Goal: Transaction & Acquisition: Obtain resource

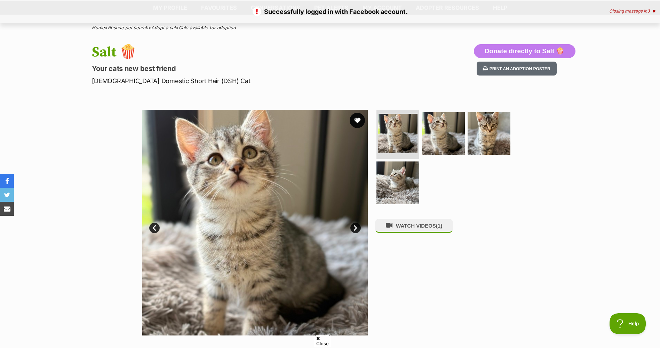
click at [354, 121] on button "favourite" at bounding box center [356, 120] width 15 height 15
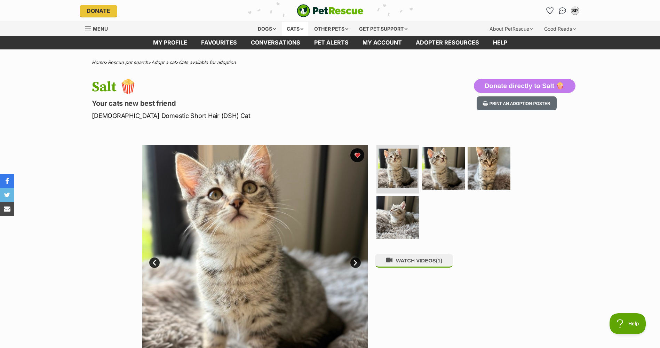
click at [284, 29] on div "Cats" at bounding box center [295, 29] width 26 height 14
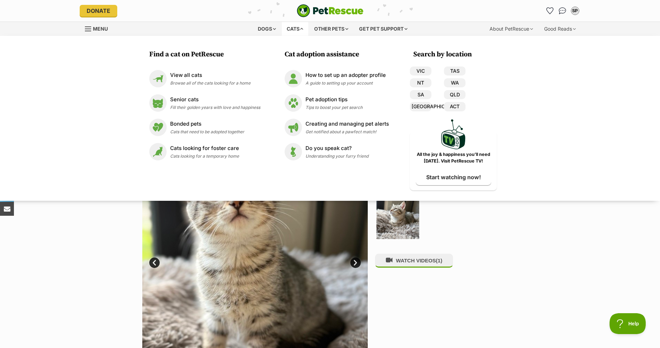
click at [298, 29] on div "Cats" at bounding box center [295, 29] width 26 height 14
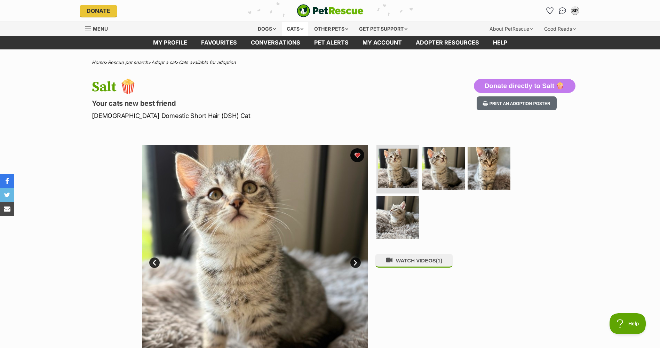
click at [292, 28] on div "Cats" at bounding box center [295, 29] width 26 height 14
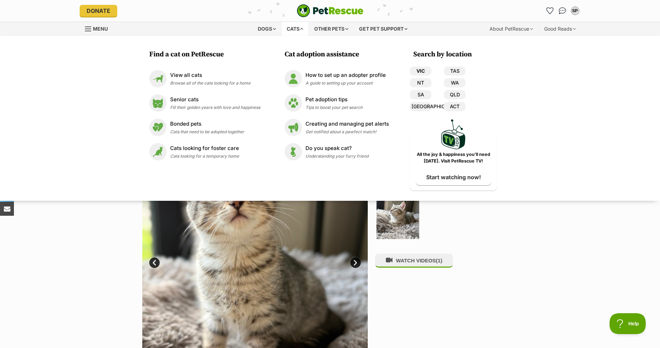
click at [423, 71] on link "VIC" at bounding box center [421, 70] width 22 height 9
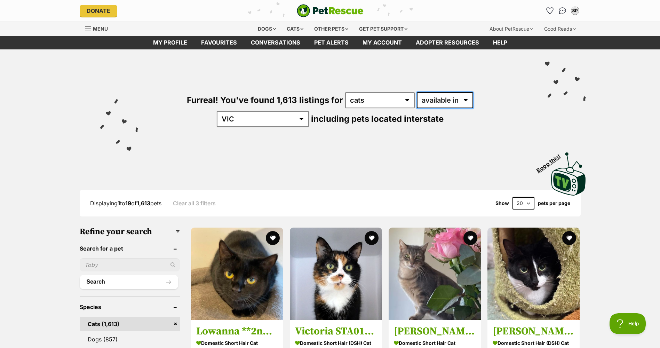
click at [417, 100] on select "available in located in" at bounding box center [445, 100] width 56 height 16
select select "disabled"
click at [417, 92] on select "available in located in" at bounding box center [445, 100] width 56 height 16
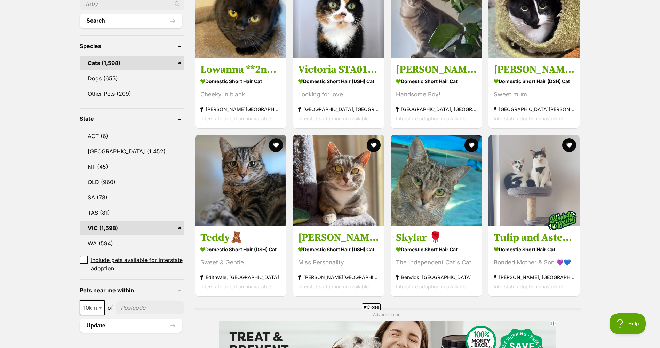
scroll to position [278, 0]
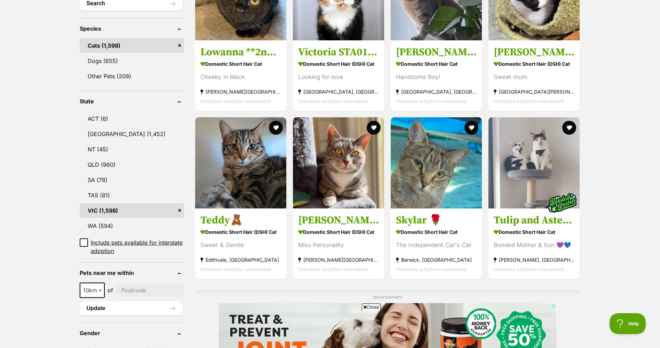
click at [135, 283] on input"] "postcode" at bounding box center [150, 289] width 68 height 13
type input"] "3008"
click at [119, 301] on button "Update" at bounding box center [131, 308] width 103 height 14
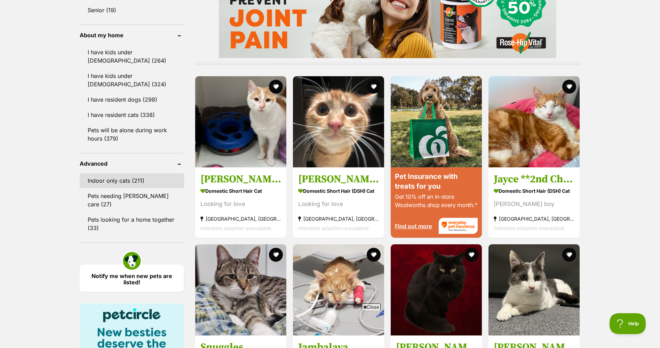
click at [124, 183] on link "Indoor only cats (211)" at bounding box center [132, 180] width 104 height 15
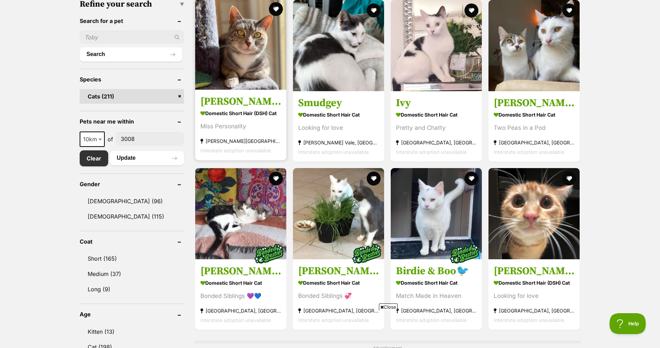
click at [244, 83] on img at bounding box center [240, 44] width 91 height 91
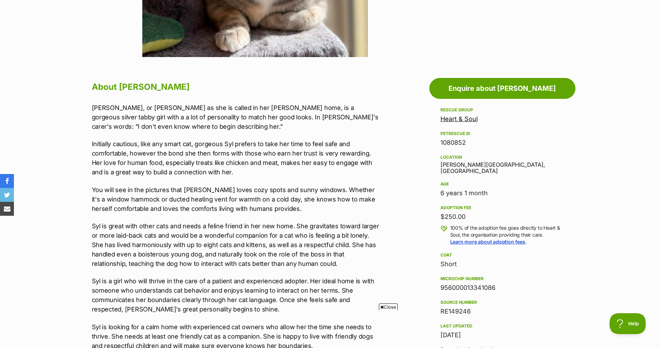
scroll to position [348, 0]
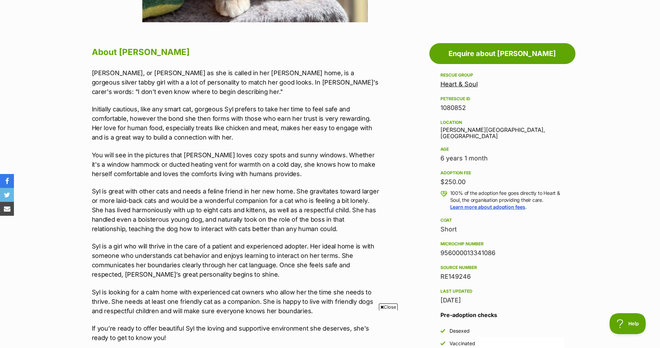
drag, startPoint x: 441, startPoint y: 150, endPoint x: 502, endPoint y: 151, distance: 61.2
click at [502, 153] on div "6 years 1 month" at bounding box center [502, 158] width 124 height 10
drag, startPoint x: 502, startPoint y: 151, endPoint x: 485, endPoint y: 178, distance: 31.6
click at [492, 181] on div "Adoption fee $250.00 100% of the adoption fee goes directly to Heart & Soul, th…" at bounding box center [502, 190] width 124 height 42
drag, startPoint x: 459, startPoint y: 176, endPoint x: 434, endPoint y: 176, distance: 24.3
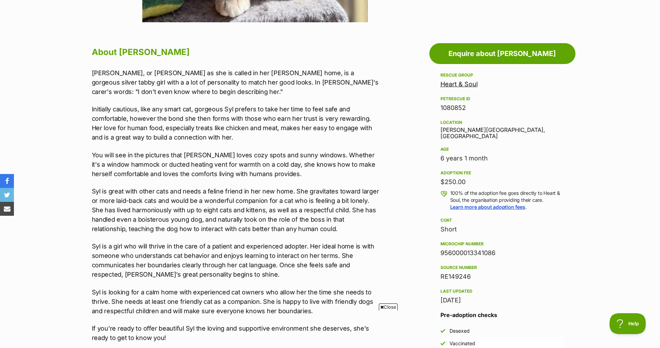
click at [434, 176] on aside "Rescue group Heart & Soul PetRescue ID 1080852 Location Pascoe Vale South, VIC …" at bounding box center [502, 238] width 146 height 334
drag, startPoint x: 434, startPoint y: 176, endPoint x: 418, endPoint y: 176, distance: 16.0
drag, startPoint x: 418, startPoint y: 176, endPoint x: 417, endPoint y: 184, distance: 8.5
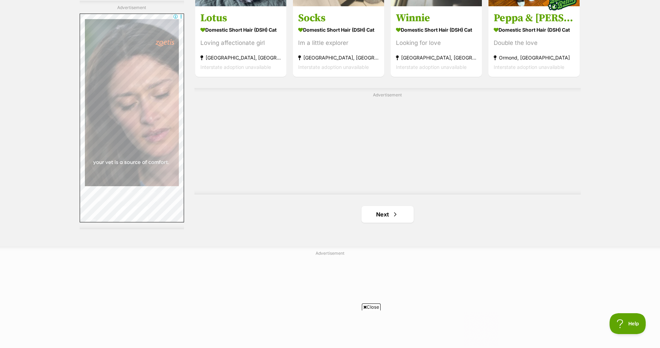
scroll to position [1183, 0]
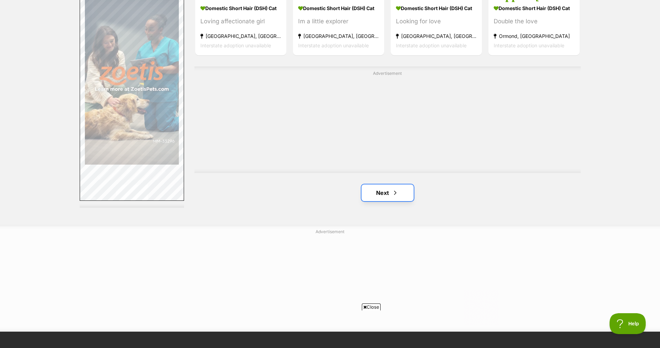
click at [396, 197] on span "Next page" at bounding box center [395, 192] width 7 height 8
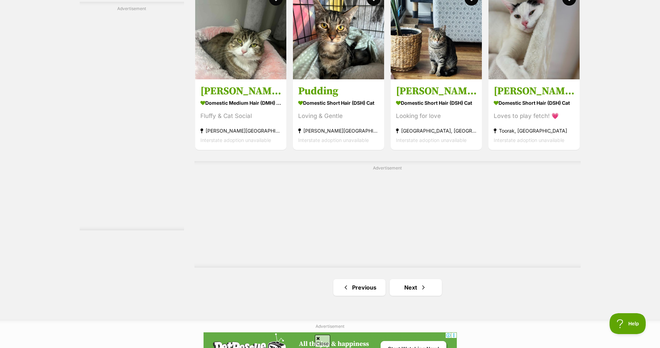
scroll to position [1113, 0]
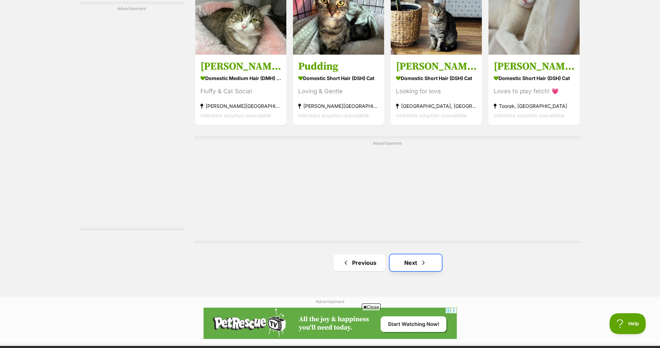
click at [426, 266] on span "Next page" at bounding box center [423, 262] width 7 height 8
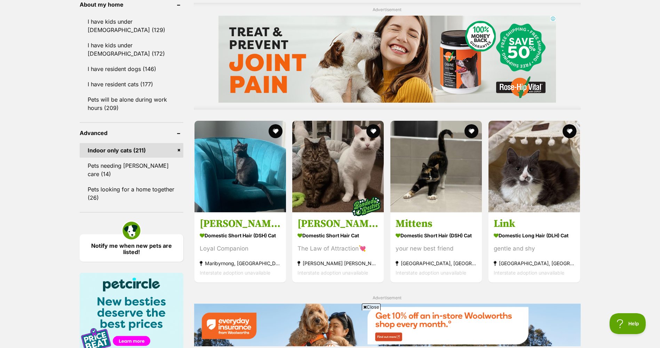
scroll to position [626, 0]
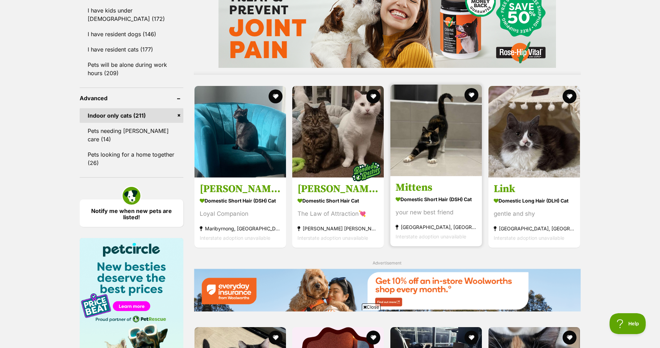
click at [448, 151] on img at bounding box center [435, 129] width 91 height 91
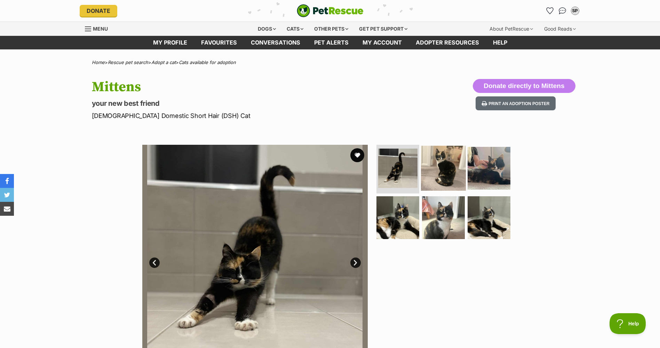
click at [437, 175] on img at bounding box center [443, 168] width 45 height 45
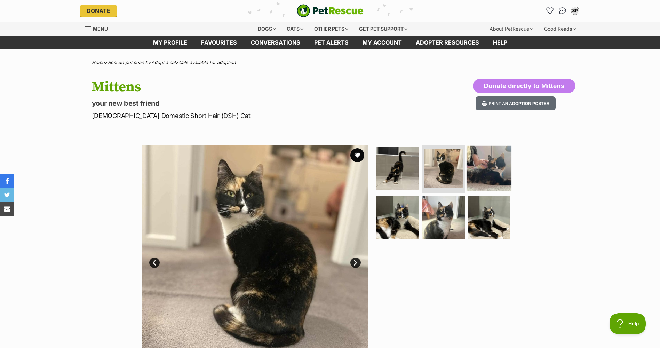
click at [487, 173] on img at bounding box center [488, 168] width 45 height 45
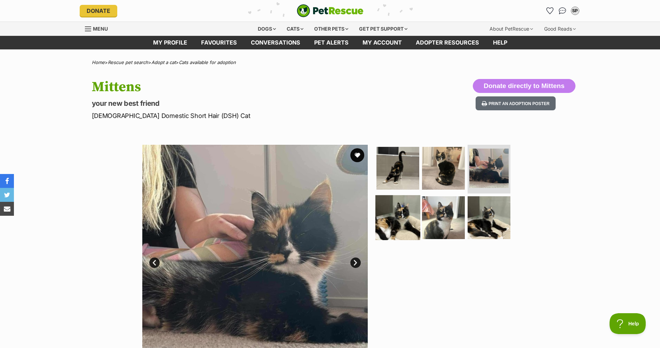
click at [405, 218] on img at bounding box center [397, 217] width 45 height 45
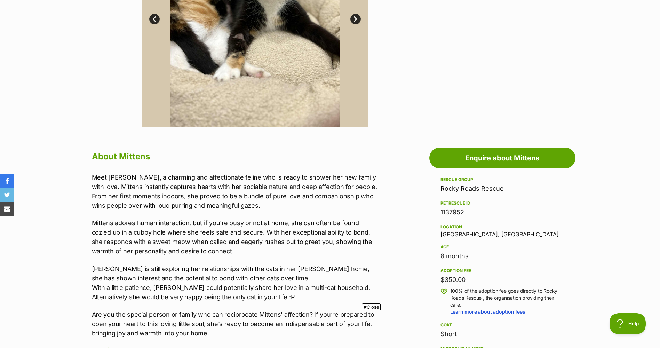
scroll to position [278, 0]
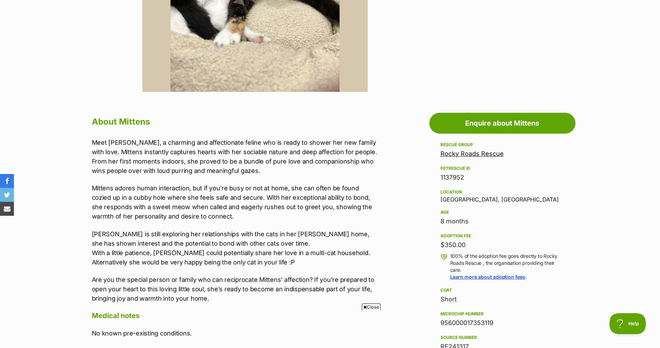
drag, startPoint x: 468, startPoint y: 246, endPoint x: 433, endPoint y: 246, distance: 35.1
click at [433, 246] on aside "Rescue group Rocky Roads Rescue PetRescue ID 1137952 Location Hawthorn East, VI…" at bounding box center [502, 307] width 146 height 335
drag, startPoint x: 433, startPoint y: 246, endPoint x: 387, endPoint y: 231, distance: 47.9
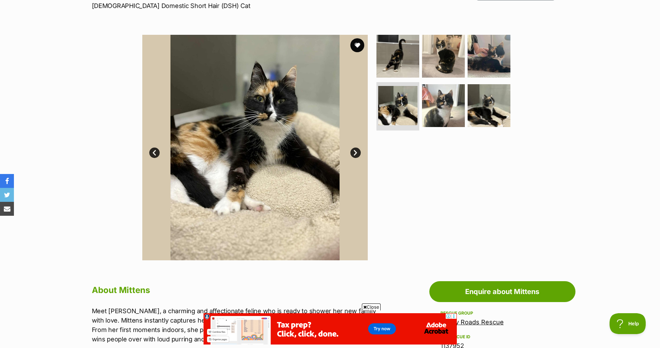
scroll to position [70, 0]
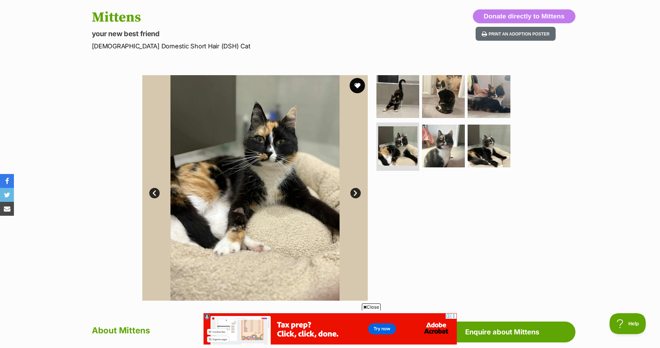
click at [351, 88] on button "favourite" at bounding box center [356, 85] width 15 height 15
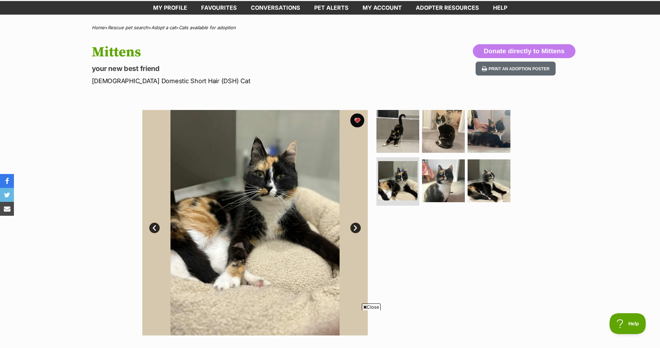
scroll to position [0, 0]
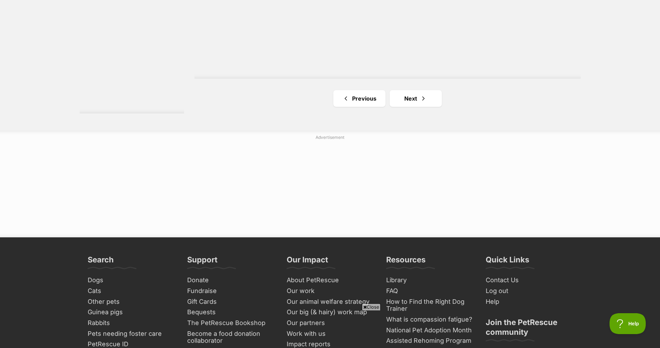
scroll to position [1278, 0]
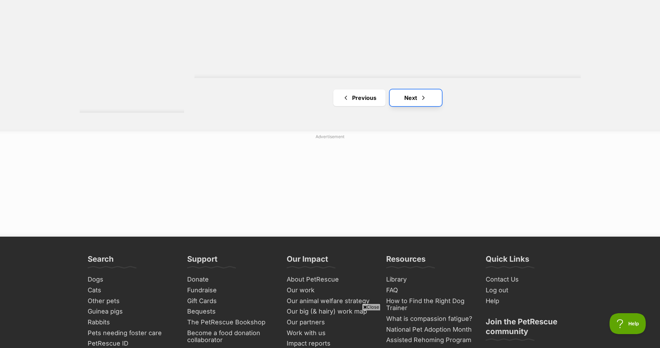
click at [402, 106] on link "Next" at bounding box center [415, 97] width 52 height 17
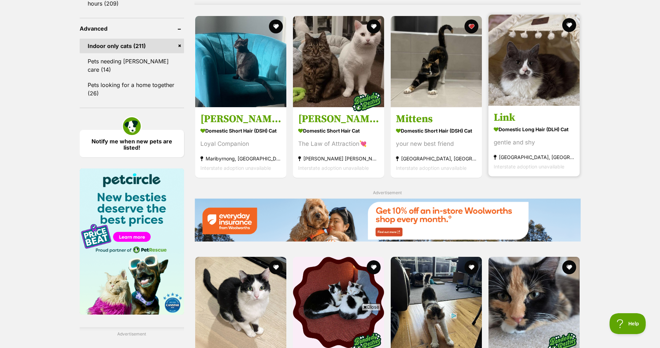
click at [520, 73] on img at bounding box center [533, 60] width 91 height 91
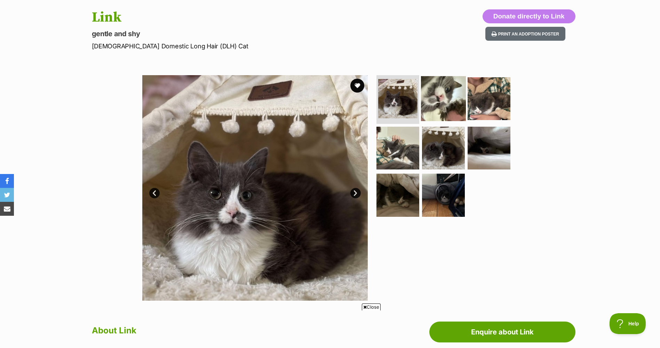
click at [430, 107] on img at bounding box center [443, 98] width 45 height 45
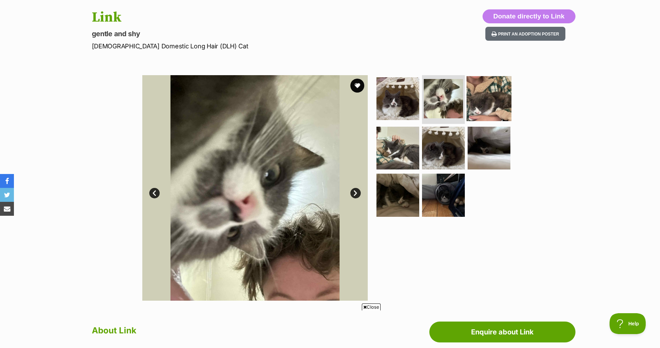
click at [496, 109] on img at bounding box center [488, 98] width 45 height 45
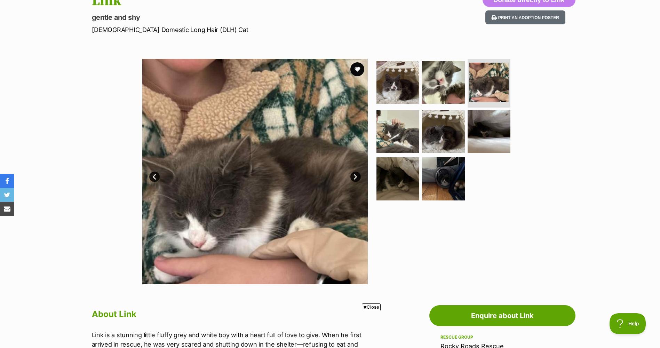
scroll to position [70, 0]
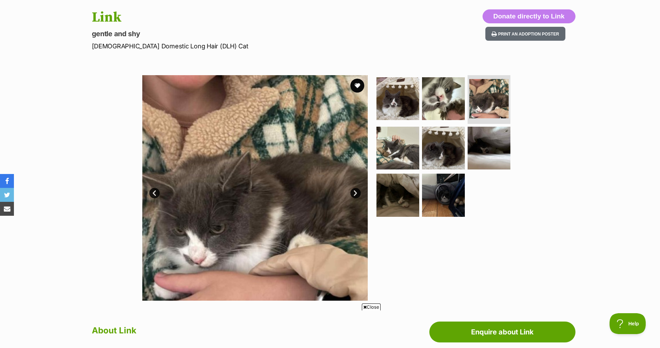
click at [154, 191] on link "Prev" at bounding box center [154, 193] width 10 height 10
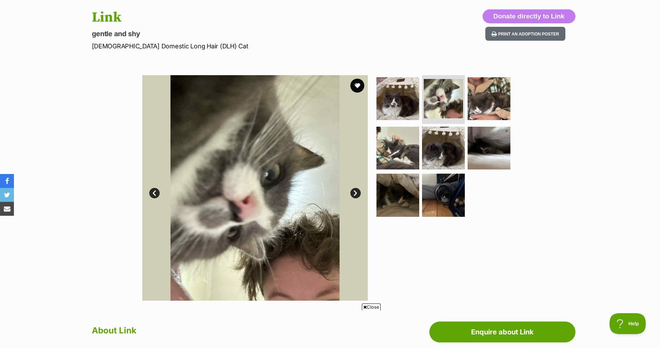
click at [154, 191] on link "Prev" at bounding box center [154, 193] width 10 height 10
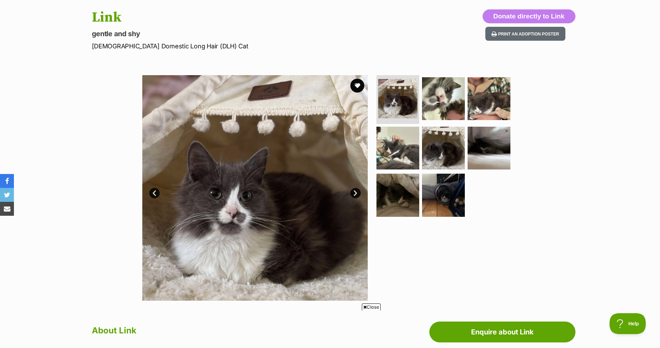
click at [155, 193] on link "Prev" at bounding box center [154, 193] width 10 height 10
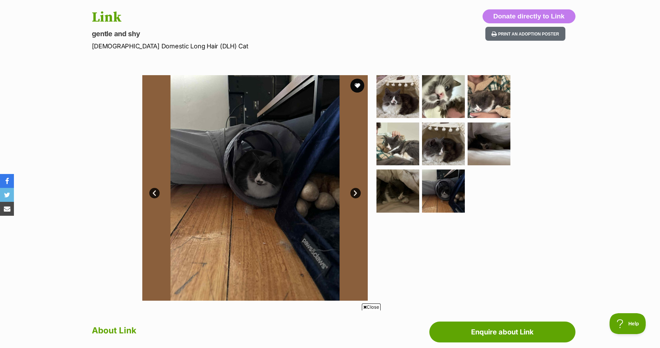
click at [155, 193] on link "Prev" at bounding box center [154, 193] width 10 height 10
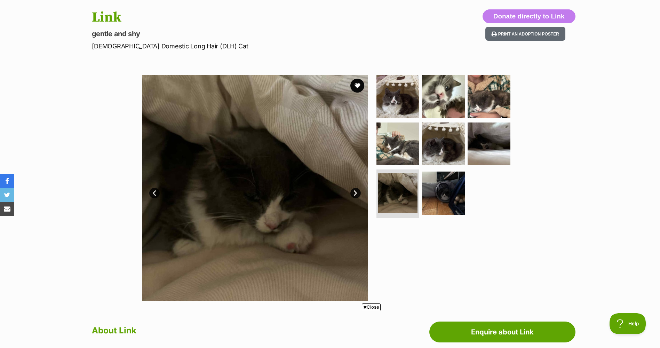
click at [156, 192] on link "Prev" at bounding box center [154, 193] width 10 height 10
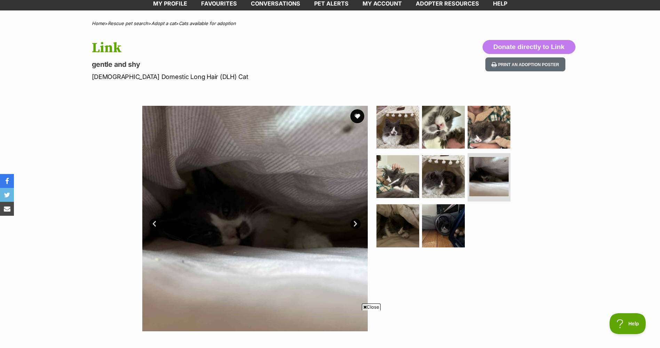
scroll to position [0, 0]
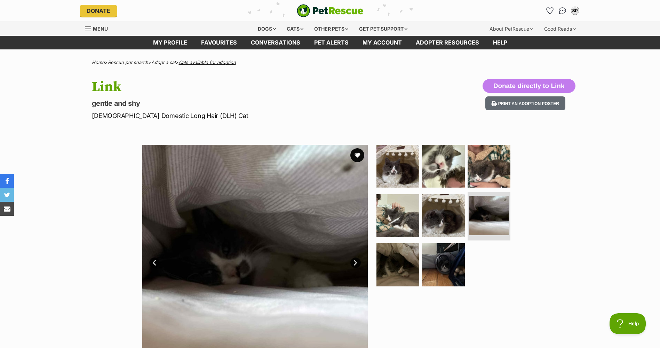
click at [213, 62] on link "Cats available for adoption" at bounding box center [207, 62] width 57 height 6
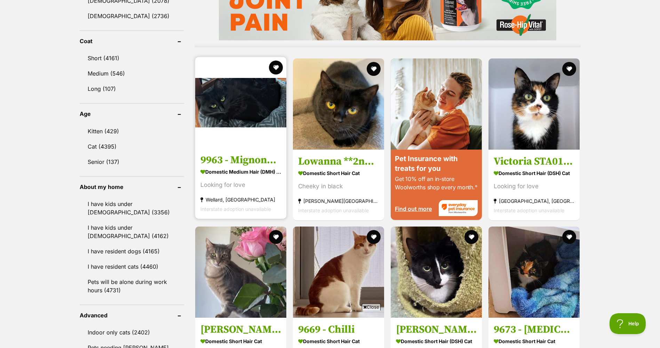
scroll to position [591, 0]
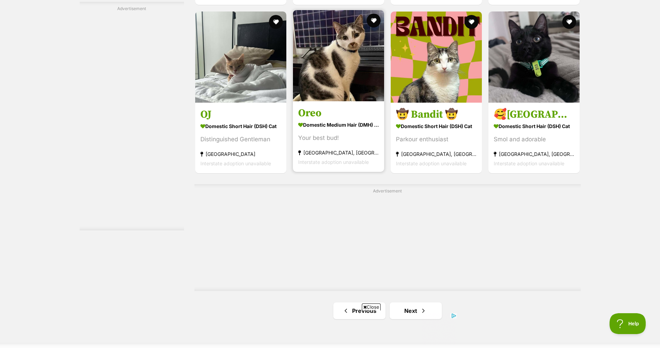
scroll to position [1074, 0]
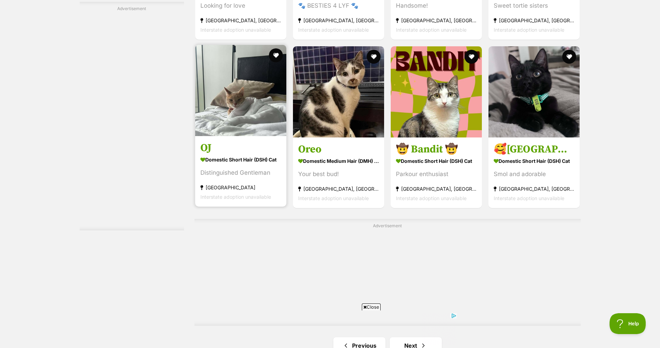
click at [235, 130] on img at bounding box center [240, 90] width 91 height 91
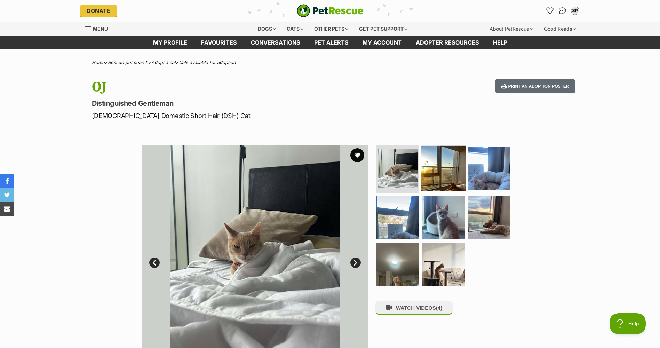
click at [441, 167] on img at bounding box center [443, 168] width 45 height 45
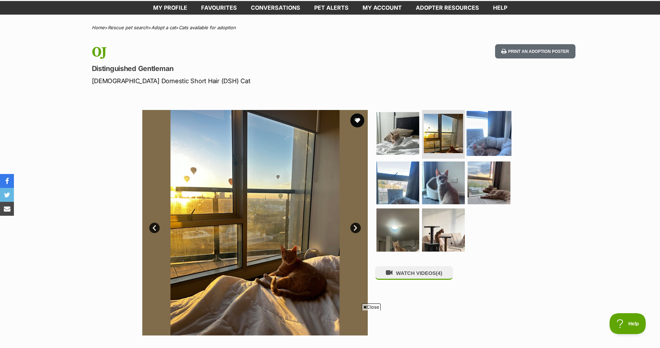
click at [494, 127] on img at bounding box center [488, 133] width 45 height 45
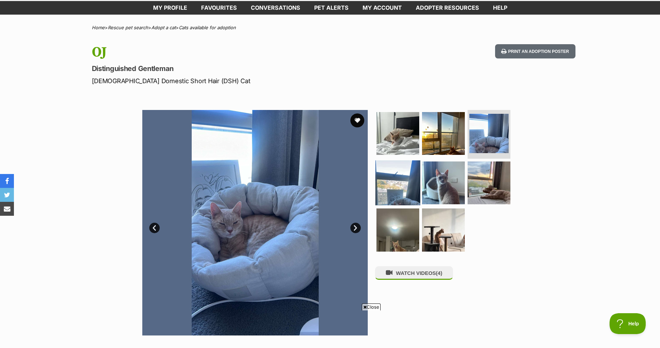
click at [401, 185] on img at bounding box center [397, 182] width 45 height 45
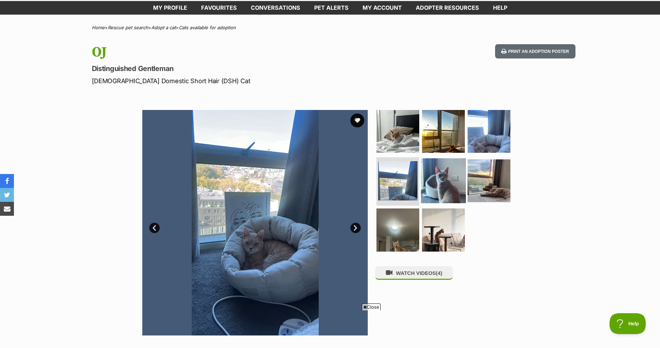
click at [448, 179] on img at bounding box center [443, 180] width 45 height 45
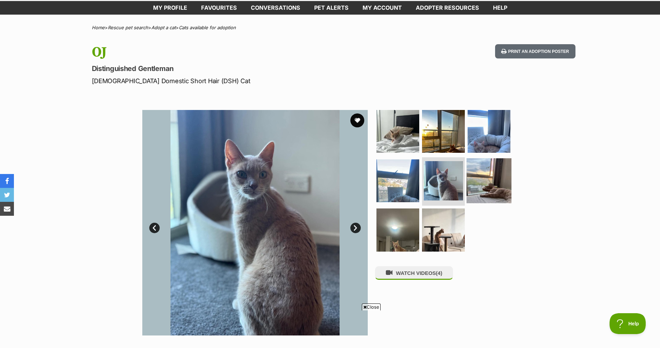
click at [489, 173] on img at bounding box center [488, 180] width 45 height 45
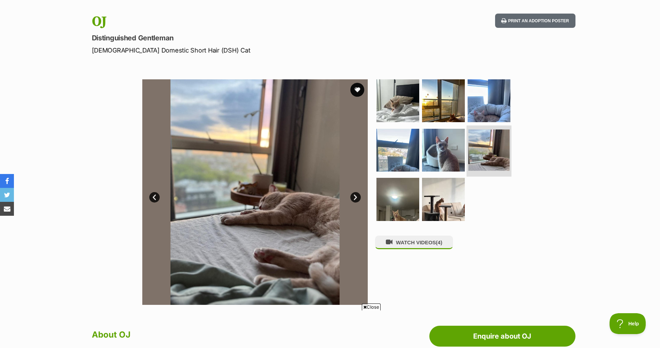
scroll to position [70, 0]
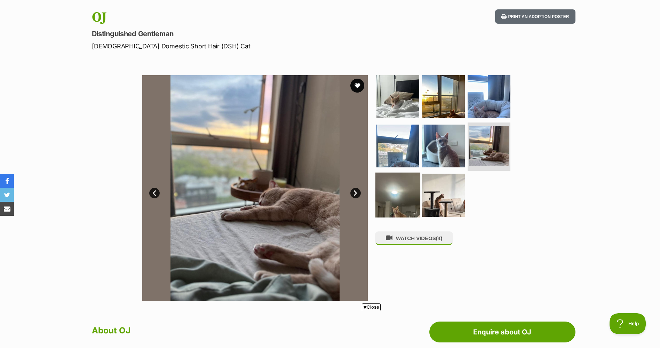
click at [405, 198] on img at bounding box center [397, 194] width 45 height 45
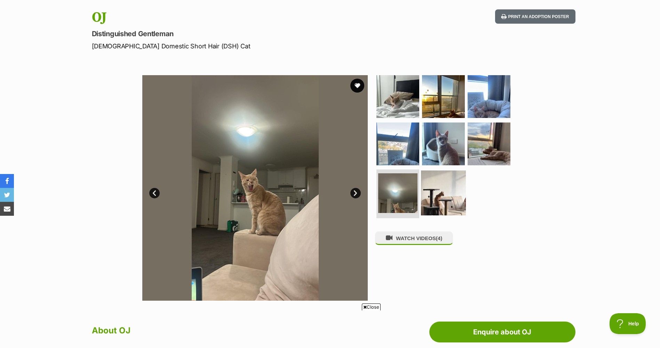
click at [440, 191] on img at bounding box center [443, 192] width 45 height 45
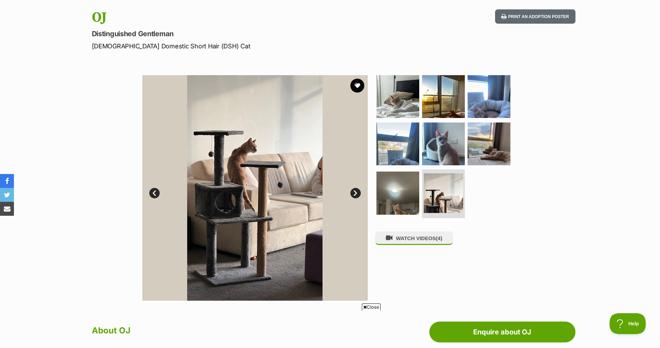
click at [356, 188] on link "Next" at bounding box center [355, 193] width 10 height 10
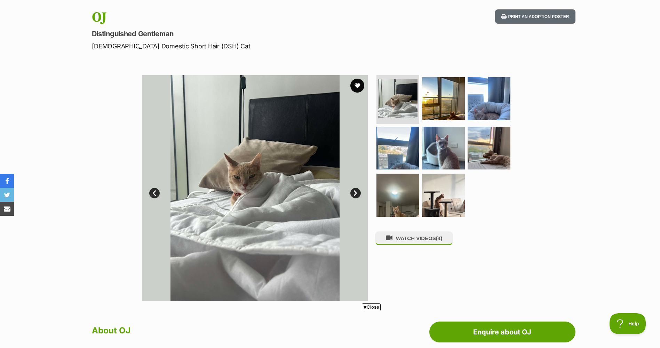
click at [356, 188] on link "Next" at bounding box center [355, 193] width 10 height 10
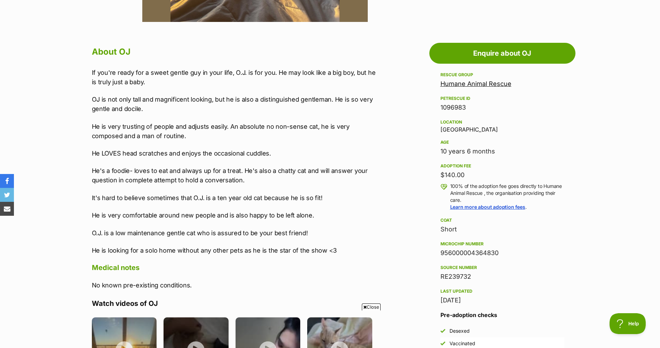
scroll to position [348, 0]
click at [175, 203] on div "If you're ready for a sweet gentle guy in your life, O.J. is for you. He may lo…" at bounding box center [235, 161] width 287 height 187
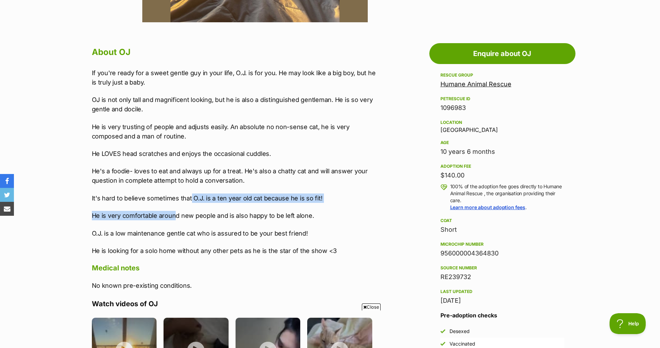
click at [172, 203] on div "If you're ready for a sweet gentle guy in your life, O.J. is for you. He may lo…" at bounding box center [235, 161] width 287 height 187
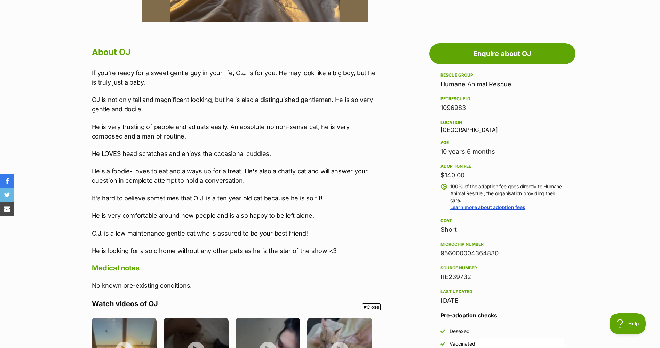
click at [250, 202] on p "It's hard to believe sometimes that O.J. is a ten year old cat because he is so…" at bounding box center [235, 197] width 287 height 9
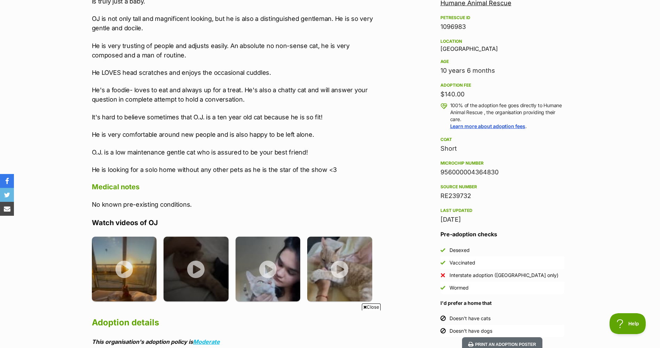
scroll to position [417, 0]
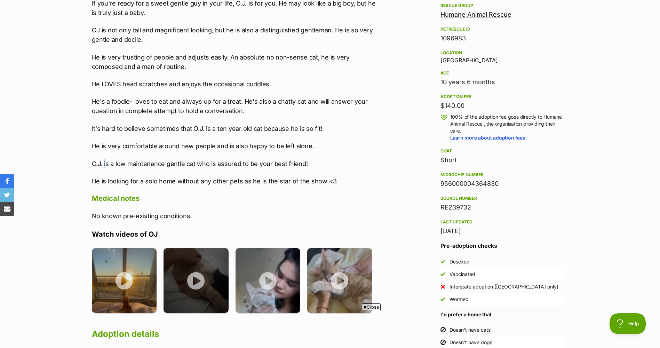
drag, startPoint x: 106, startPoint y: 167, endPoint x: 111, endPoint y: 167, distance: 5.6
click at [111, 167] on p "O.J. is a low maintenance gentle cat who is assured to be your best friend!" at bounding box center [235, 163] width 287 height 9
drag, startPoint x: 111, startPoint y: 167, endPoint x: 167, endPoint y: 166, distance: 56.0
click at [167, 166] on div "If you're ready for a sweet gentle guy in your life, O.J. is for you. He may lo…" at bounding box center [235, 92] width 287 height 187
click at [167, 166] on p "O.J. is a low maintenance gentle cat who is assured to be your best friend!" at bounding box center [235, 163] width 287 height 9
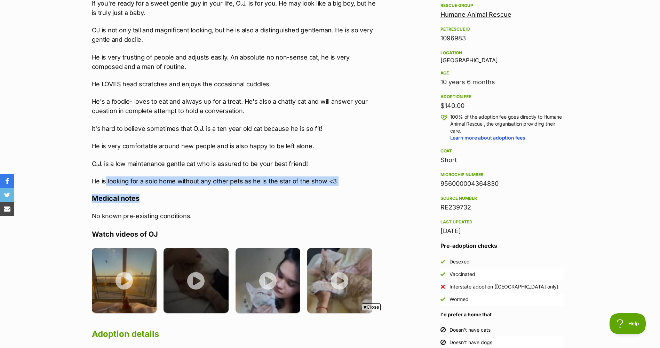
drag, startPoint x: 105, startPoint y: 181, endPoint x: 251, endPoint y: 186, distance: 146.1
click at [251, 186] on div "About OJ If you're ready for a sweet gentle guy in your life, O.J. is for you. …" at bounding box center [235, 235] width 287 height 521
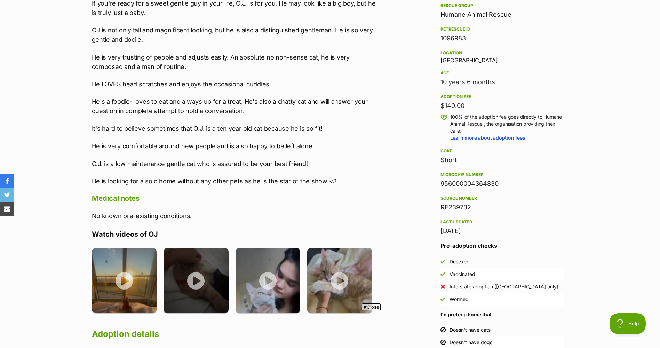
click at [343, 157] on div "If you're ready for a sweet gentle guy in your life, O.J. is for you. He may lo…" at bounding box center [235, 92] width 287 height 187
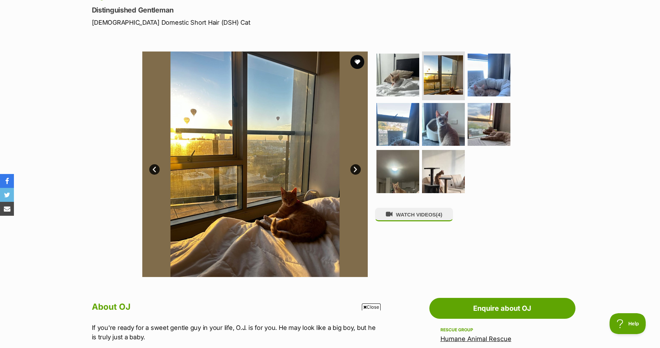
scroll to position [0, 0]
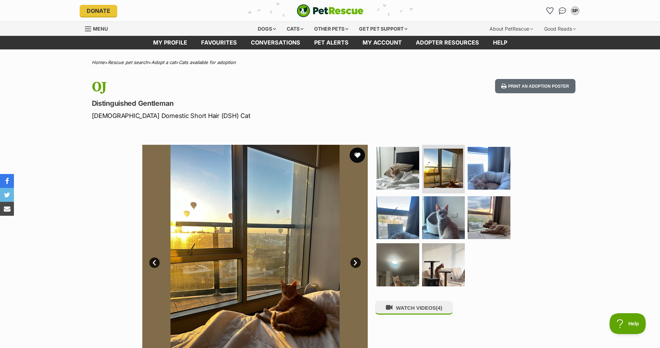
click at [354, 160] on button "favourite" at bounding box center [356, 154] width 15 height 15
click at [419, 307] on button "WATCH VIDEOS (4)" at bounding box center [414, 308] width 78 height 14
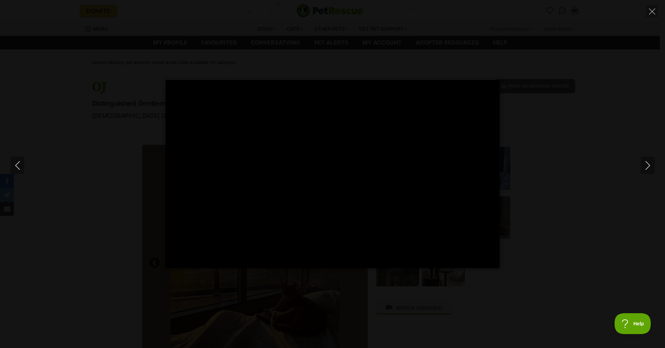
type input "100"
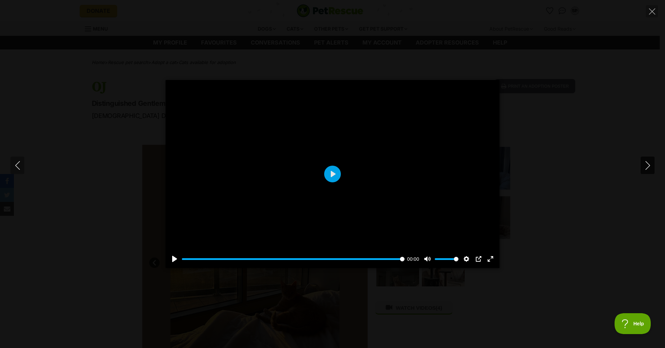
click at [645, 161] on icon "Next" at bounding box center [647, 165] width 9 height 9
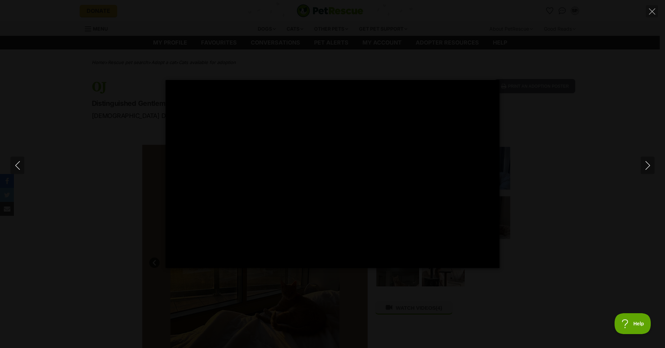
type input "1.08"
type input "2.29"
type input "2.99"
type input "4.83"
type input "4.95"
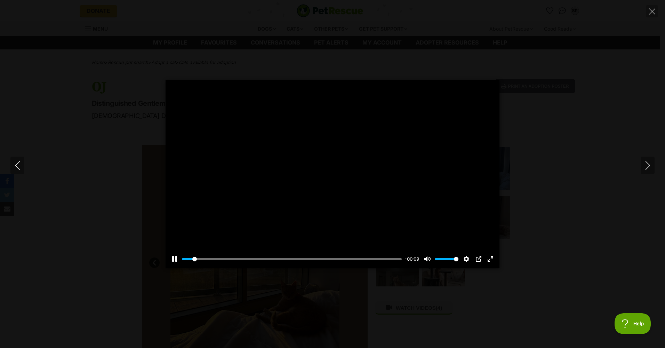
type input "7.42"
type input "6.96"
type input "9.98"
type input "9.08"
type input "12.77"
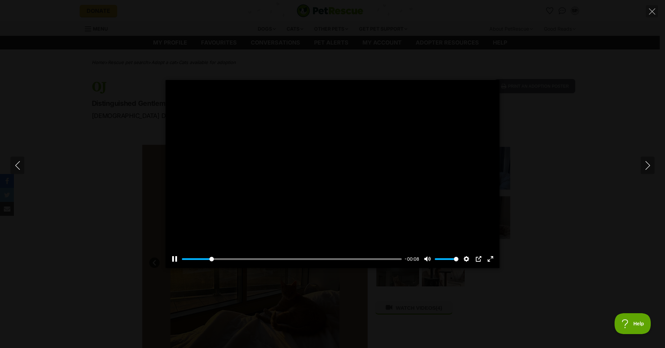
type input "11.02"
type input "15.39"
type input "13.07"
type input "18.03"
type input "14.97"
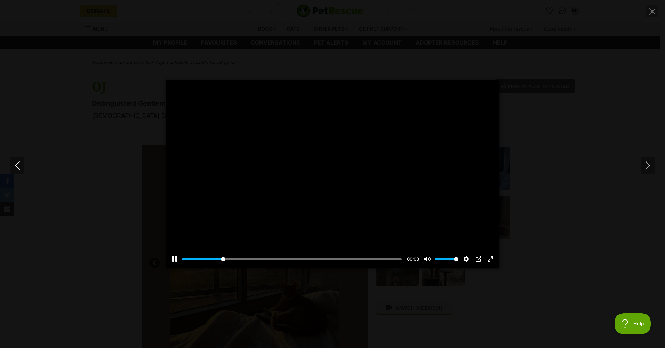
type input "20.63"
type input "16.93"
type input "23.24"
type input "19.01"
type input "25.84"
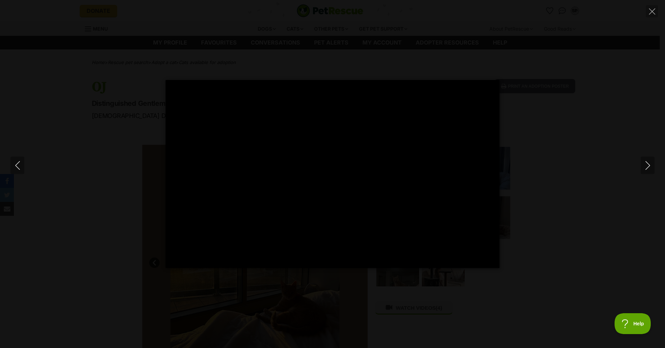
type input "21.01"
type input "28.43"
type input "23"
type input "31.25"
type input "24.95"
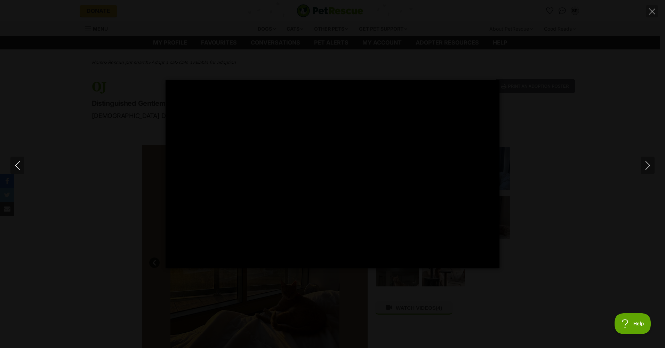
type input "33.88"
type input "26.91"
type input "36.51"
type input "28.9"
type input "39.06"
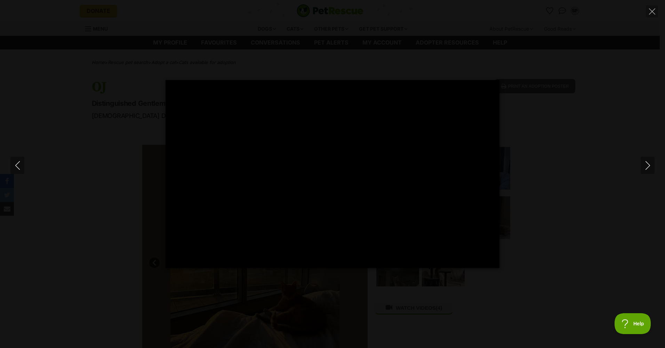
type input "30.89"
type input "41.7"
type input "32.96"
type input "44.28"
type input "34.95"
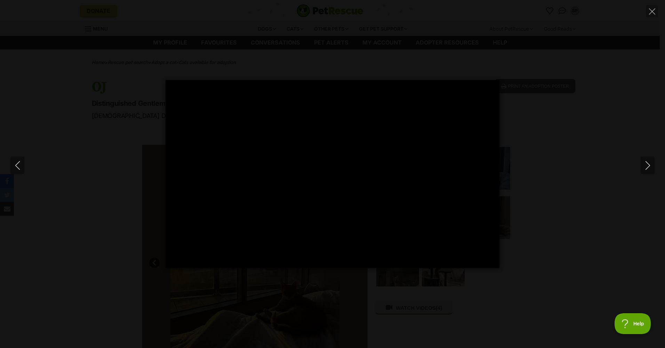
type input "47.09"
type input "36.93"
type input "49.69"
type input "38.89"
type input "52.38"
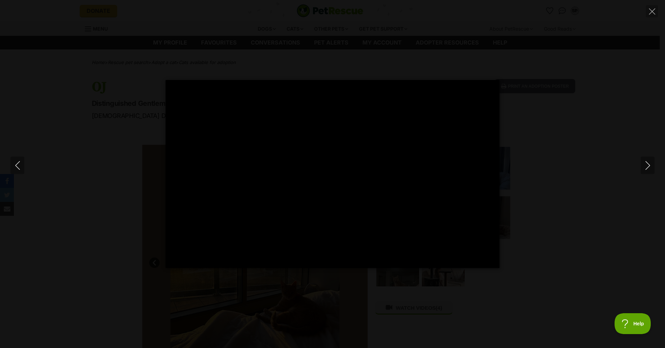
type input "40.84"
type input "54.95"
type input "42.83"
type input "57.51"
type input "44.93"
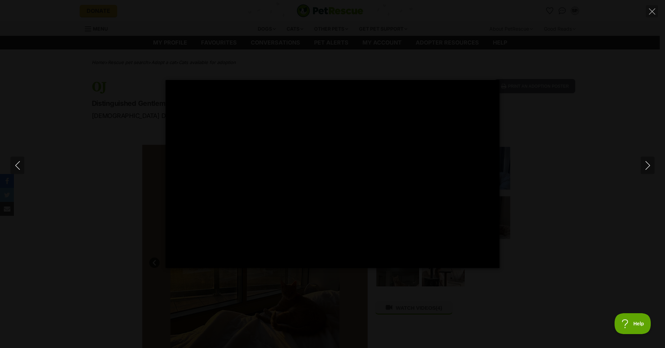
type input "60.1"
type input "46.92"
type input "62.72"
type input "48.88"
type input "65.55"
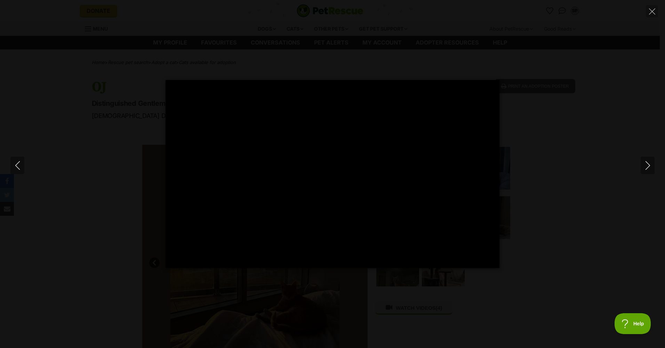
type input "50.87"
type input "68.15"
type input "52.82"
type input "70.77"
type input "54.78"
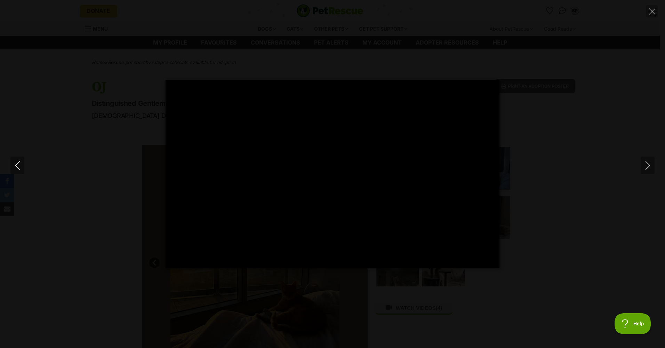
type input "73.36"
type input "56.76"
type input "75.97"
type input "58.91"
type input "78.75"
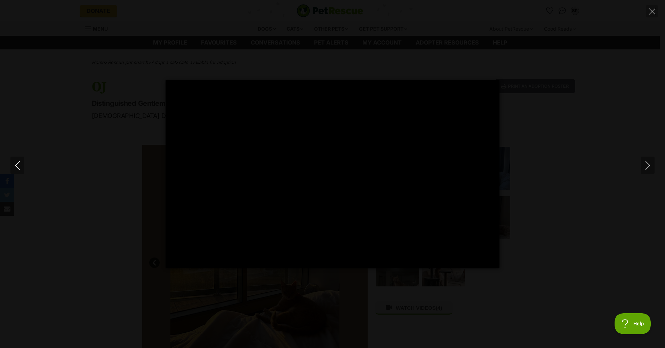
type input "60.85"
type input "81.42"
type input "62.81"
type input "84"
type input "64.8"
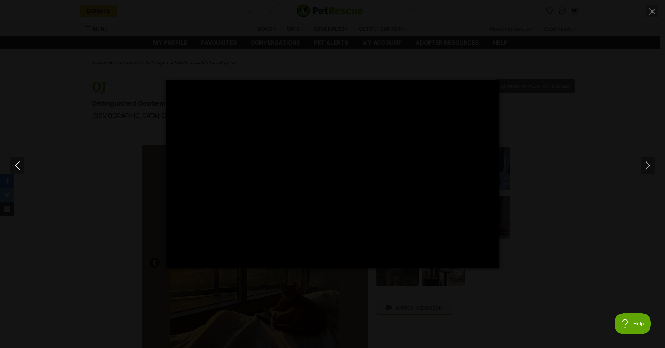
type input "86.6"
type input "66.75"
type input "89.24"
type input "68.71"
type input "91.84"
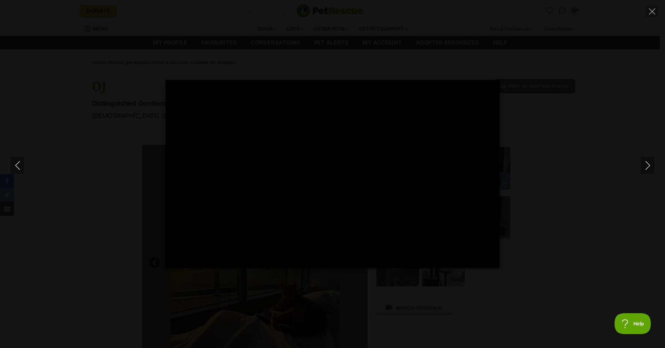
type input "70.87"
type input "94.4"
type input "72.84"
type input "97.2"
type input "74.78"
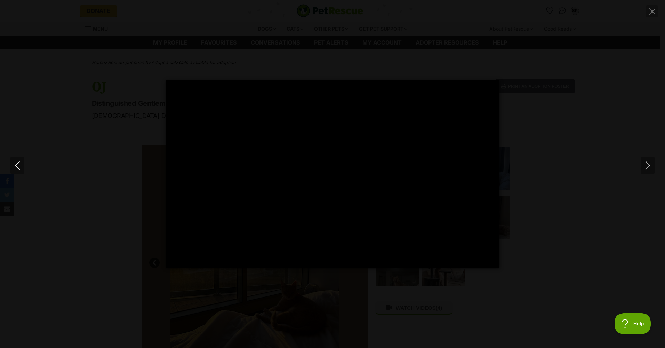
type input "100"
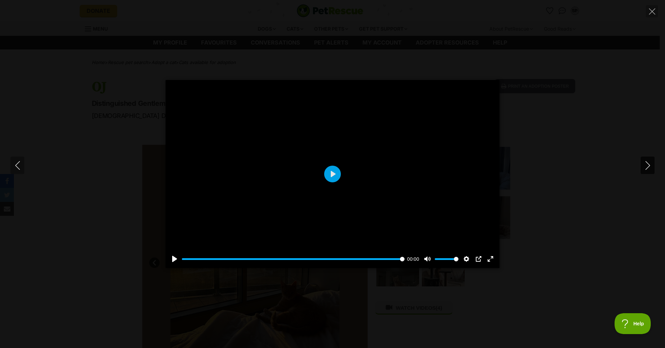
click at [648, 166] on icon "Next" at bounding box center [647, 165] width 9 height 9
type input "90.67"
type input "0"
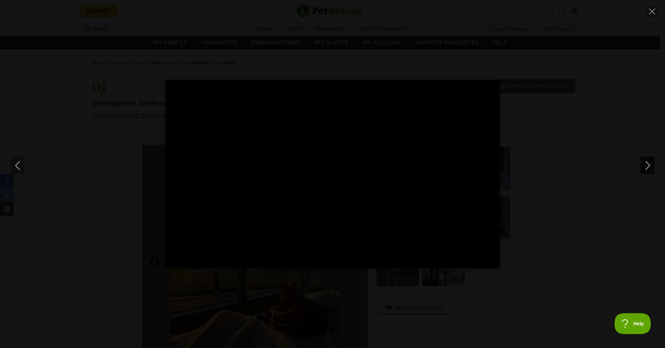
type input "92.68"
type input "0.73"
type input "1.46"
type input "94.79"
type input "1.68"
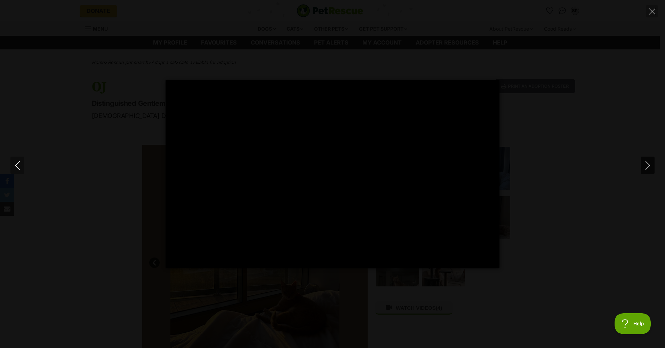
click at [646, 165] on icon "Next" at bounding box center [647, 165] width 9 height 9
type input "3.68"
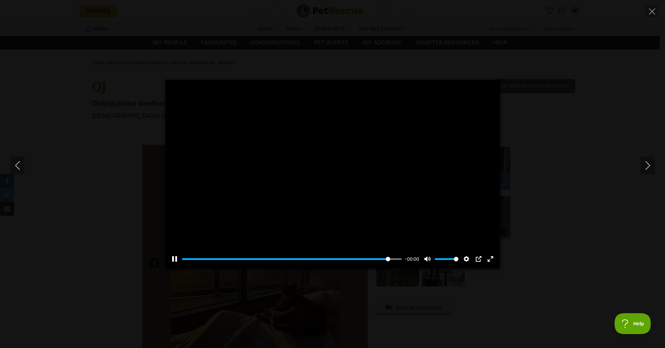
type input "96.78"
type input "2.69"
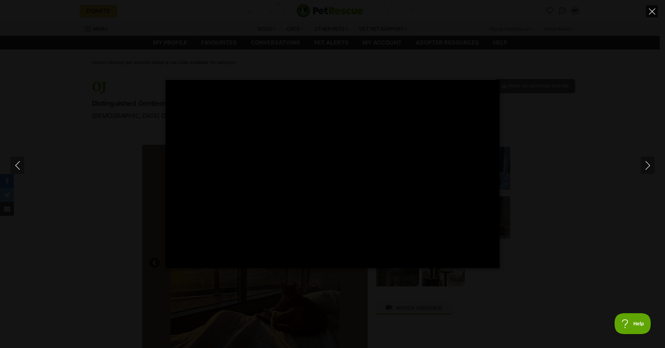
type input "98.74"
type input "3.71"
type input "100"
click at [651, 13] on icon "Close" at bounding box center [652, 11] width 6 height 6
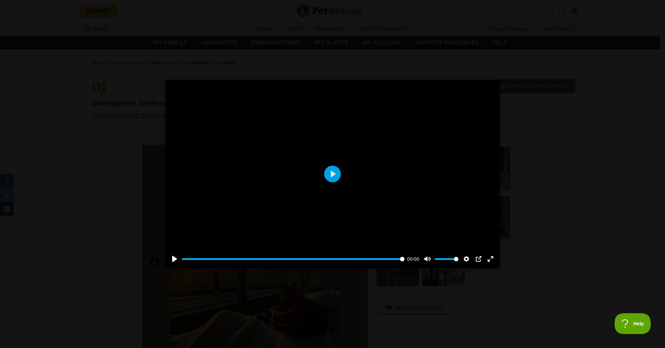
type input "5.66"
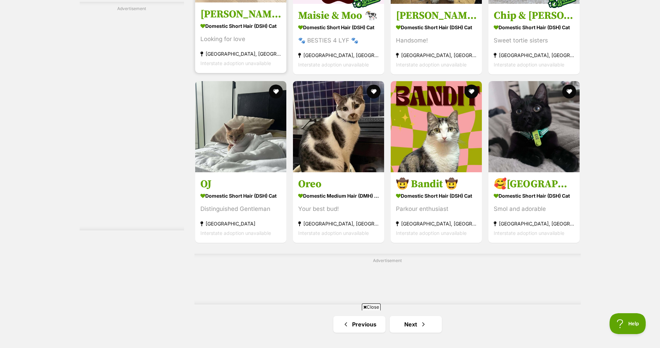
click at [270, 44] on div "Looking for love" at bounding box center [240, 38] width 81 height 9
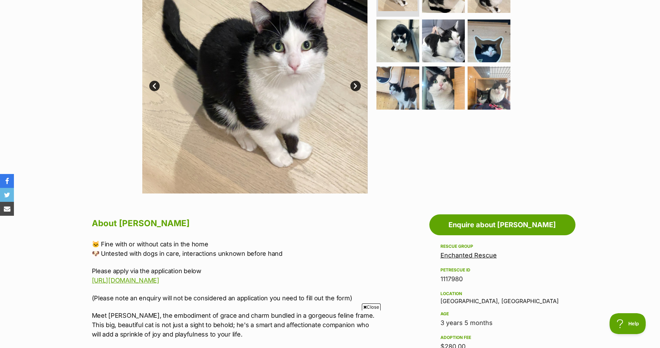
scroll to position [70, 0]
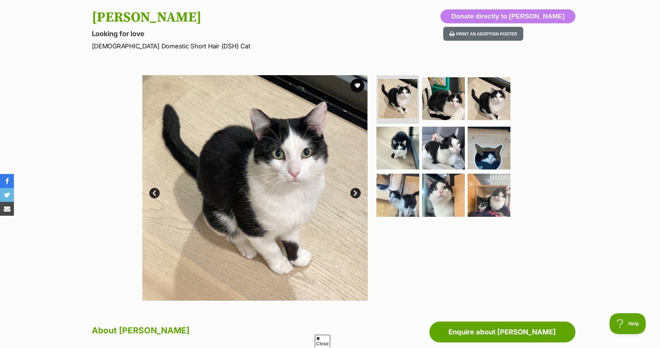
click at [356, 194] on link "Next" at bounding box center [355, 193] width 10 height 10
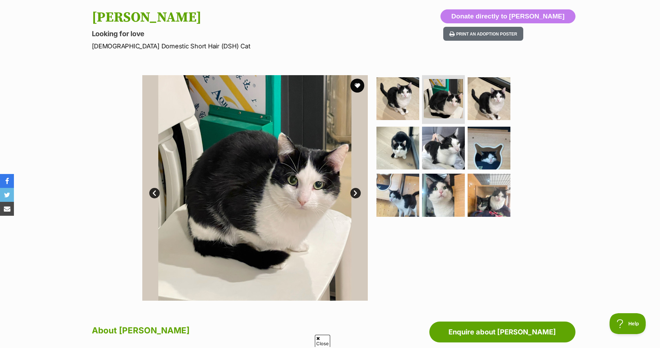
scroll to position [0, 0]
click at [353, 193] on link "Next" at bounding box center [355, 193] width 10 height 10
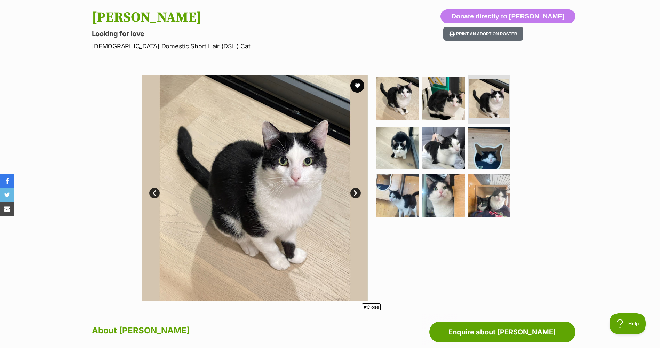
click at [352, 192] on link "Next" at bounding box center [355, 193] width 10 height 10
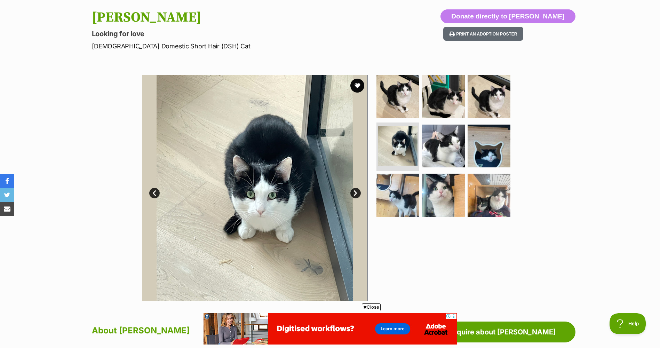
click at [351, 192] on link "Next" at bounding box center [355, 193] width 10 height 10
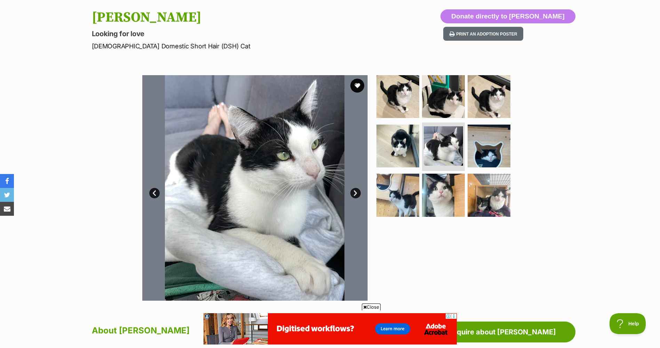
click at [351, 192] on link "Next" at bounding box center [355, 193] width 10 height 10
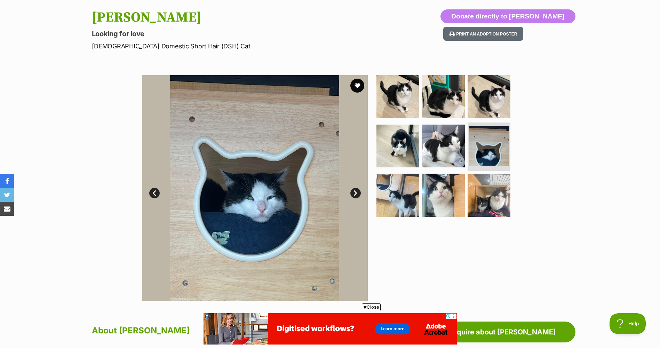
click at [351, 192] on link "Next" at bounding box center [355, 193] width 10 height 10
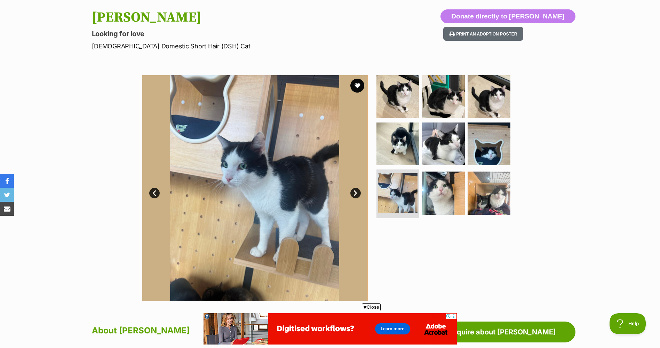
click at [351, 192] on link "Next" at bounding box center [355, 193] width 10 height 10
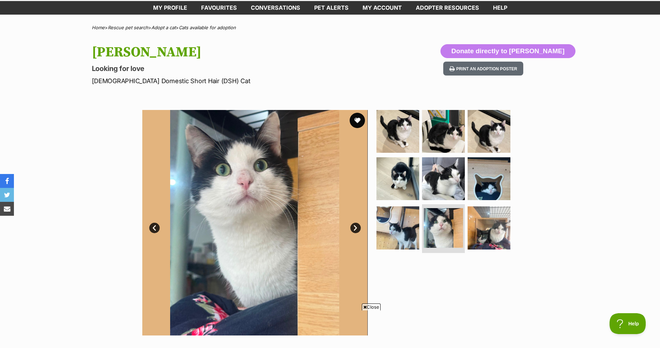
click at [359, 121] on button "favourite" at bounding box center [356, 120] width 15 height 15
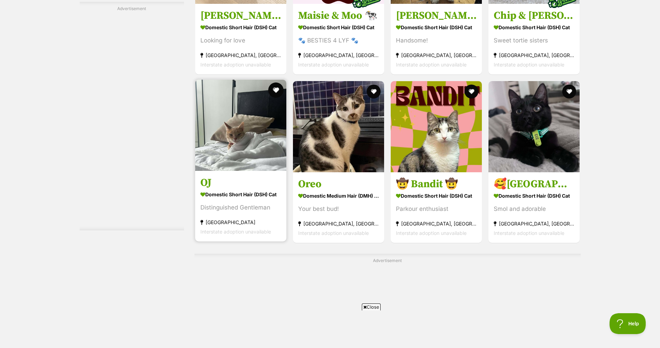
click at [275, 97] on button "favourite" at bounding box center [275, 89] width 15 height 15
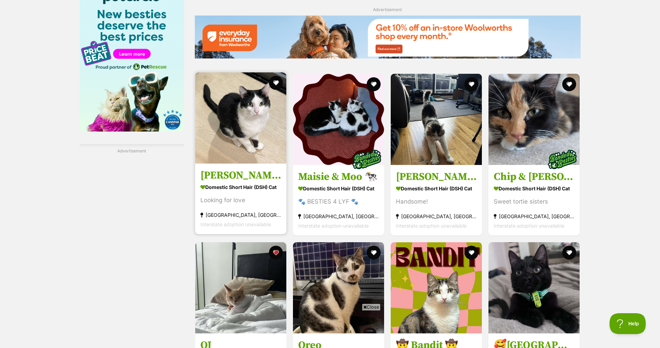
scroll to position [866, 0]
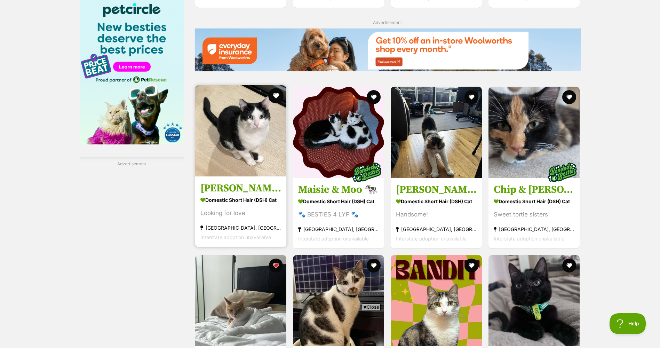
click at [274, 99] on button "favourite" at bounding box center [275, 95] width 15 height 15
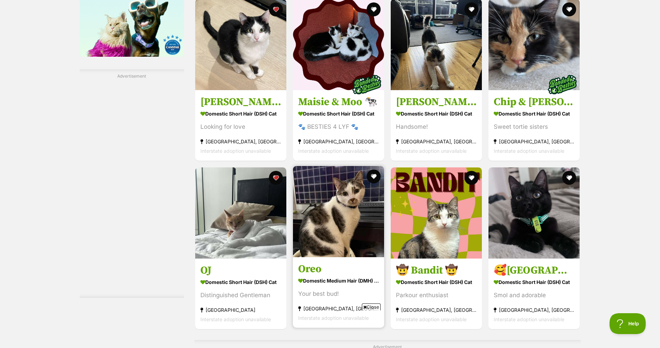
scroll to position [970, 0]
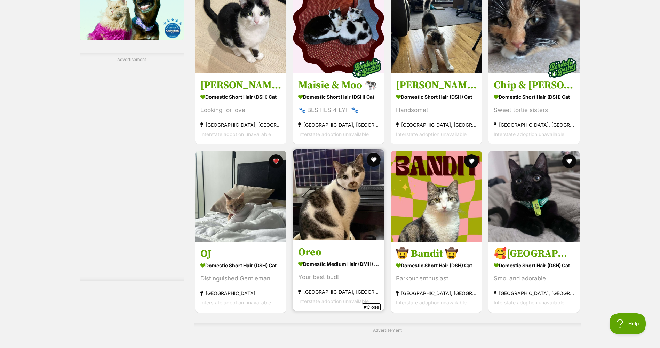
click at [347, 211] on img at bounding box center [338, 194] width 91 height 91
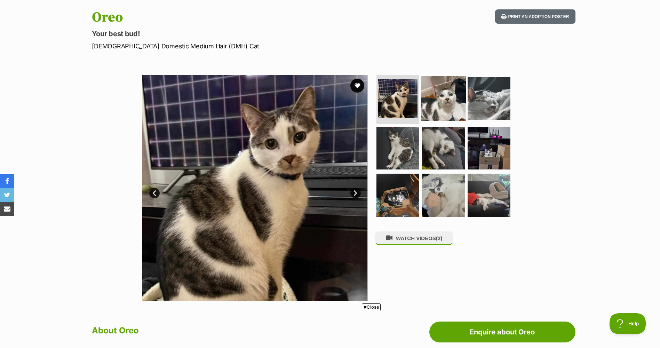
click at [449, 110] on img at bounding box center [443, 98] width 45 height 45
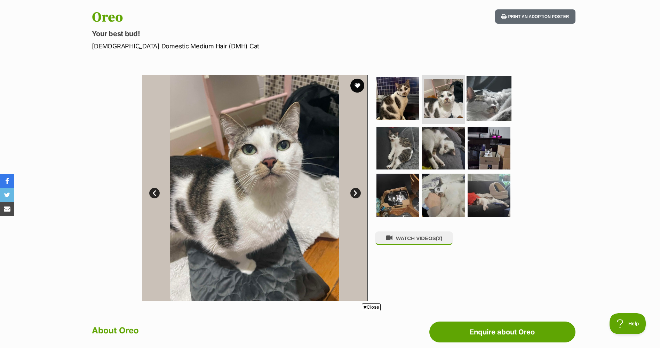
click at [496, 102] on img at bounding box center [488, 98] width 45 height 45
click at [496, 102] on img at bounding box center [488, 98] width 41 height 41
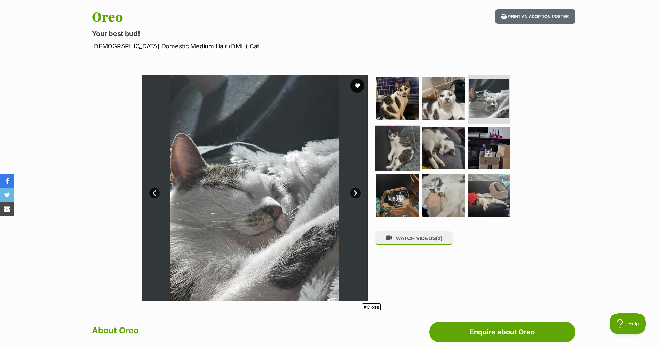
click at [399, 152] on img at bounding box center [397, 147] width 45 height 45
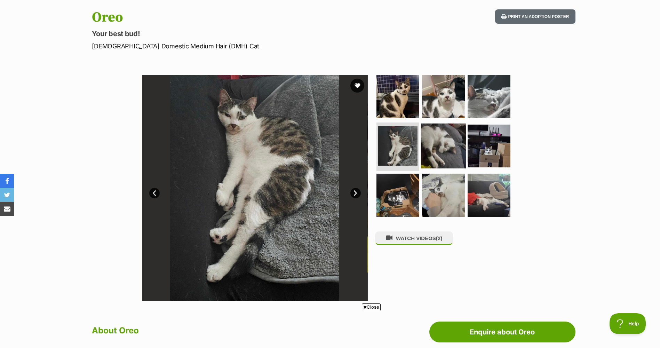
click at [434, 151] on img at bounding box center [443, 145] width 45 height 45
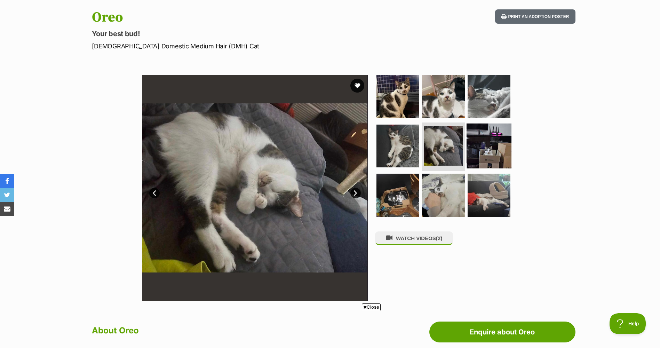
click at [484, 147] on img at bounding box center [488, 145] width 45 height 45
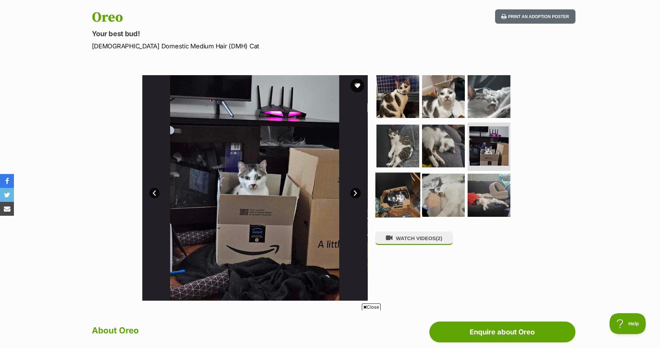
click at [401, 190] on img at bounding box center [397, 194] width 45 height 45
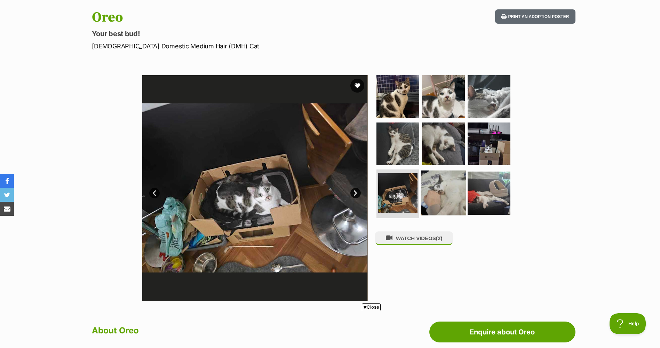
click at [438, 190] on img at bounding box center [443, 192] width 45 height 45
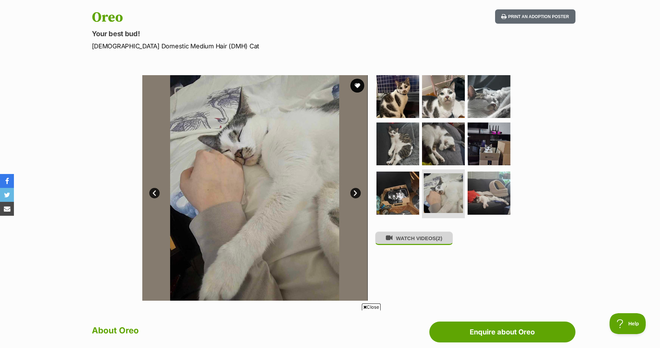
click at [432, 240] on button "WATCH VIDEOS (2)" at bounding box center [414, 238] width 78 height 14
click at [405, 244] on button "WATCH VIDEOS (2)" at bounding box center [414, 238] width 78 height 14
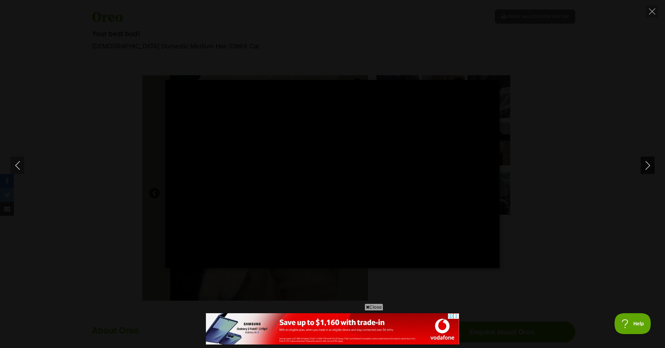
click at [643, 166] on icon "Next" at bounding box center [647, 165] width 9 height 9
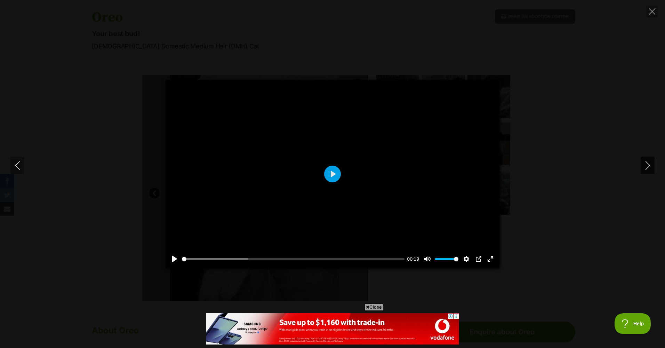
type input "89.31"
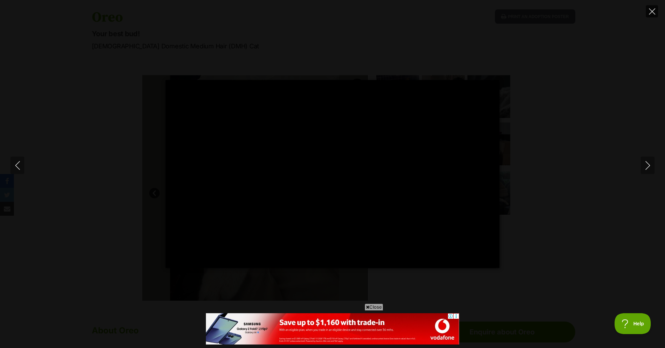
click at [653, 16] on button "Close" at bounding box center [652, 11] width 12 height 12
type input "33.98"
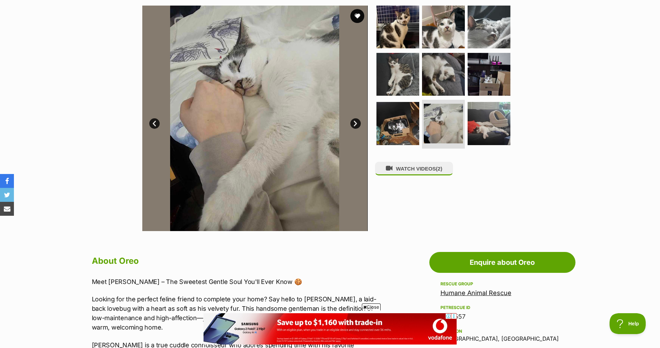
scroll to position [70, 0]
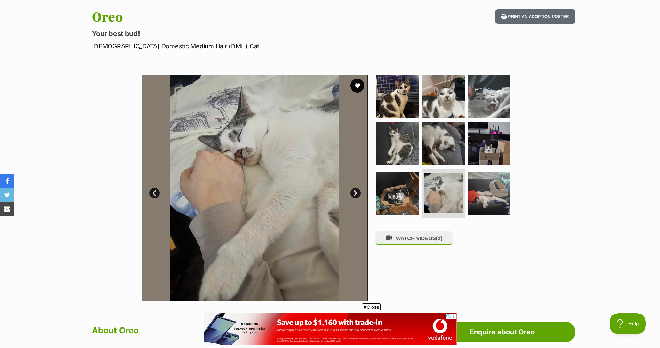
click at [152, 193] on link "Prev" at bounding box center [154, 193] width 10 height 10
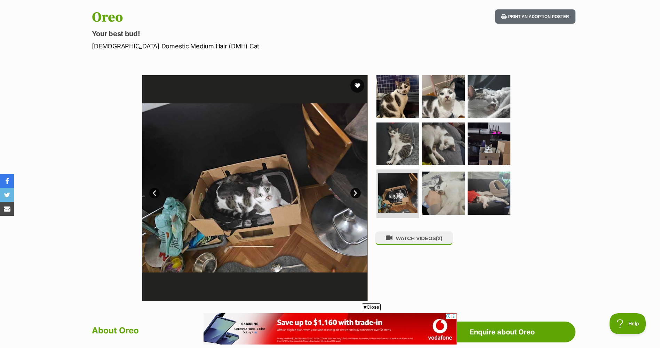
click at [152, 192] on link "Prev" at bounding box center [154, 193] width 10 height 10
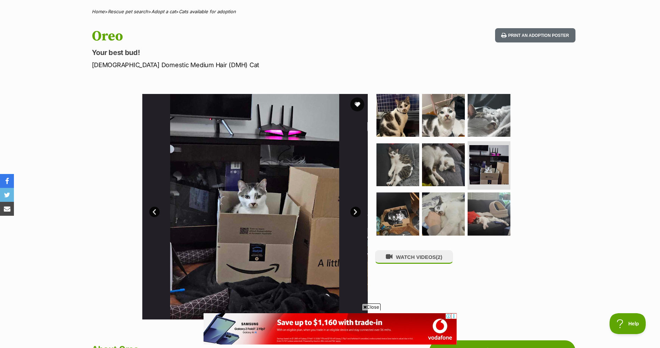
scroll to position [0, 0]
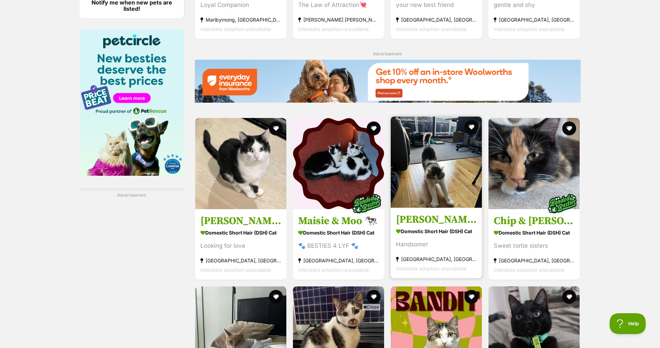
click at [435, 192] on img at bounding box center [436, 161] width 91 height 91
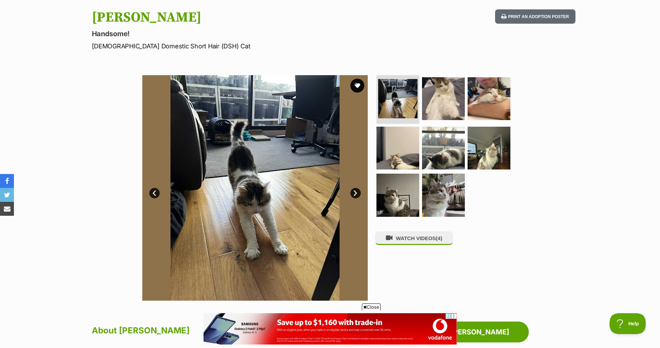
click at [353, 196] on link "Next" at bounding box center [355, 193] width 10 height 10
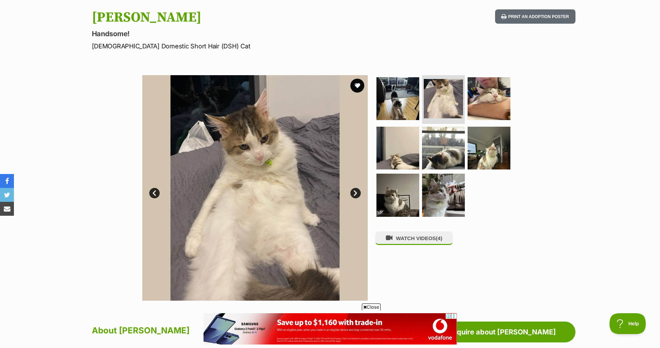
click at [353, 196] on link "Next" at bounding box center [355, 193] width 10 height 10
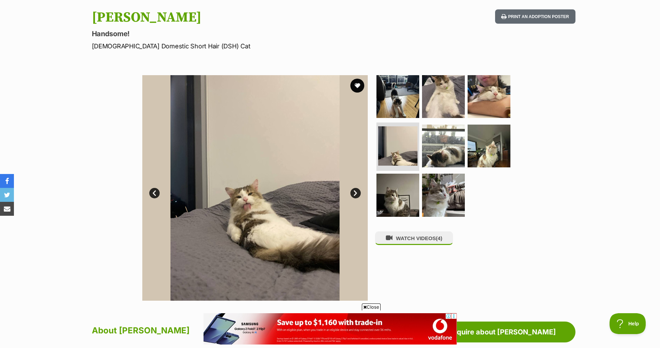
click at [156, 193] on link "Prev" at bounding box center [154, 193] width 10 height 10
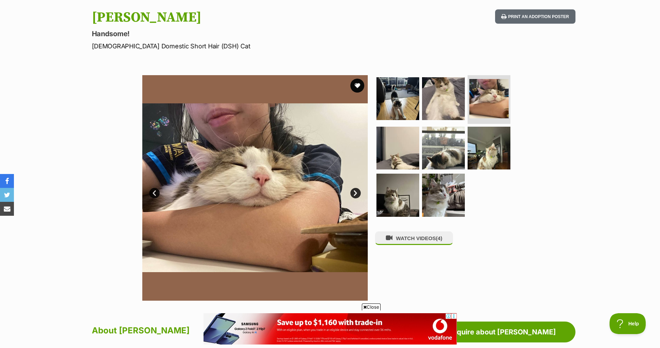
click at [351, 193] on link "Next" at bounding box center [355, 193] width 10 height 10
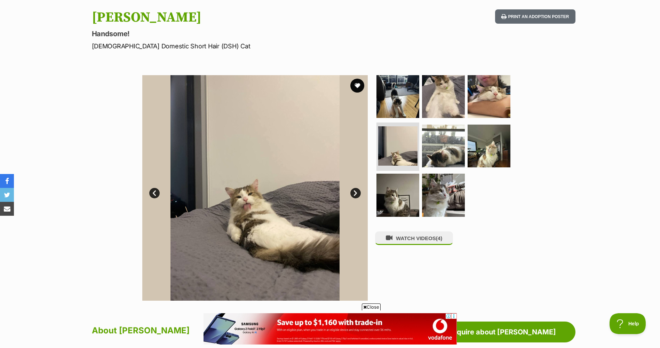
click at [353, 192] on link "Next" at bounding box center [355, 193] width 10 height 10
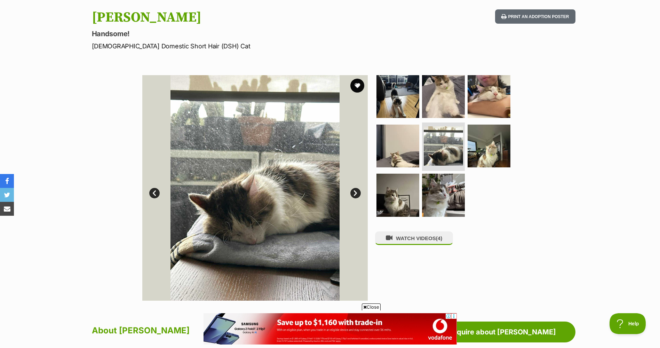
click at [353, 192] on link "Next" at bounding box center [355, 193] width 10 height 10
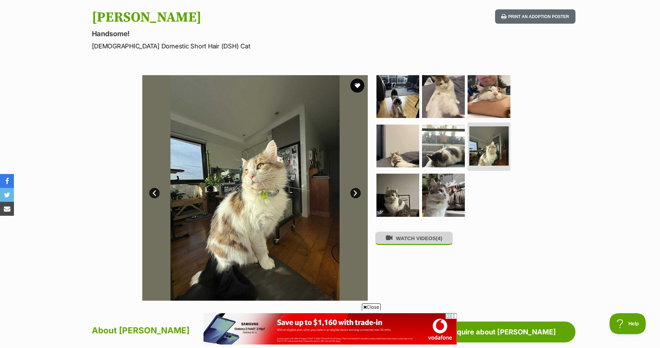
click at [415, 239] on button "WATCH VIDEOS (4)" at bounding box center [414, 238] width 78 height 14
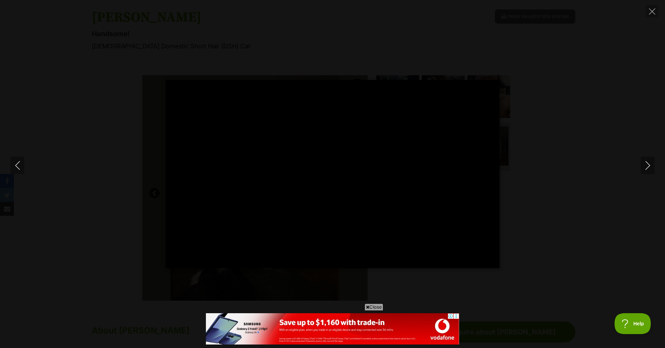
type input "100"
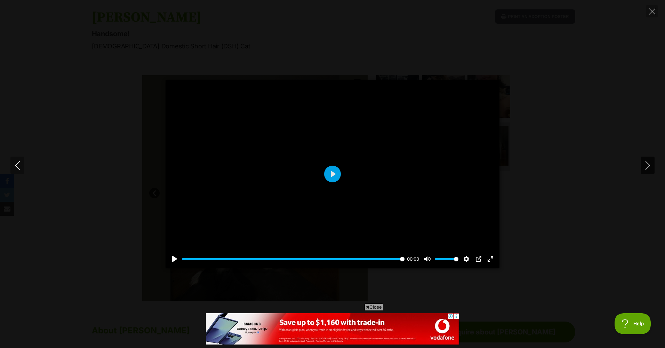
click at [649, 170] on button "Next" at bounding box center [648, 164] width 14 height 17
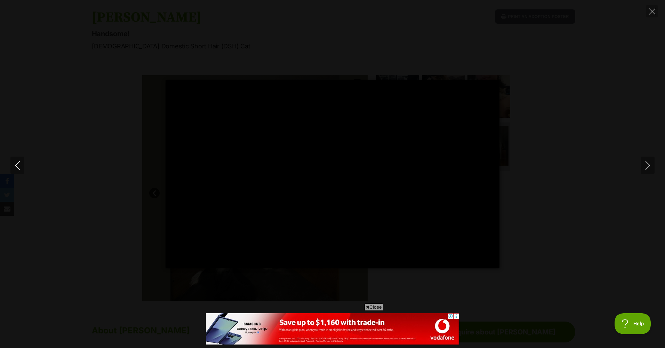
click at [558, 196] on div "Pause Play % buffered 00:00 -00:08 Unmute Mute Disable captions Enable captions…" at bounding box center [332, 174] width 665 height 188
type input "29.52"
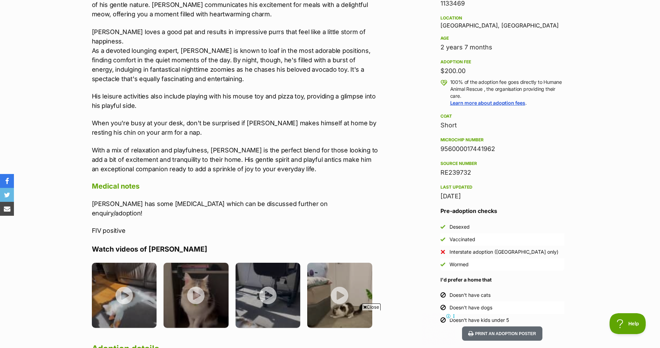
scroll to position [487, 0]
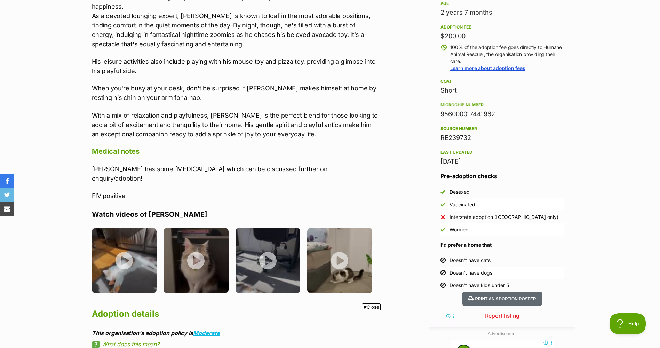
drag, startPoint x: 513, startPoint y: 283, endPoint x: 497, endPoint y: 282, distance: 16.0
click at [512, 282] on li "Doesn't have kids under 5" at bounding box center [502, 285] width 124 height 13
click at [472, 283] on div "Doesn't have kids under 5" at bounding box center [478, 285] width 59 height 7
drag, startPoint x: 472, startPoint y: 283, endPoint x: 448, endPoint y: 285, distance: 24.5
click at [448, 285] on li "Doesn't have kids under 5" at bounding box center [502, 285] width 124 height 13
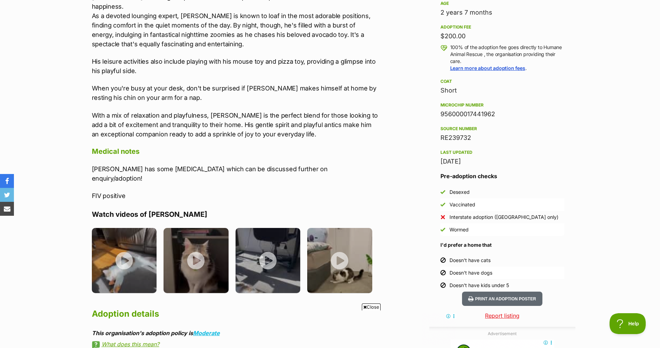
drag, startPoint x: 448, startPoint y: 285, endPoint x: 408, endPoint y: 210, distance: 85.6
click at [408, 210] on div "Advertisement Adoption information I've been adopted! This pet is no longer ava…" at bounding box center [330, 266] width 490 height 738
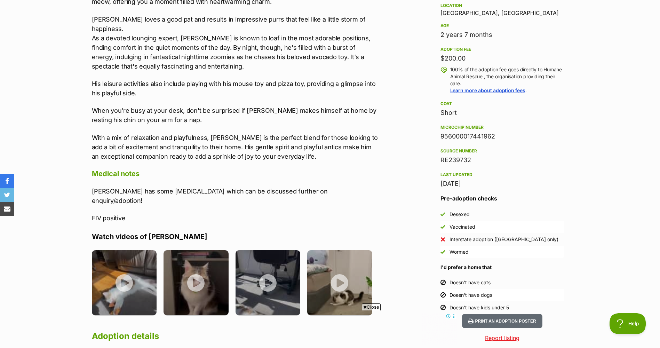
scroll to position [452, 0]
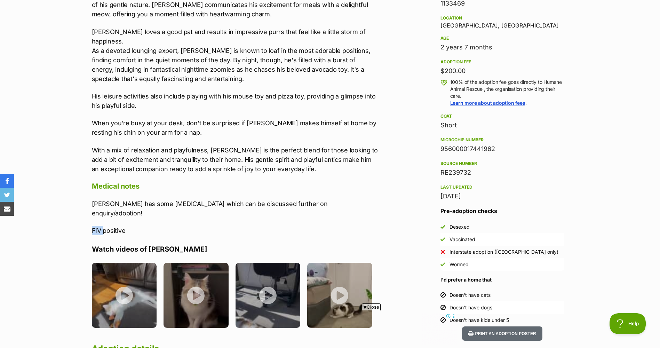
drag, startPoint x: 91, startPoint y: 212, endPoint x: 104, endPoint y: 213, distance: 12.9
click at [104, 213] on div "About Reginald Introducing Reginald! The gentle giant of the feline world, who …" at bounding box center [232, 225] width 294 height 571
drag, startPoint x: 115, startPoint y: 214, endPoint x: 119, endPoint y: 214, distance: 4.2
click at [119, 226] on p "FIV positive" at bounding box center [235, 230] width 287 height 9
drag, startPoint x: 119, startPoint y: 214, endPoint x: 207, endPoint y: 209, distance: 87.7
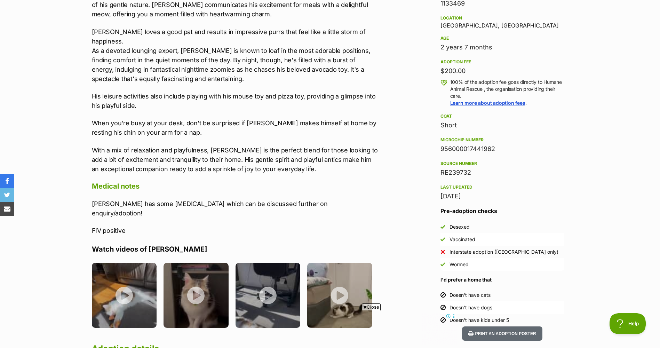
click at [204, 226] on p "FIV positive" at bounding box center [235, 230] width 287 height 9
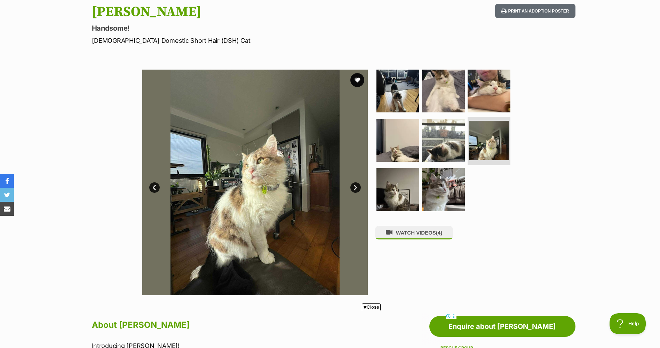
scroll to position [0, 0]
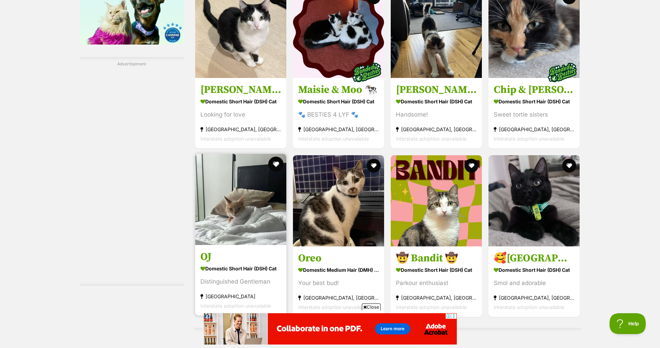
click at [277, 169] on button "favourite" at bounding box center [275, 163] width 15 height 15
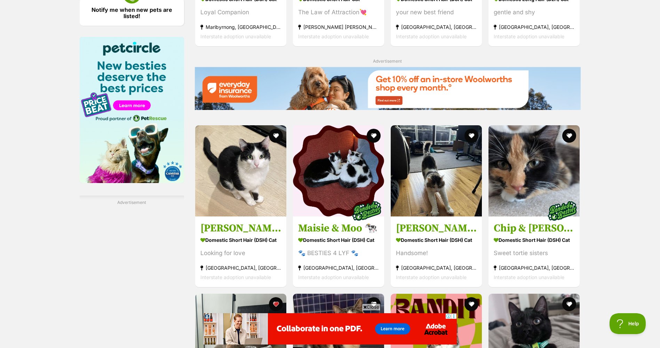
scroll to position [826, 0]
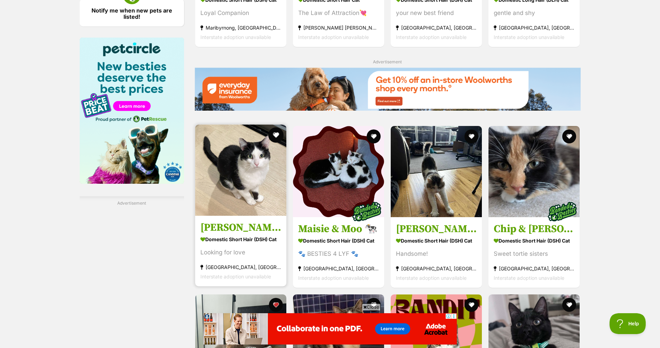
click at [275, 139] on button "favourite" at bounding box center [275, 134] width 15 height 15
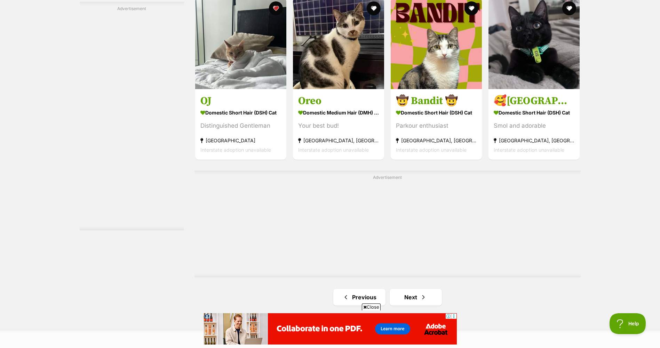
scroll to position [1243, 0]
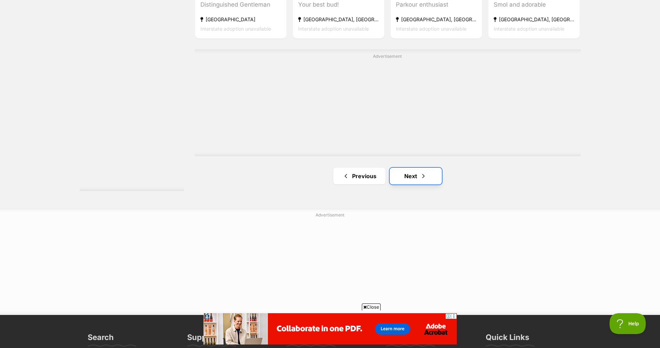
click at [413, 184] on link "Next" at bounding box center [415, 176] width 52 height 17
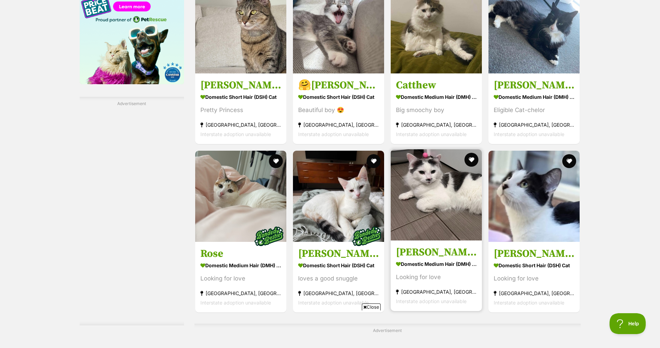
scroll to position [939, 0]
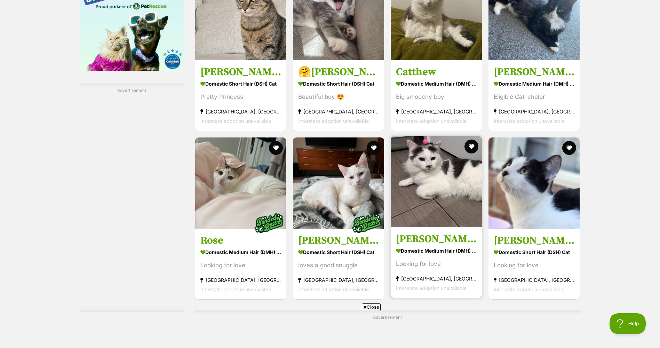
click at [446, 208] on img at bounding box center [436, 181] width 91 height 91
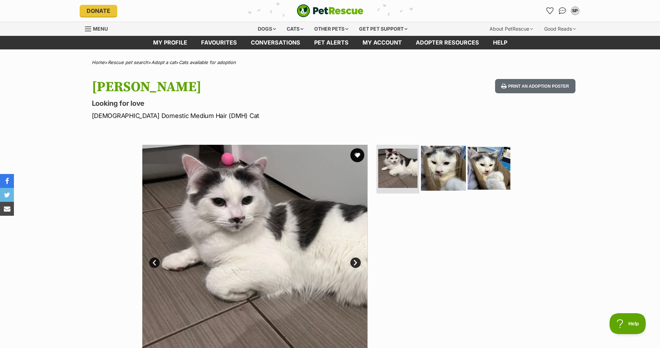
click at [430, 183] on img at bounding box center [443, 168] width 45 height 45
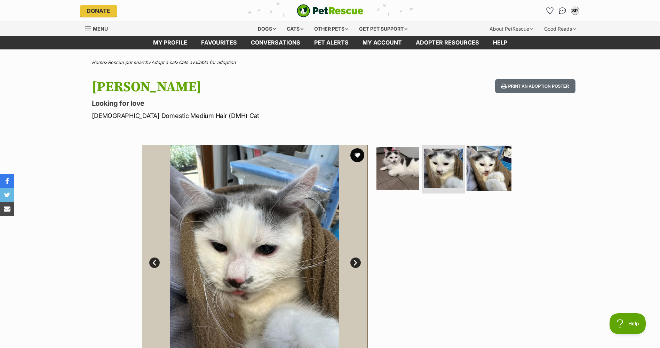
click at [475, 176] on img at bounding box center [488, 168] width 45 height 45
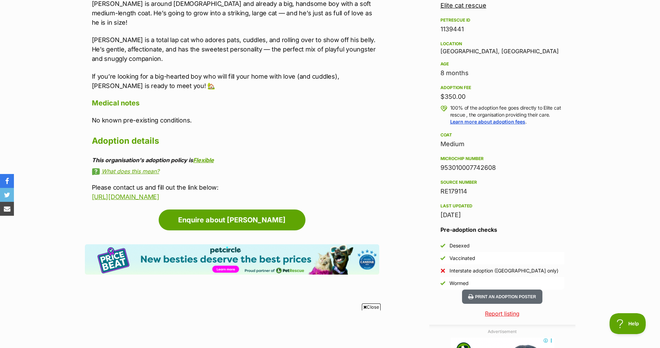
scroll to position [383, 0]
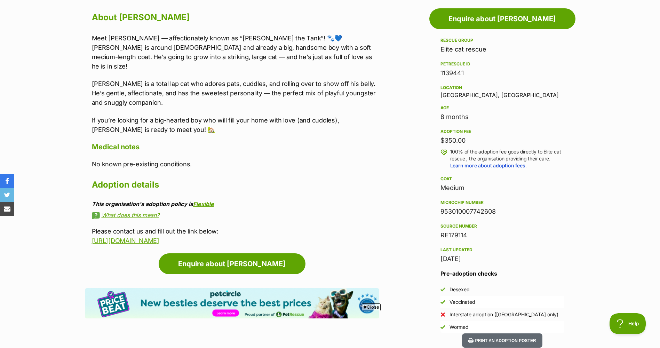
drag, startPoint x: 469, startPoint y: 118, endPoint x: 432, endPoint y: 118, distance: 36.9
click at [464, 117] on div "8 months" at bounding box center [502, 117] width 124 height 10
click at [432, 118] on aside "Rescue group Elite cat rescue PetRescue ID 1139441 Location Keilor East, VIC Ag…" at bounding box center [502, 184] width 146 height 297
click at [192, 159] on p "No known pre-existing conditions." at bounding box center [235, 163] width 287 height 9
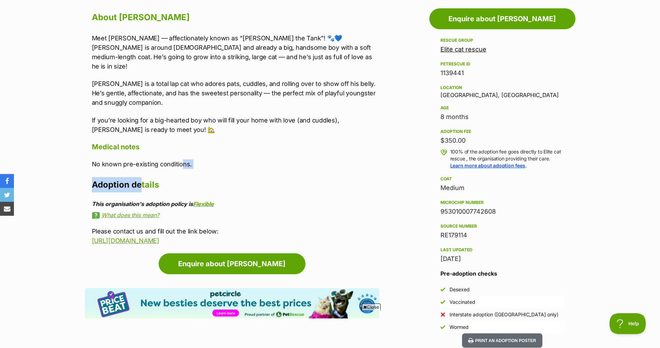
drag, startPoint x: 167, startPoint y: 162, endPoint x: 121, endPoint y: 165, distance: 45.3
click at [132, 165] on div "About Hank Meet Hank — affectionately known as “Hank the Tank”! 🐾💙 Hank is arou…" at bounding box center [235, 127] width 287 height 235
click at [121, 159] on p "No known pre-existing conditions." at bounding box center [235, 163] width 287 height 9
click at [220, 159] on p "No known pre-existing conditions." at bounding box center [235, 163] width 287 height 9
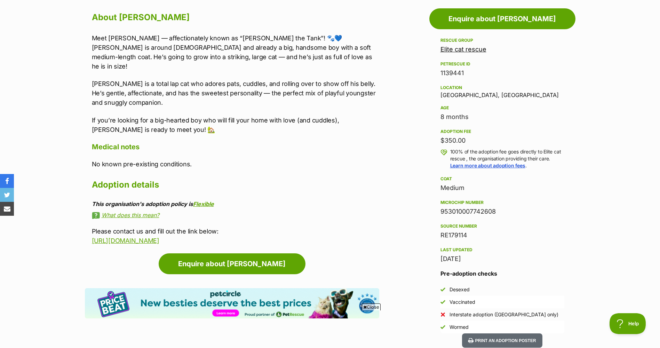
click at [220, 159] on p "No known pre-existing conditions." at bounding box center [235, 163] width 287 height 9
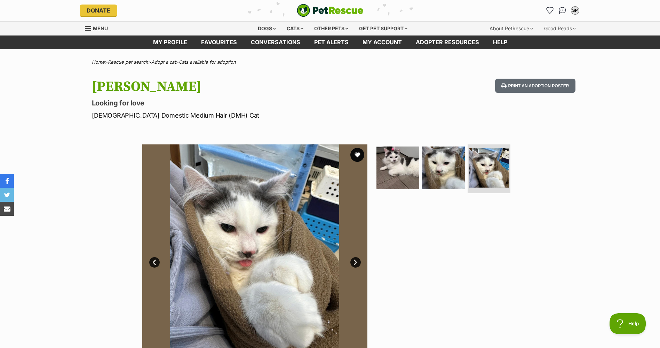
scroll to position [0, 0]
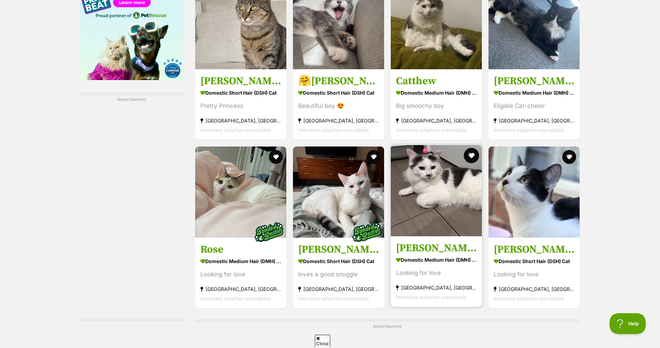
click at [470, 163] on button "favourite" at bounding box center [471, 155] width 15 height 15
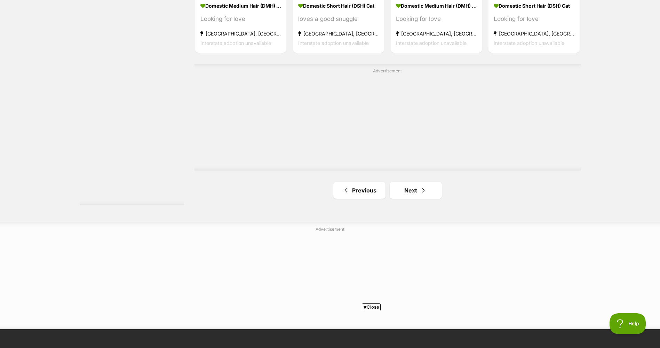
scroll to position [1243, 0]
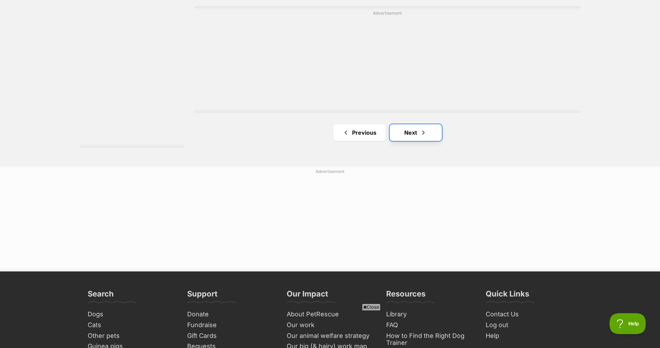
click at [433, 138] on link "Next" at bounding box center [415, 132] width 52 height 17
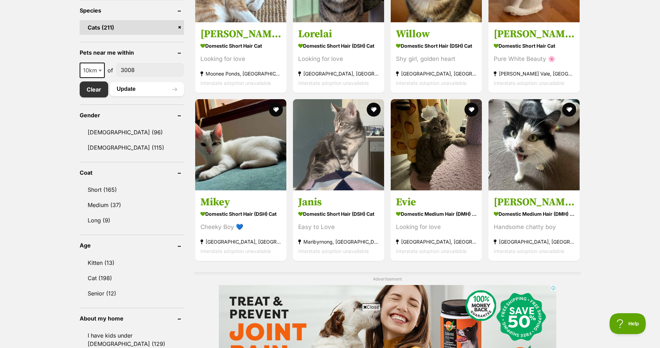
scroll to position [278, 0]
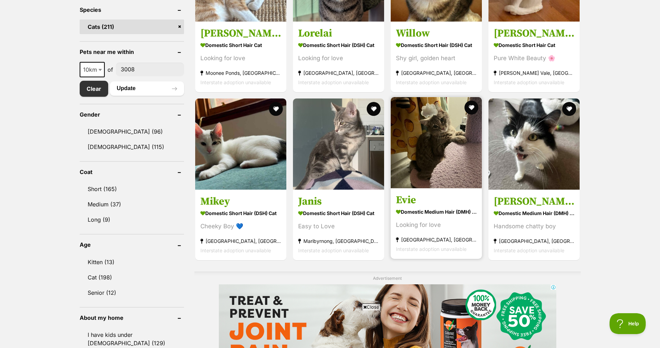
click at [452, 159] on img at bounding box center [436, 142] width 91 height 91
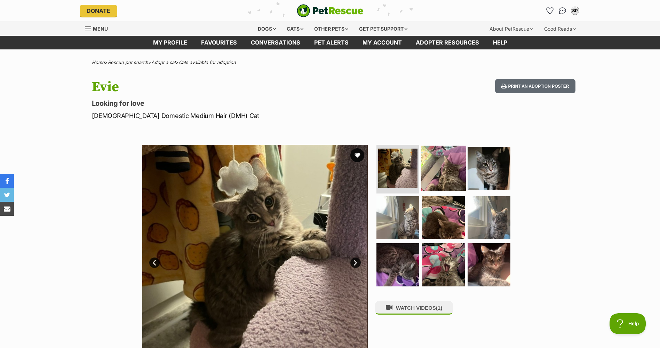
drag, startPoint x: 449, startPoint y: 167, endPoint x: 452, endPoint y: 168, distance: 3.8
click at [449, 167] on img at bounding box center [443, 168] width 45 height 45
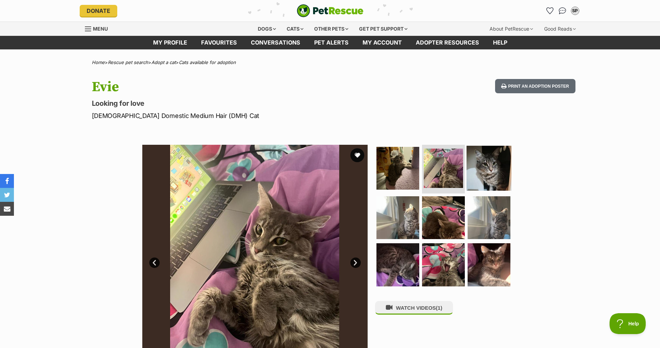
click at [495, 166] on img at bounding box center [488, 168] width 45 height 45
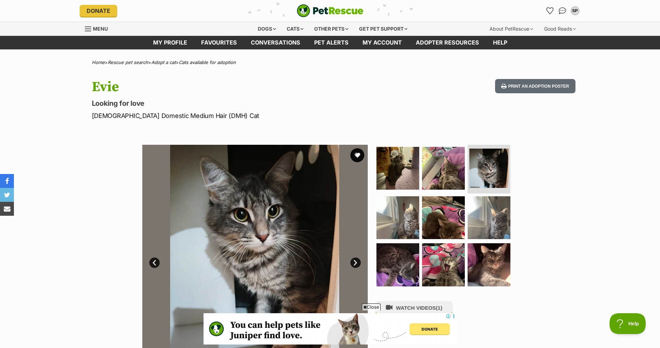
scroll to position [35, 0]
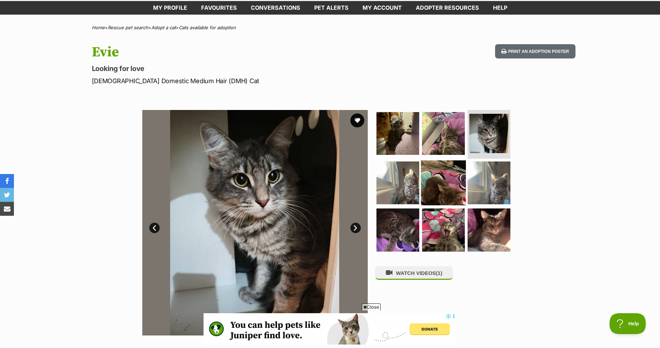
click at [449, 178] on img at bounding box center [443, 182] width 45 height 45
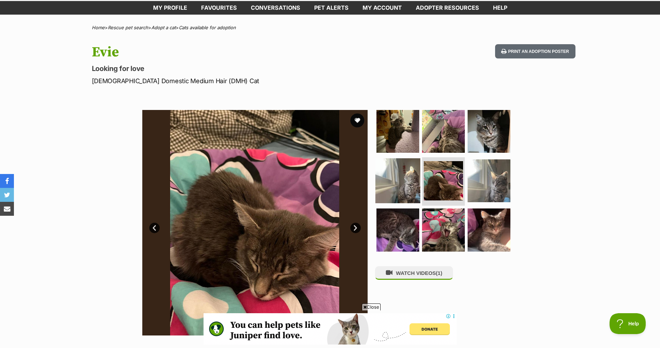
click at [401, 176] on img at bounding box center [397, 180] width 45 height 45
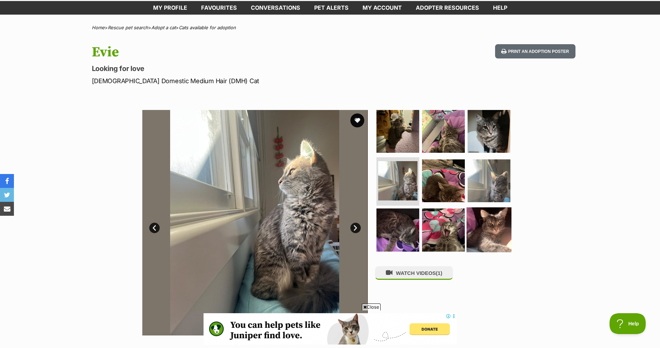
click at [486, 217] on img at bounding box center [488, 229] width 45 height 45
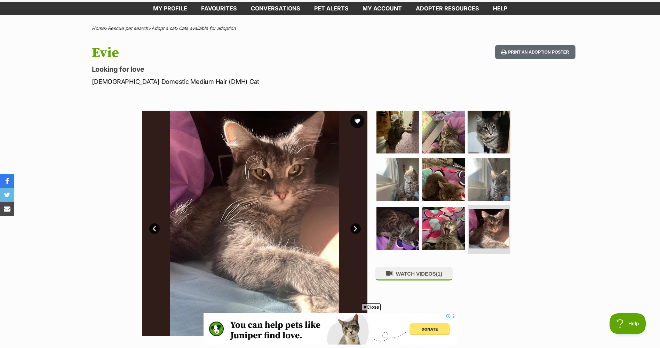
scroll to position [0, 0]
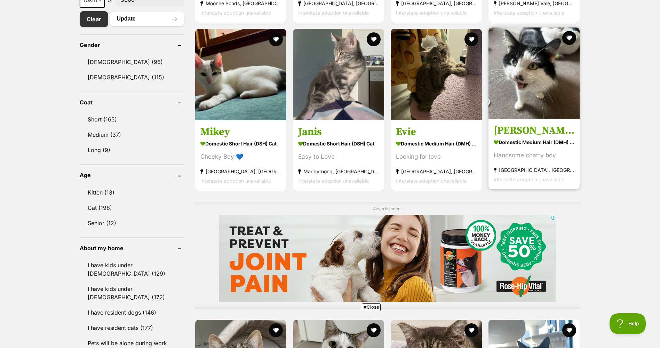
click at [546, 90] on img at bounding box center [533, 72] width 91 height 91
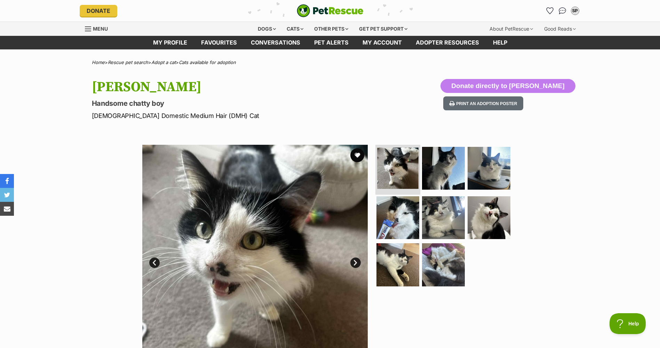
click at [411, 168] on img at bounding box center [397, 167] width 41 height 41
click at [439, 170] on img at bounding box center [443, 168] width 45 height 45
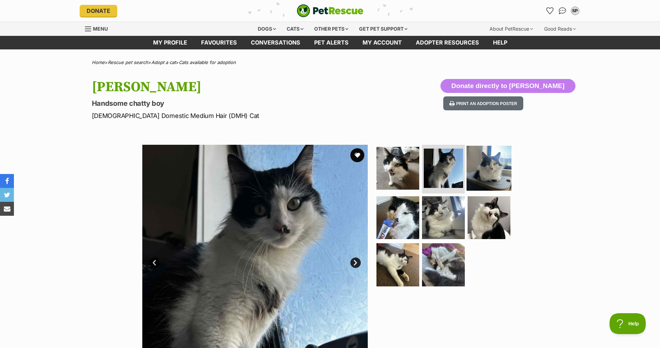
click at [482, 173] on img at bounding box center [488, 168] width 45 height 45
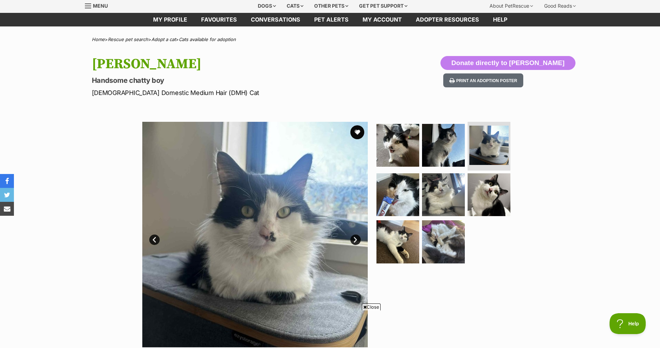
scroll to position [35, 0]
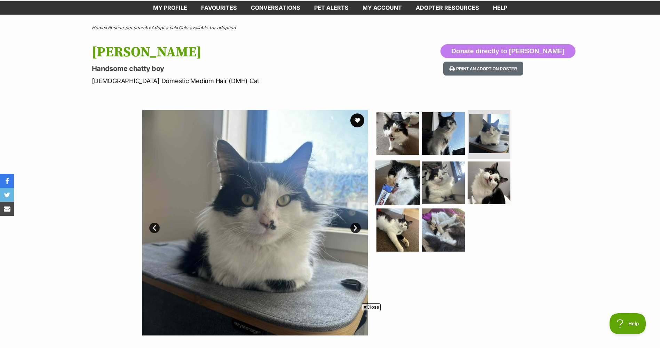
click at [411, 181] on img at bounding box center [397, 182] width 45 height 45
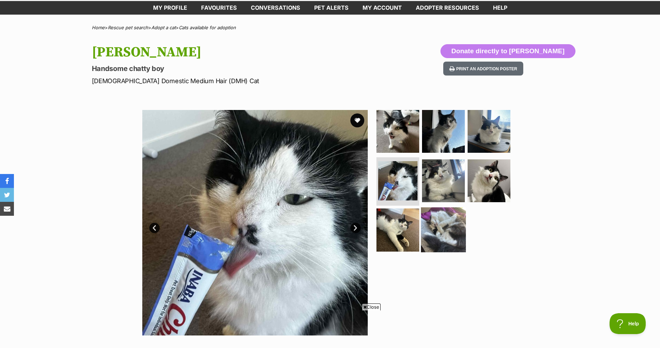
click at [453, 232] on img at bounding box center [443, 229] width 45 height 45
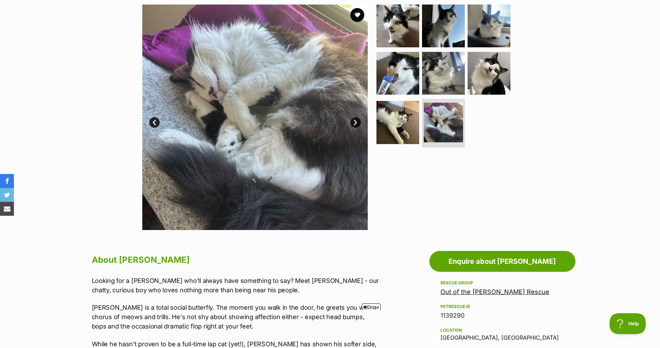
scroll to position [104, 0]
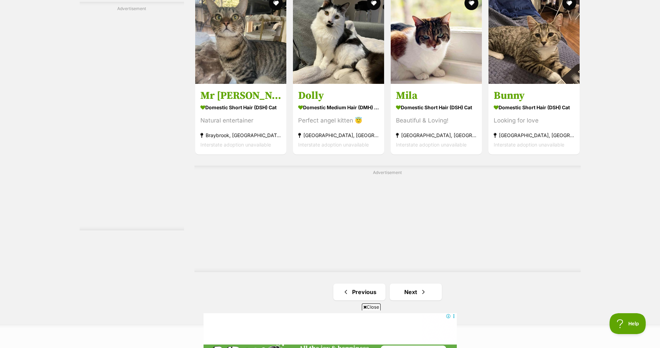
scroll to position [1113, 0]
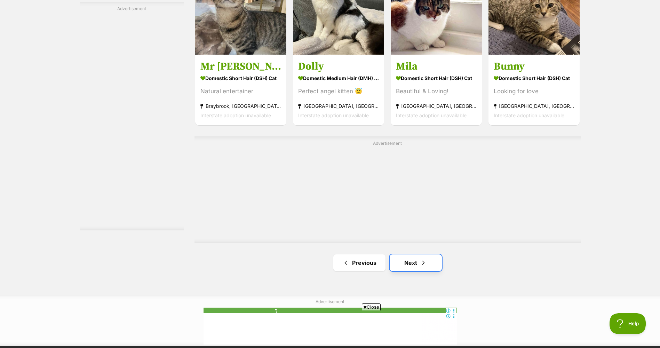
click at [417, 266] on link "Next" at bounding box center [415, 262] width 52 height 17
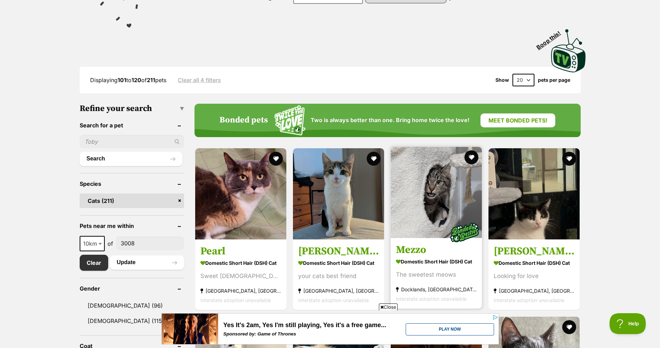
click at [433, 201] on img at bounding box center [436, 192] width 91 height 91
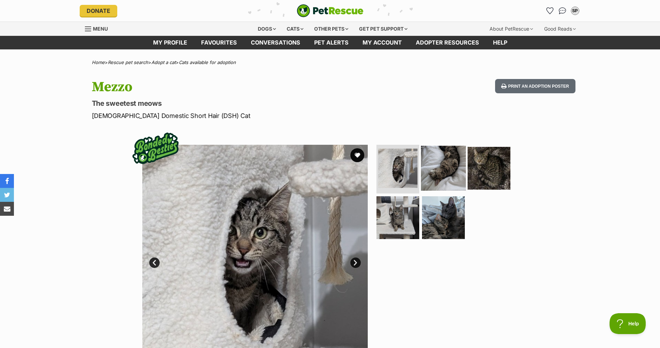
click at [449, 175] on img at bounding box center [443, 168] width 45 height 45
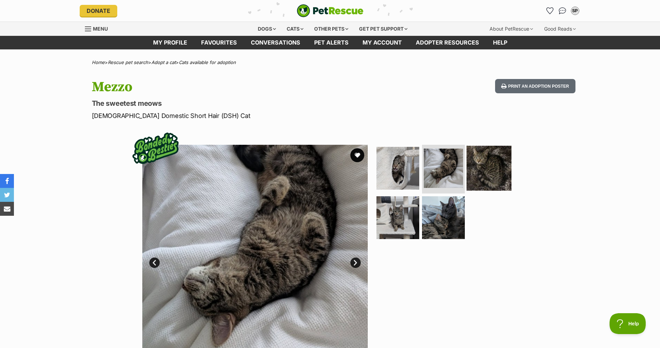
click at [487, 173] on img at bounding box center [488, 168] width 45 height 45
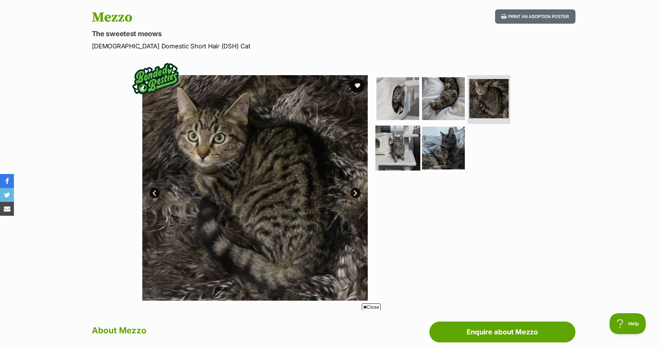
click at [387, 153] on img at bounding box center [397, 147] width 45 height 45
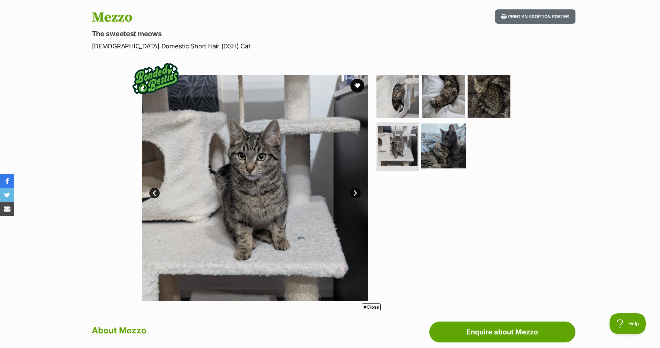
click at [441, 153] on img at bounding box center [443, 145] width 45 height 45
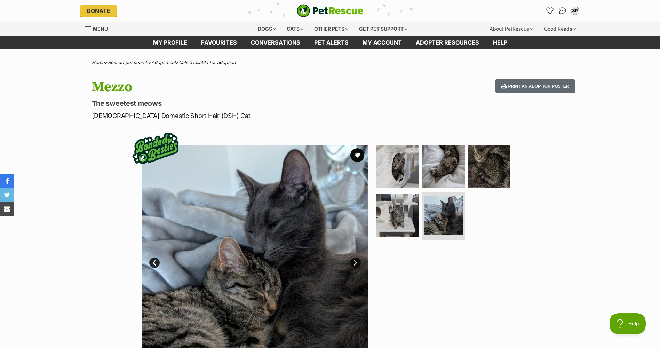
click at [153, 261] on link "Prev" at bounding box center [154, 262] width 10 height 10
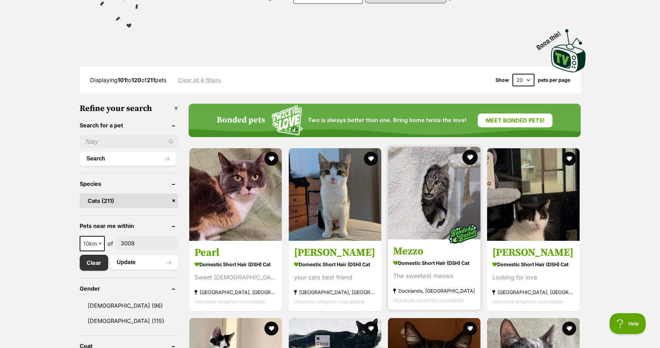
click at [469, 155] on button "favourite" at bounding box center [469, 157] width 15 height 15
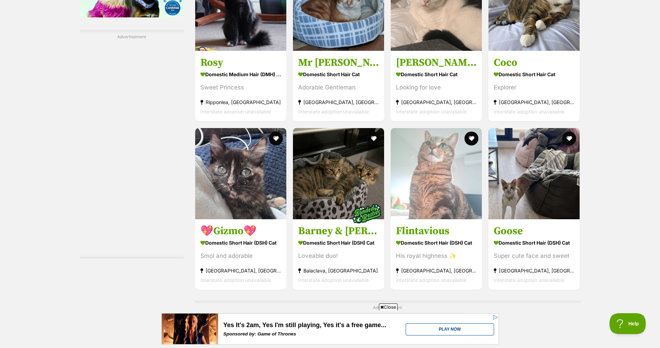
scroll to position [1008, 0]
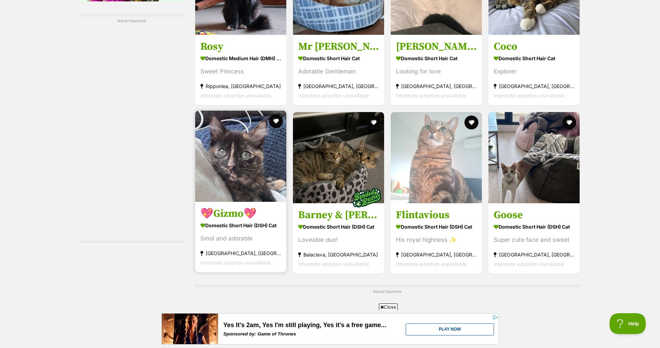
click at [236, 175] on img at bounding box center [240, 156] width 91 height 91
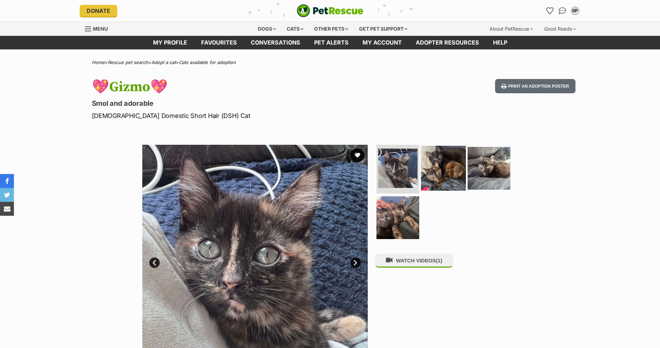
click at [449, 171] on img at bounding box center [443, 168] width 45 height 45
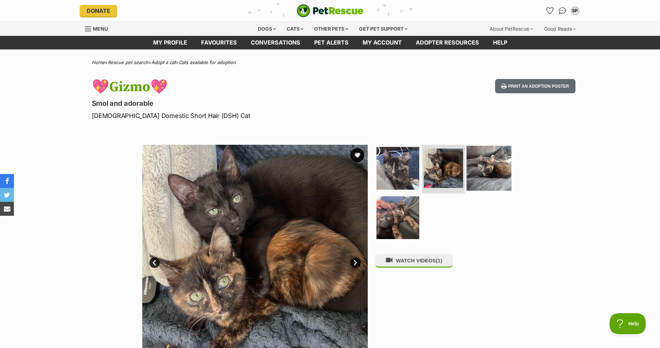
click at [476, 168] on img at bounding box center [488, 168] width 45 height 45
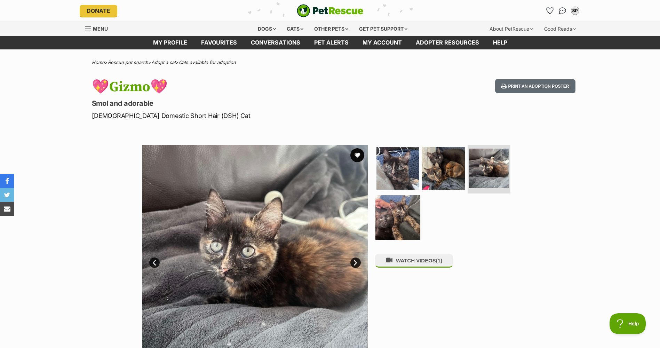
click at [402, 215] on img at bounding box center [397, 217] width 45 height 45
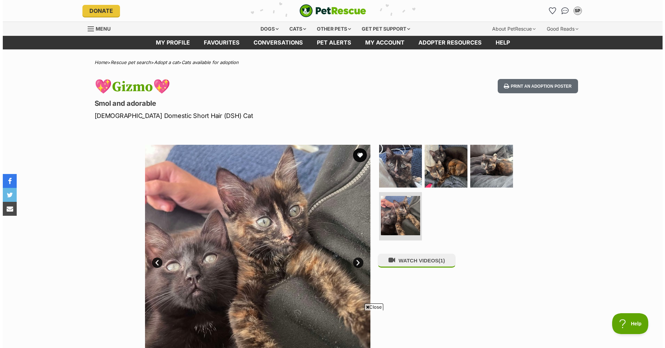
scroll to position [35, 0]
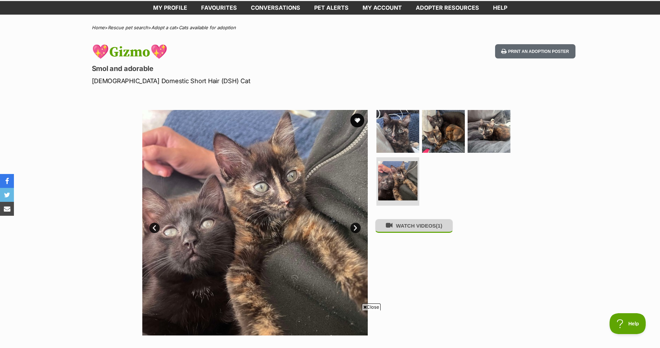
click at [427, 227] on button "WATCH VIDEOS (1)" at bounding box center [414, 226] width 78 height 14
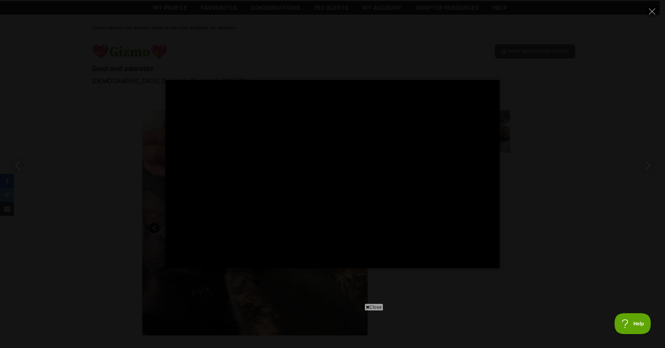
click at [550, 197] on div "Pause Play % buffered 00:00 -00:29 Unmute Mute Disable captions Enable captions…" at bounding box center [332, 174] width 665 height 188
type input "26.39"
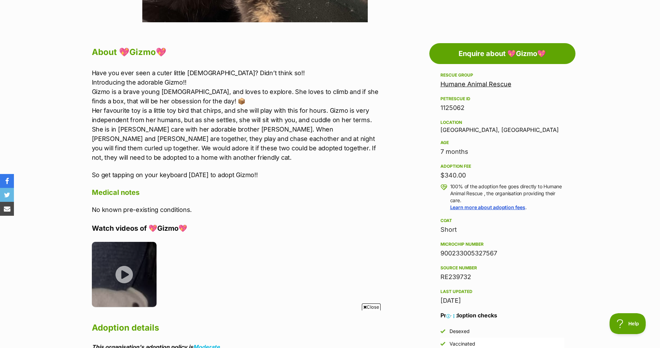
scroll to position [0, 0]
drag, startPoint x: 113, startPoint y: 149, endPoint x: 192, endPoint y: 152, distance: 79.0
click at [192, 152] on p "Have you ever seen a cuter little lady? Didn’t think so!! Introducing the adora…" at bounding box center [235, 115] width 287 height 94
click at [199, 162] on div "Have you ever seen a cuter little lady? Didn’t think so!! Introducing the adora…" at bounding box center [235, 123] width 287 height 111
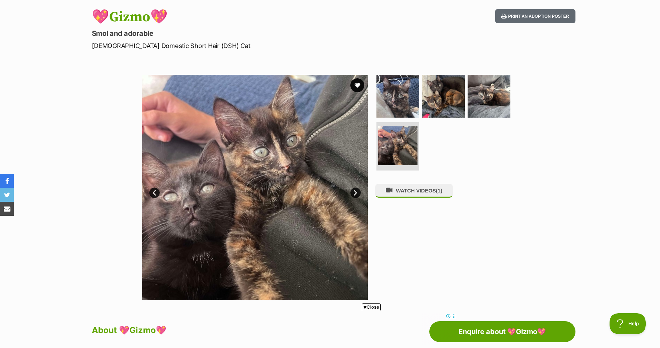
scroll to position [70, 0]
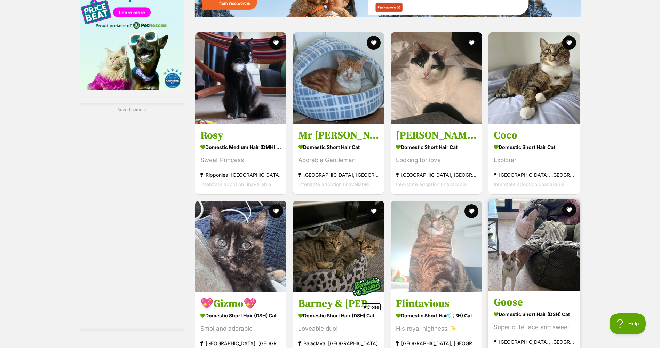
click at [532, 199] on img at bounding box center [533, 244] width 91 height 91
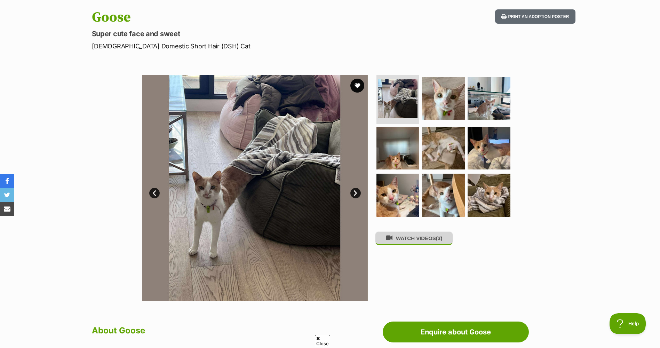
click at [415, 245] on button "WATCH VIDEOS (3)" at bounding box center [414, 238] width 78 height 14
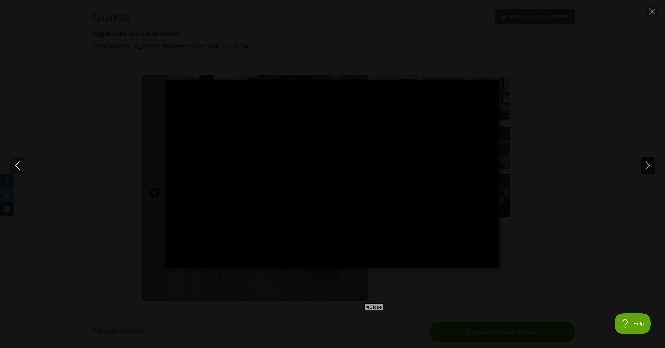
click at [651, 163] on icon "Next" at bounding box center [647, 165] width 9 height 9
type input "27.5"
click at [651, 166] on icon "Next" at bounding box center [647, 165] width 9 height 9
type input "6.77"
click at [523, 166] on div "Pause Play % buffered 00:00 -00:24 Unmute Mute Disable captions Enable captions…" at bounding box center [332, 174] width 665 height 188
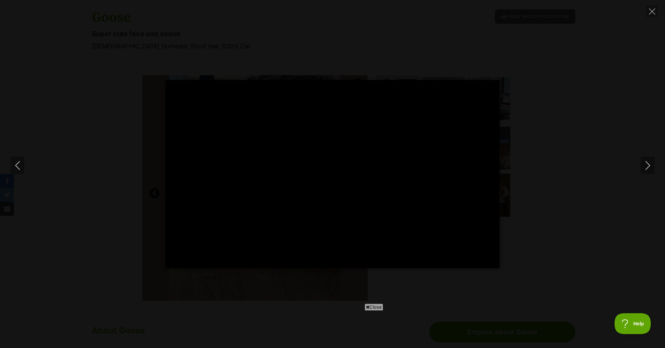
type input "4.39"
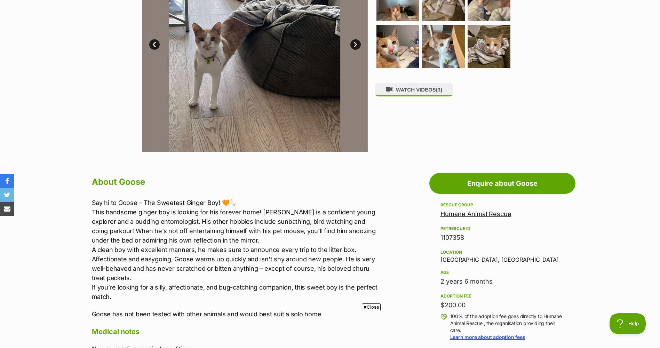
scroll to position [278, 0]
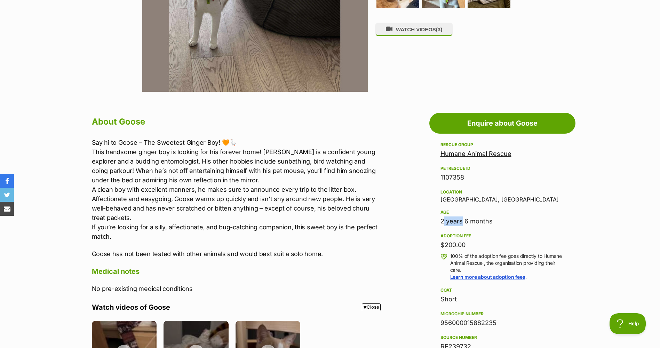
drag, startPoint x: 440, startPoint y: 219, endPoint x: 436, endPoint y: 219, distance: 4.2
click at [436, 219] on aside "Rescue group Humane Animal Rescue PetRescue ID 1107358 Location Parkville, VIC …" at bounding box center [502, 313] width 146 height 347
drag, startPoint x: 436, startPoint y: 219, endPoint x: 396, endPoint y: 227, distance: 40.8
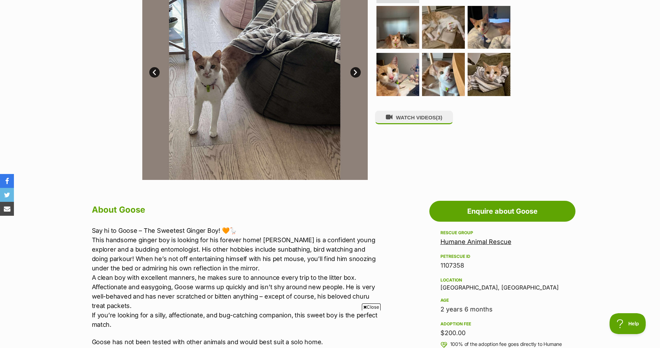
scroll to position [139, 0]
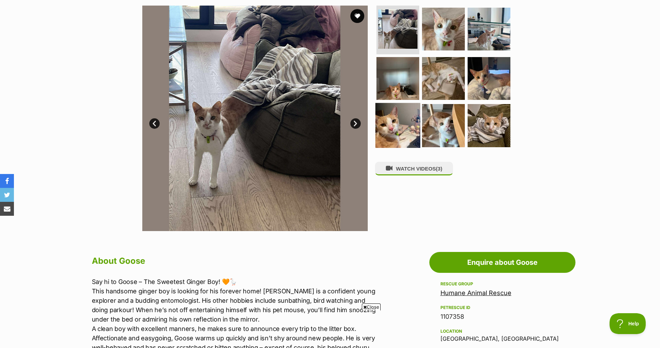
click at [411, 132] on img at bounding box center [397, 125] width 45 height 45
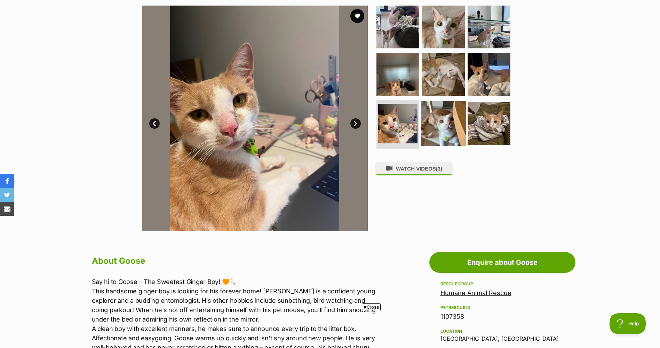
click at [440, 123] on img at bounding box center [443, 123] width 45 height 45
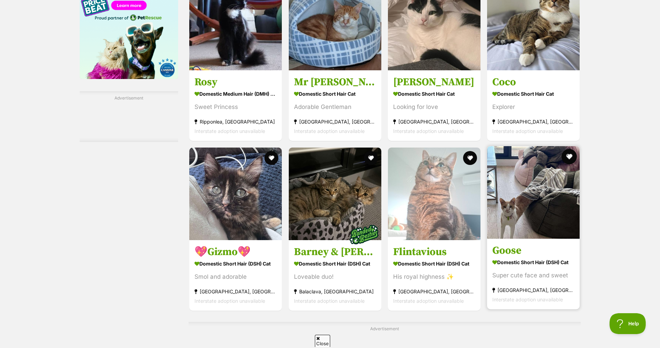
click at [573, 149] on button "favourite" at bounding box center [569, 156] width 15 height 15
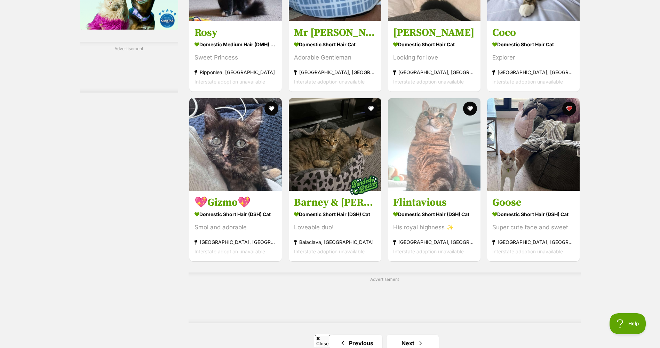
scroll to position [1028, 0]
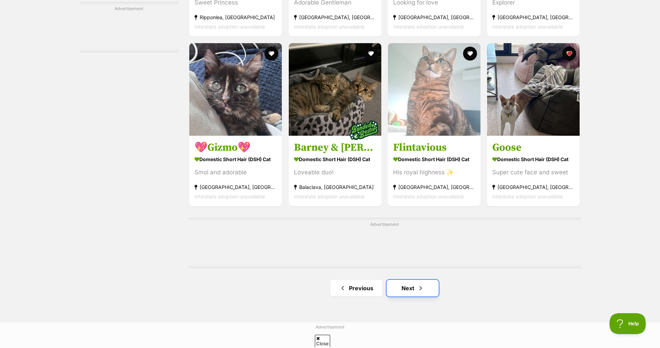
click at [420, 280] on link "Next" at bounding box center [412, 288] width 52 height 17
click at [420, 284] on span "Next page" at bounding box center [420, 288] width 7 height 8
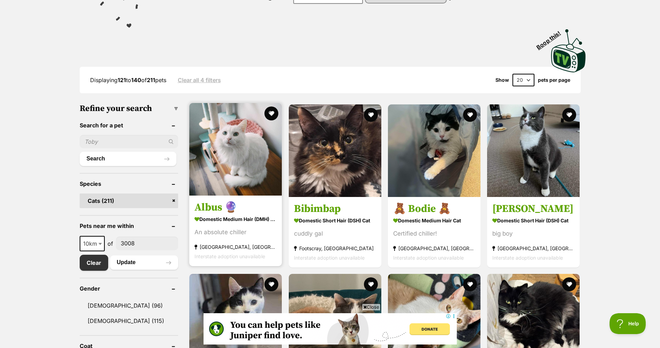
click at [265, 170] on img at bounding box center [235, 149] width 92 height 92
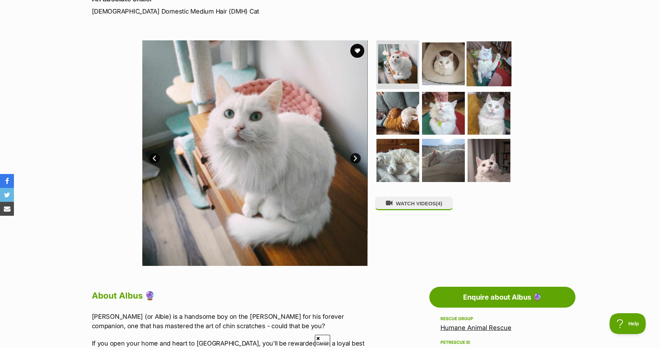
click at [480, 64] on img at bounding box center [488, 63] width 45 height 45
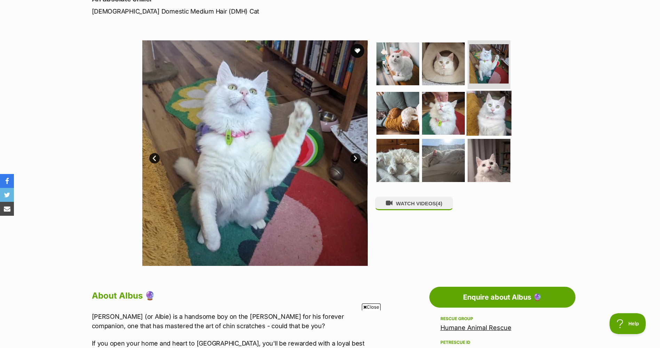
click at [489, 106] on img at bounding box center [488, 112] width 45 height 45
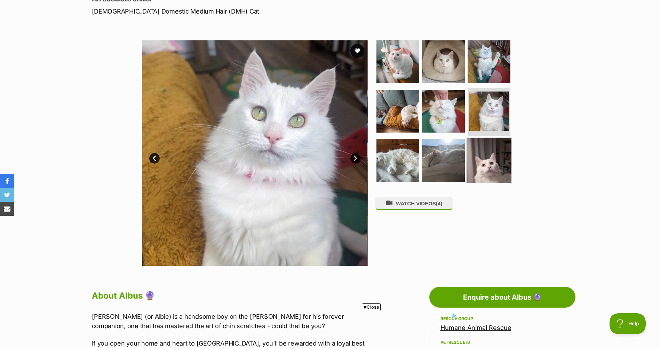
click at [484, 165] on img at bounding box center [488, 160] width 45 height 45
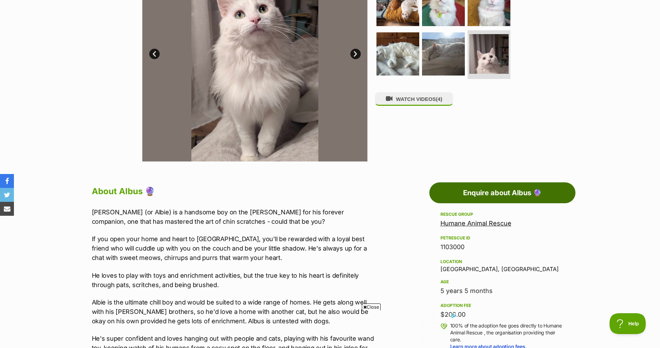
scroll to position [313, 0]
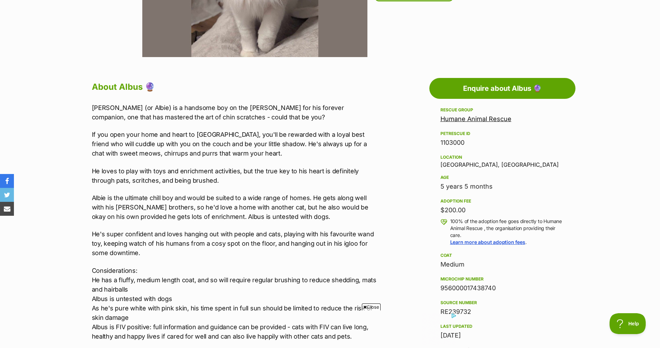
click at [450, 183] on div "5 years 5 months" at bounding box center [502, 187] width 124 height 10
drag, startPoint x: 449, startPoint y: 184, endPoint x: 422, endPoint y: 188, distance: 26.7
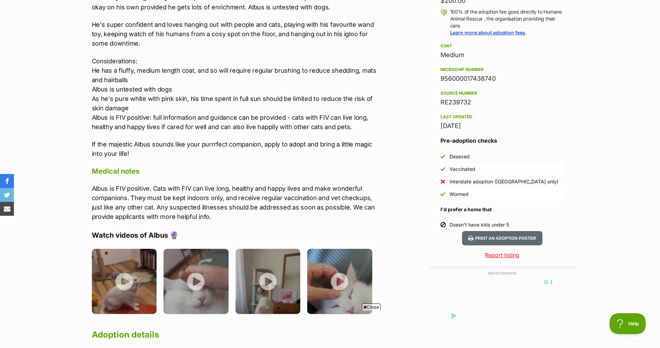
scroll to position [556, 0]
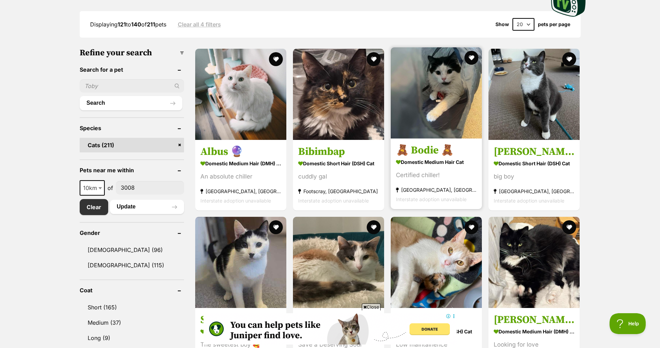
click at [418, 132] on img at bounding box center [436, 92] width 91 height 91
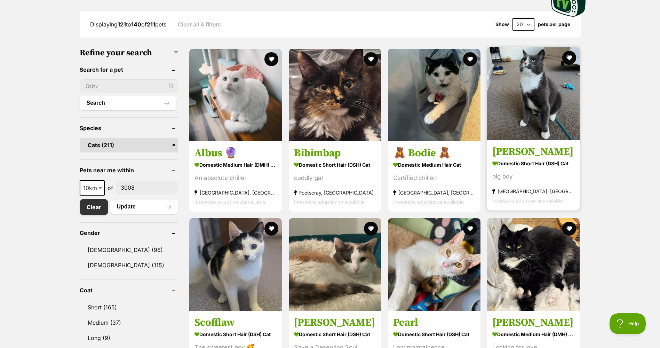
click at [516, 123] on img at bounding box center [533, 93] width 92 height 92
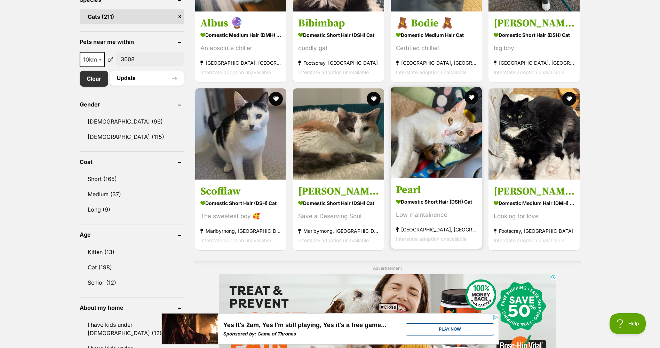
scroll to position [299, 0]
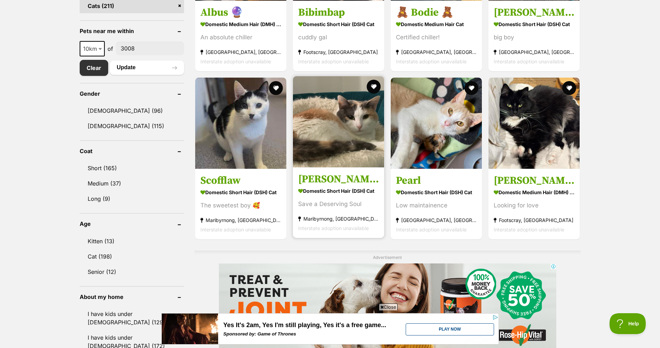
click at [326, 166] on img at bounding box center [338, 121] width 91 height 91
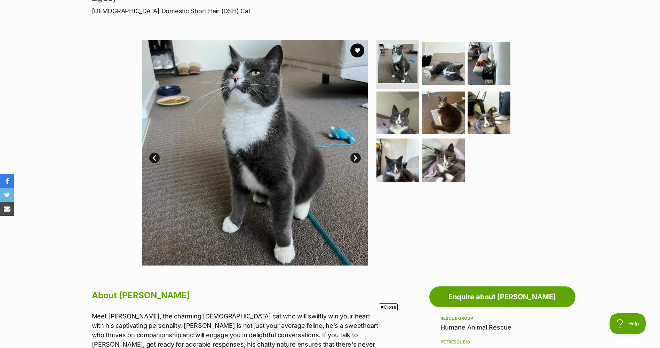
scroll to position [104, 0]
click at [449, 149] on img at bounding box center [443, 160] width 45 height 45
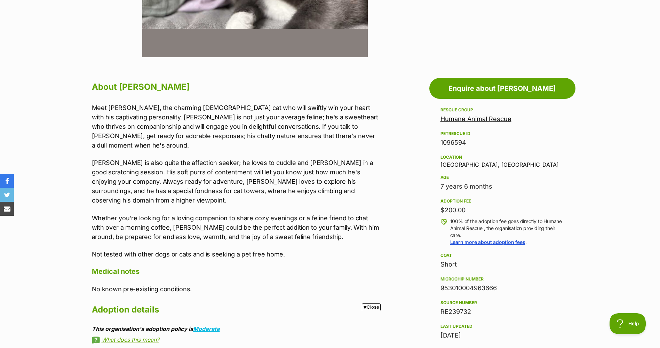
scroll to position [0, 0]
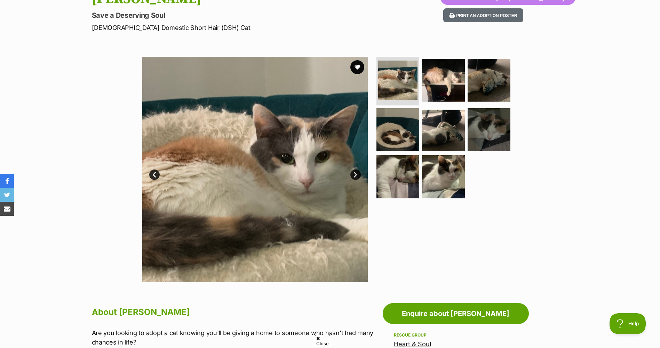
scroll to position [104, 0]
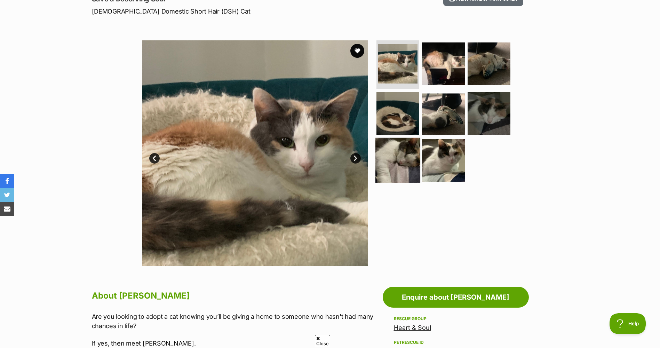
click at [407, 172] on img at bounding box center [397, 160] width 45 height 45
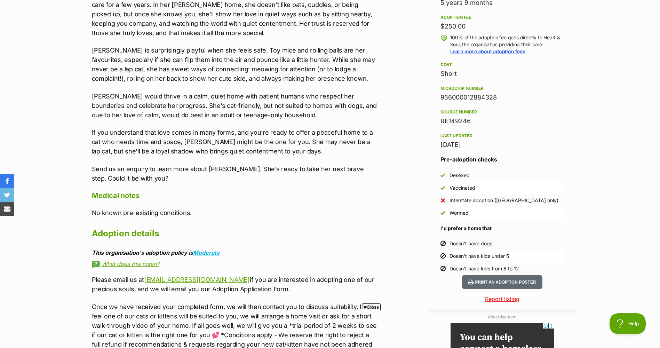
scroll to position [591, 0]
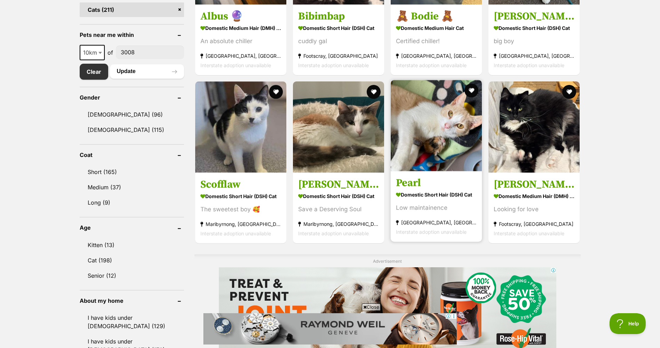
click at [419, 177] on link "Pearl Domestic Short Hair (DSH) Cat Low maintainence [GEOGRAPHIC_DATA], [GEOGRA…" at bounding box center [436, 206] width 91 height 71
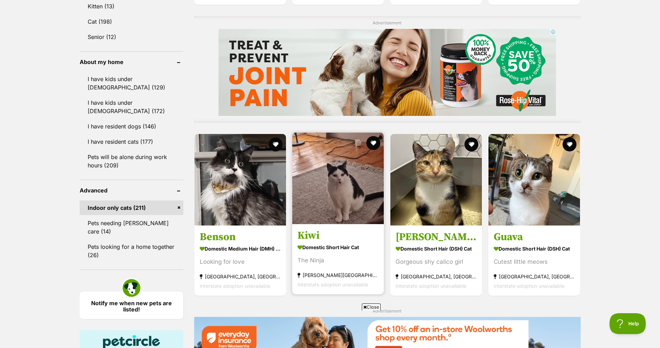
scroll to position [539, 0]
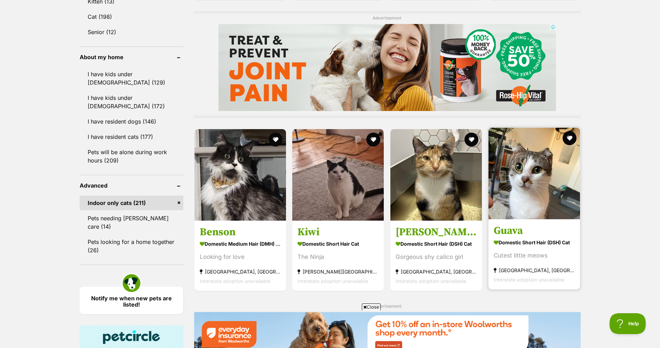
click at [500, 196] on img at bounding box center [533, 173] width 91 height 91
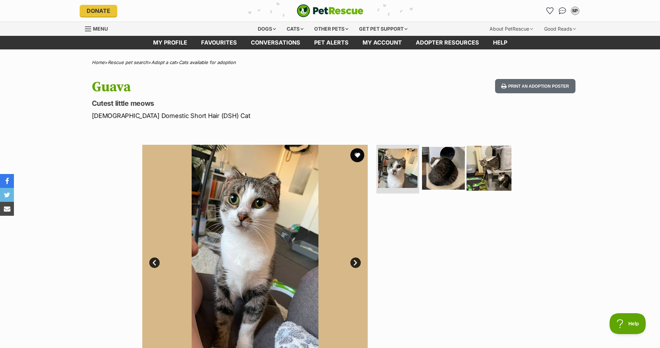
click at [483, 170] on img at bounding box center [488, 168] width 45 height 45
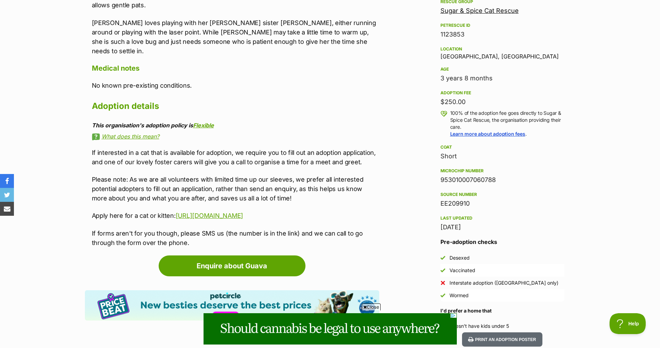
scroll to position [522, 0]
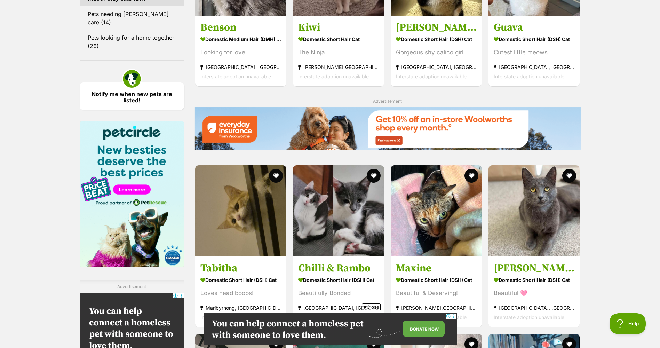
scroll to position [743, 0]
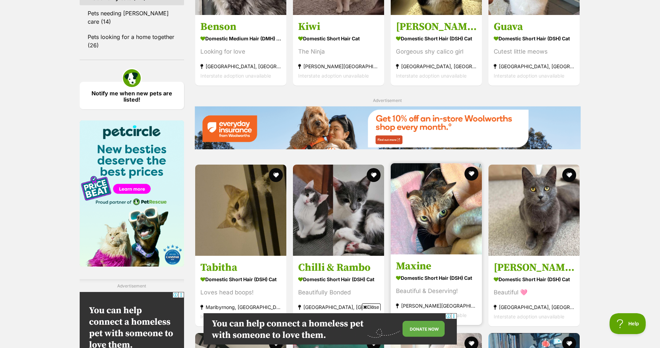
click at [418, 214] on img at bounding box center [436, 208] width 91 height 91
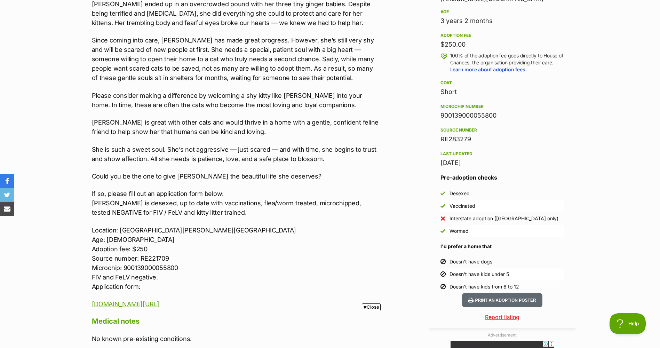
scroll to position [487, 0]
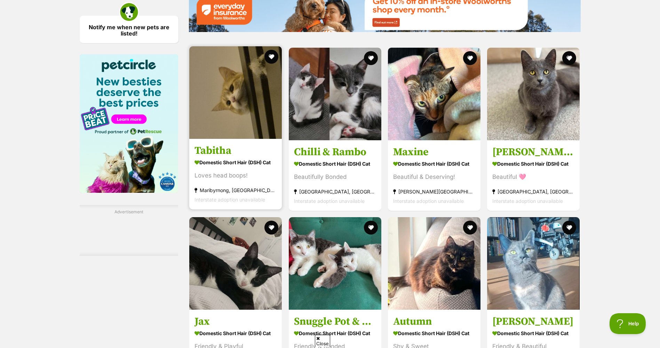
scroll to position [809, 0]
click at [233, 112] on img at bounding box center [235, 93] width 92 height 92
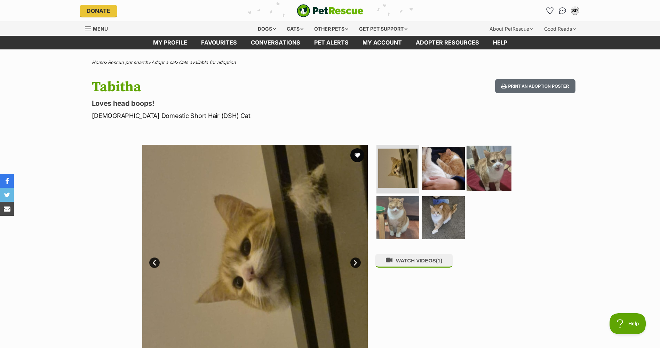
click at [486, 169] on img at bounding box center [488, 168] width 45 height 45
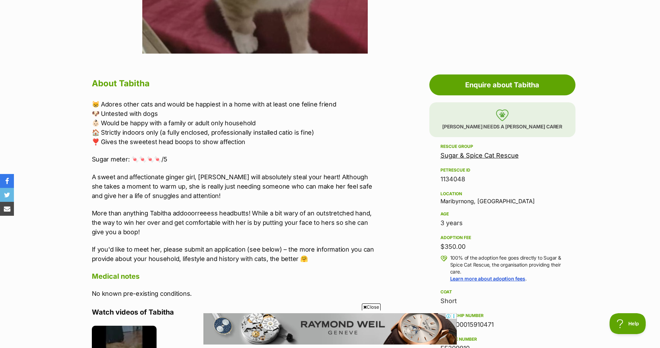
scroll to position [313, 0]
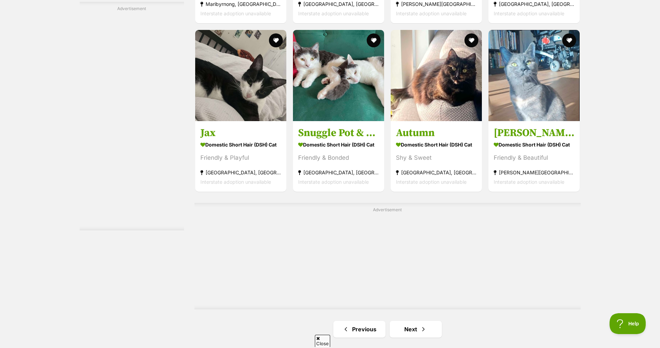
scroll to position [1053, 0]
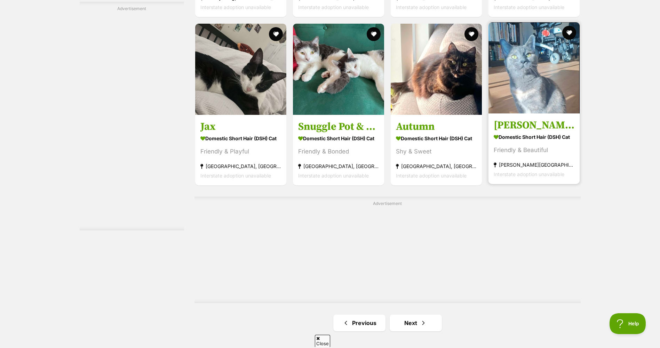
click at [520, 96] on img at bounding box center [533, 67] width 91 height 91
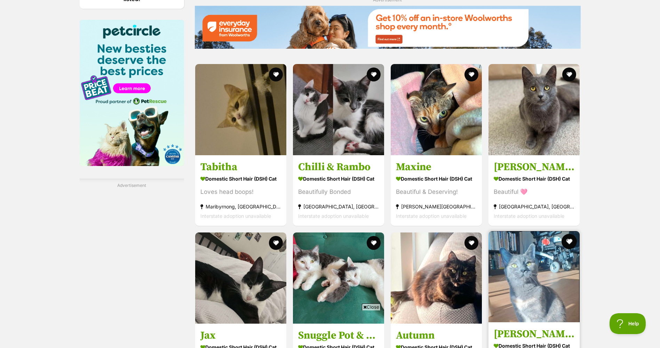
click at [572, 234] on button "favourite" at bounding box center [569, 241] width 15 height 15
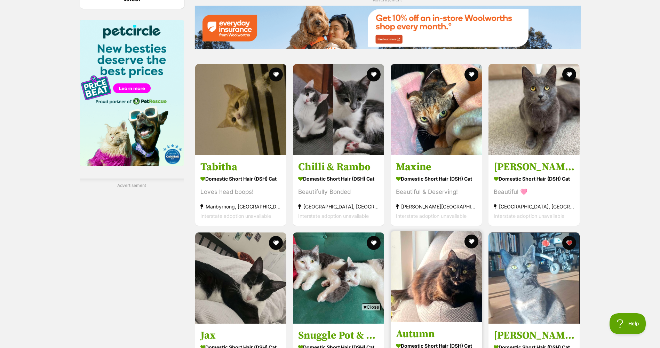
scroll to position [1018, 0]
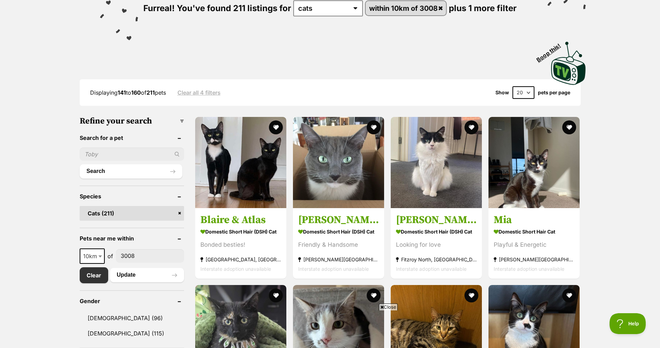
scroll to position [104, 0]
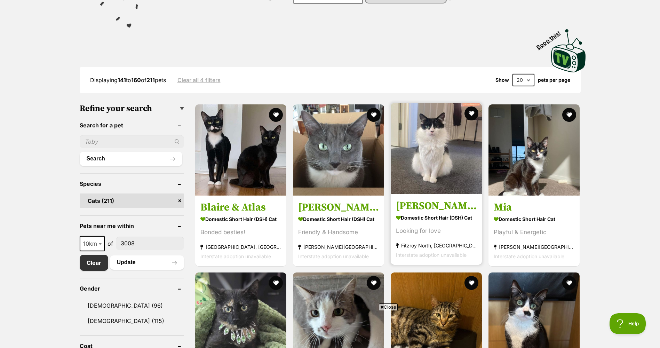
click at [454, 182] on img at bounding box center [436, 148] width 91 height 91
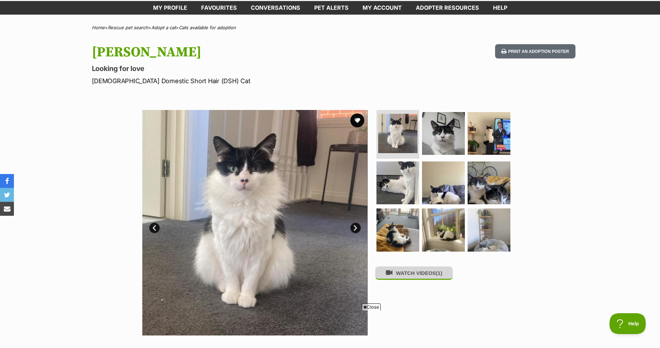
click at [409, 276] on button "WATCH VIDEOS (1)" at bounding box center [414, 273] width 78 height 14
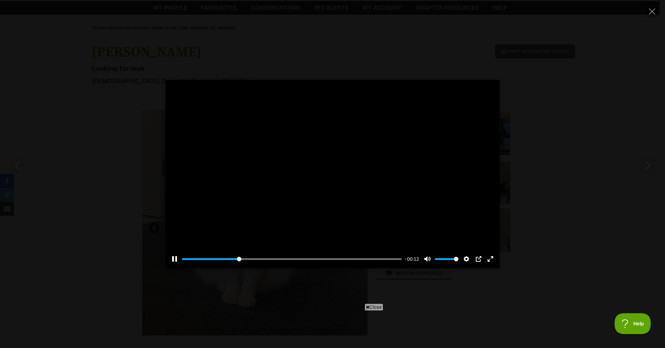
drag, startPoint x: 631, startPoint y: 179, endPoint x: 627, endPoint y: 177, distance: 5.2
click at [628, 178] on div "Pause Play % buffered 00:00 -00:12 Unmute Mute Disable captions Enable captions…" at bounding box center [332, 174] width 665 height 188
type input "27.09"
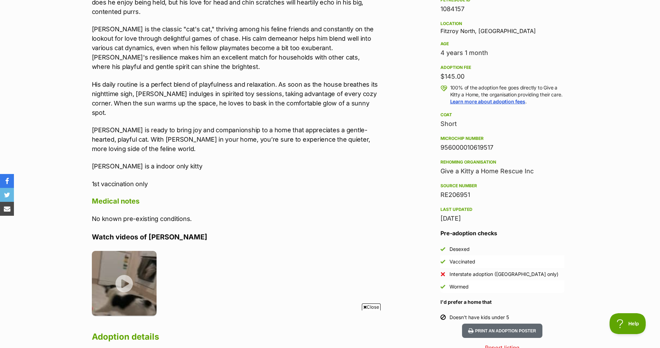
scroll to position [522, 0]
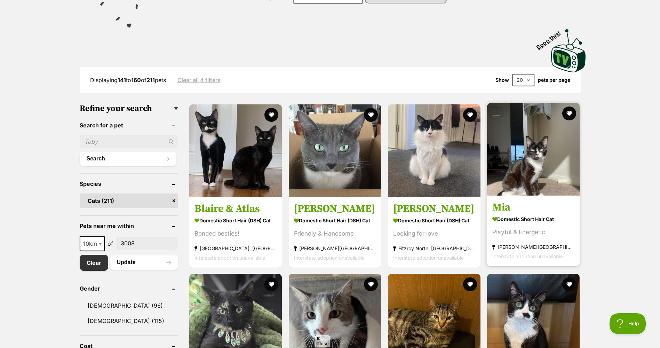
click at [541, 208] on h3 "Mia" at bounding box center [533, 206] width 82 height 13
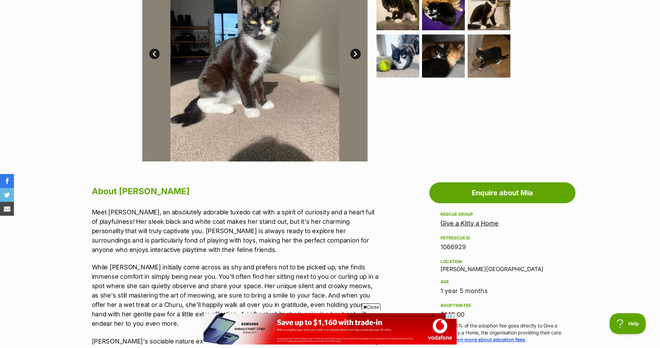
scroll to position [139, 0]
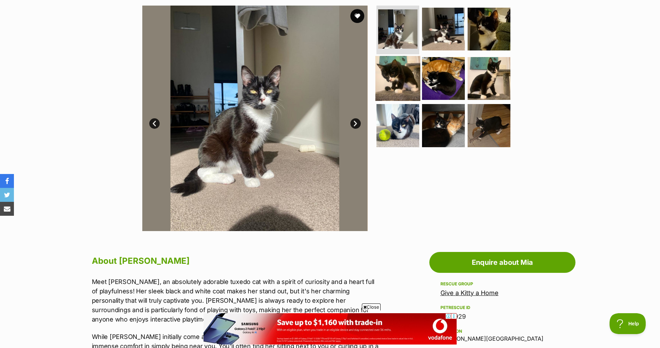
click at [399, 84] on img at bounding box center [397, 78] width 45 height 45
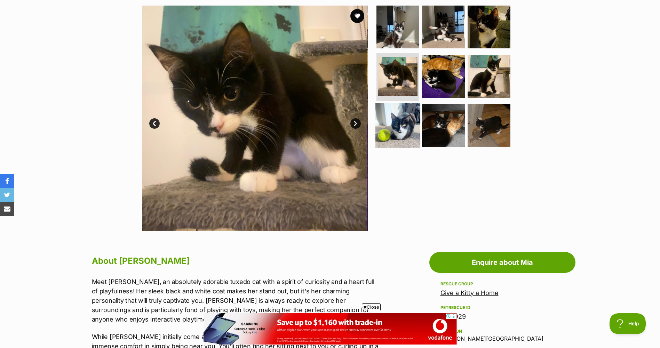
click at [408, 134] on img at bounding box center [397, 125] width 45 height 45
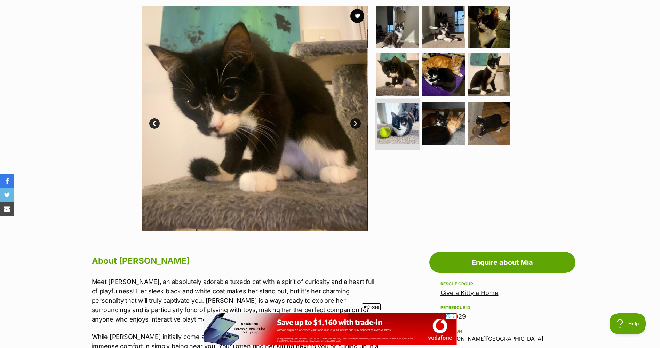
click at [408, 134] on img at bounding box center [397, 123] width 41 height 41
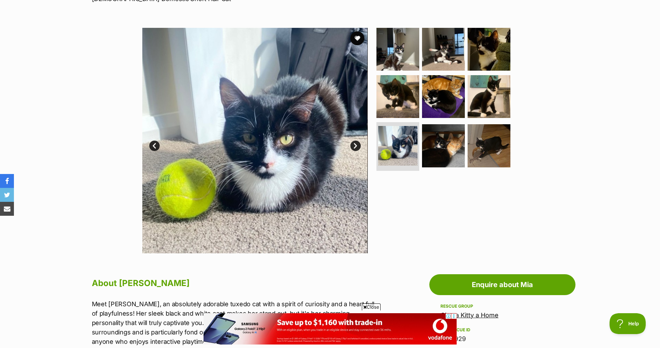
scroll to position [104, 0]
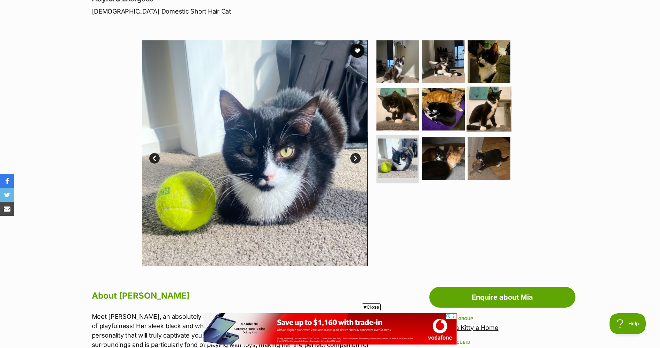
click at [484, 109] on img at bounding box center [488, 108] width 45 height 45
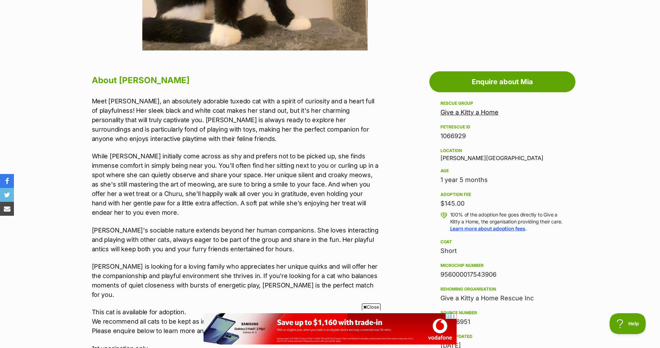
scroll to position [348, 0]
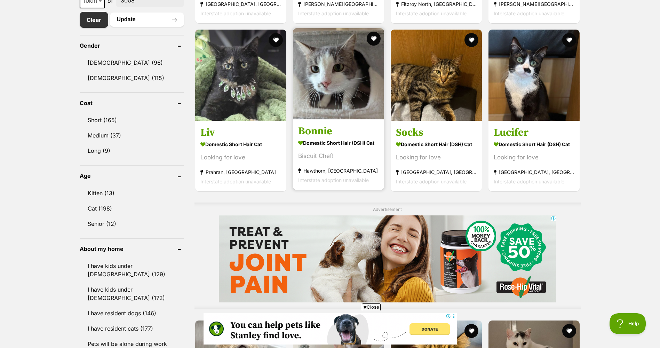
scroll to position [313, 0]
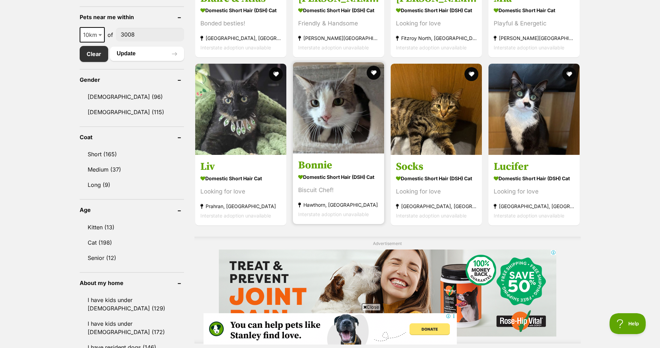
click at [329, 177] on strong "Domestic Short Hair (DSH) Cat" at bounding box center [338, 177] width 81 height 10
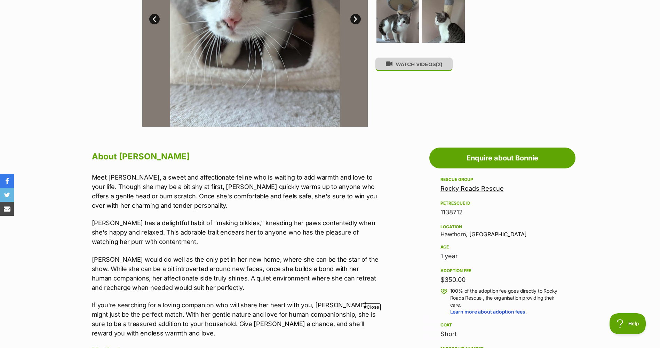
click at [411, 71] on button "WATCH VIDEOS (2)" at bounding box center [414, 64] width 78 height 14
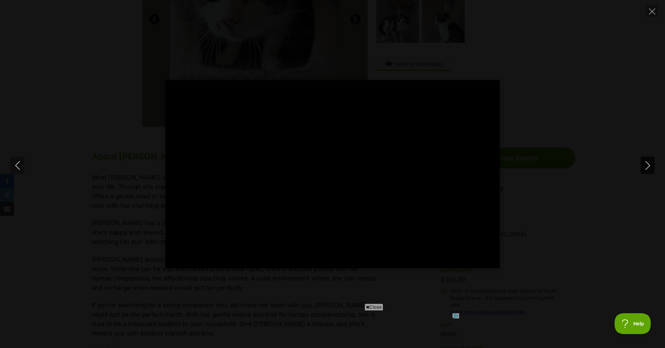
click at [651, 166] on icon "Next" at bounding box center [647, 165] width 9 height 9
type input "55.87"
drag, startPoint x: 593, startPoint y: 218, endPoint x: 589, endPoint y: 218, distance: 3.8
click at [593, 218] on div "Pause Play % buffered 00:00 -00:04 Unmute Mute Disable captions Enable captions…" at bounding box center [332, 174] width 665 height 188
type input "43.89"
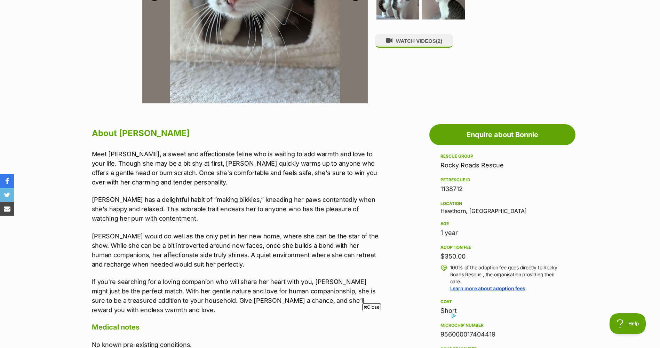
scroll to position [313, 0]
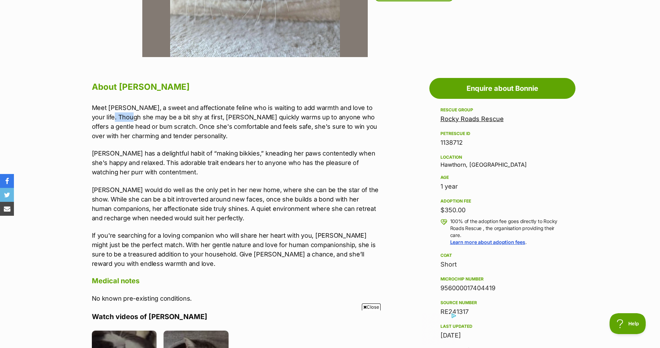
click at [139, 116] on p "Meet Bonnie, a sweet and affectionate feline who is waiting to add warmth and l…" at bounding box center [235, 122] width 287 height 38
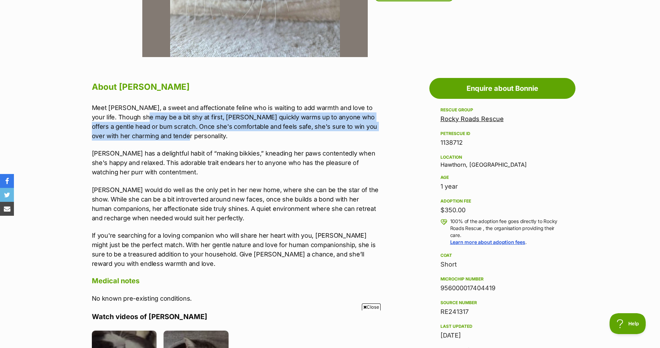
scroll to position [0, 0]
drag, startPoint x: 140, startPoint y: 116, endPoint x: 281, endPoint y: 132, distance: 142.4
click at [281, 132] on p "Meet Bonnie, a sweet and affectionate feline who is waiting to add warmth and l…" at bounding box center [235, 122] width 287 height 38
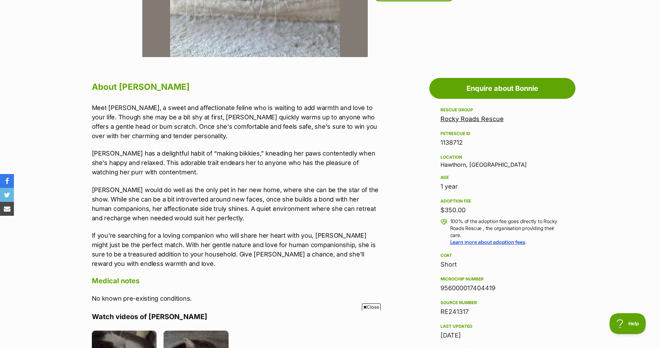
drag, startPoint x: 281, startPoint y: 132, endPoint x: 211, endPoint y: 146, distance: 71.5
click at [211, 146] on div "Meet Bonnie, a sweet and affectionate feline who is waiting to add warmth and l…" at bounding box center [235, 185] width 287 height 165
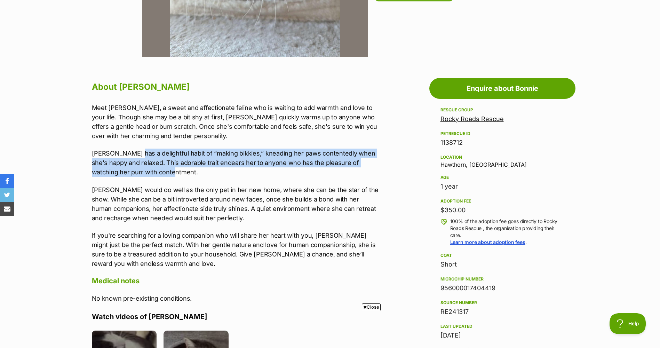
drag, startPoint x: 135, startPoint y: 153, endPoint x: 225, endPoint y: 171, distance: 91.7
click at [225, 171] on p "Bonnie has a delightful habit of “making bikkies,” kneading her paws contentedl…" at bounding box center [235, 162] width 287 height 28
click at [180, 183] on div "Meet Bonnie, a sweet and affectionate feline who is waiting to add warmth and l…" at bounding box center [235, 185] width 287 height 165
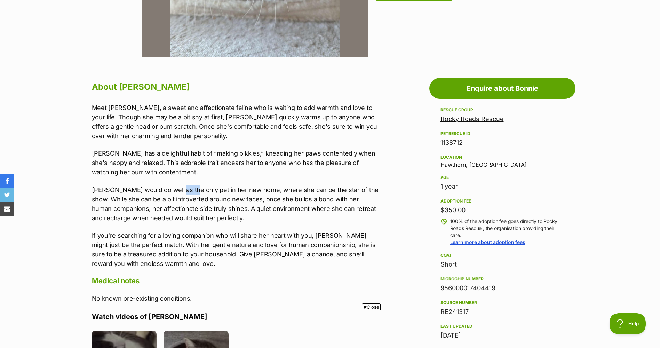
click at [175, 183] on div "Meet Bonnie, a sweet and affectionate feline who is waiting to add warmth and l…" at bounding box center [235, 185] width 287 height 165
drag, startPoint x: 182, startPoint y: 186, endPoint x: 312, endPoint y: 191, distance: 130.5
click at [312, 191] on p "Bonnie would do well as the only pet in her new home, where she can be the star…" at bounding box center [235, 204] width 287 height 38
drag, startPoint x: 312, startPoint y: 191, endPoint x: 344, endPoint y: 192, distance: 31.7
click at [347, 192] on p "Bonnie would do well as the only pet in her new home, where she can be the star…" at bounding box center [235, 204] width 287 height 38
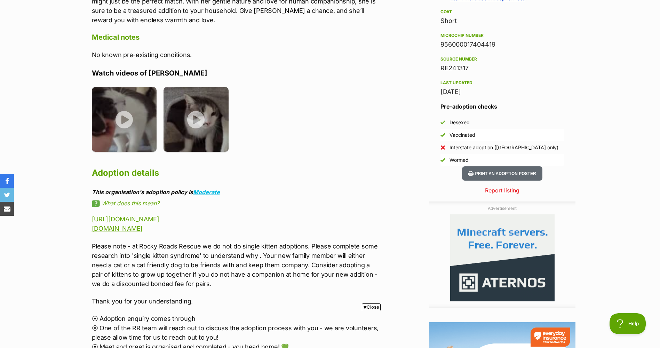
scroll to position [452, 0]
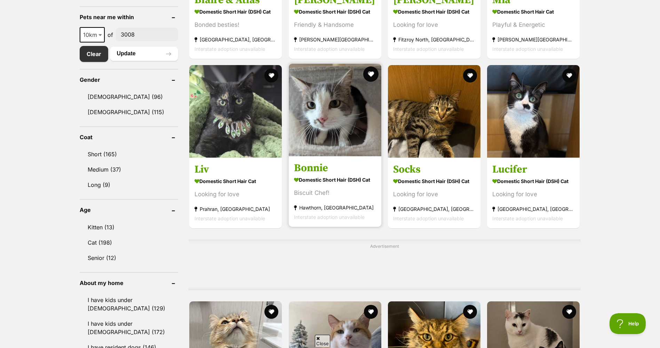
drag, startPoint x: 373, startPoint y: 77, endPoint x: 375, endPoint y: 82, distance: 5.7
click at [373, 77] on button "favourite" at bounding box center [371, 74] width 14 height 14
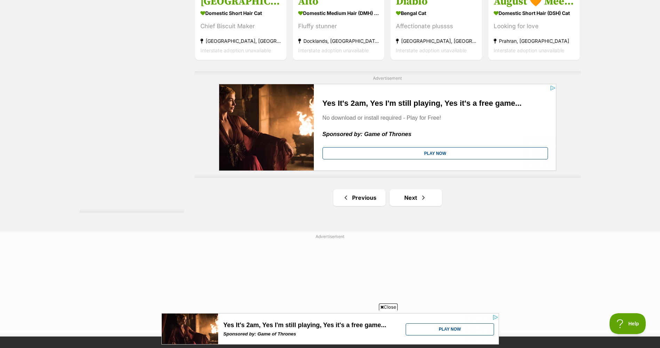
scroll to position [1182, 0]
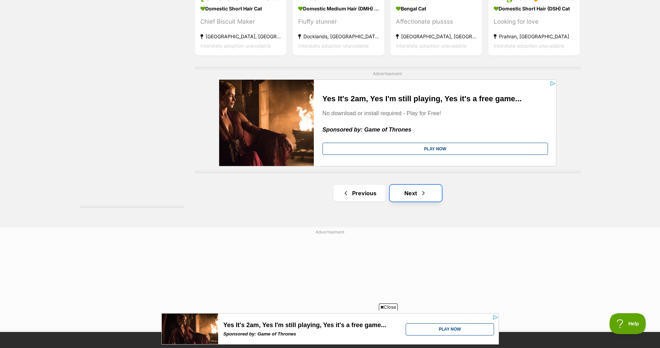
click at [425, 197] on span "Next page" at bounding box center [423, 193] width 7 height 8
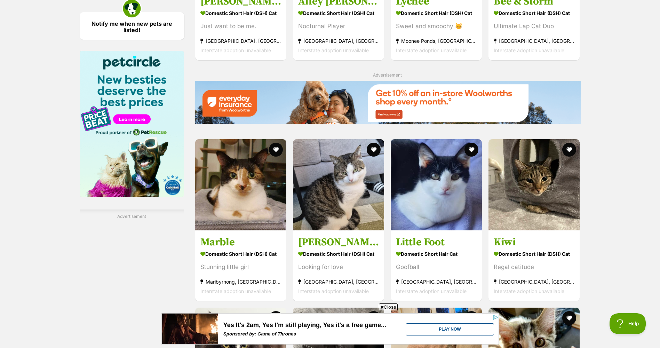
scroll to position [835, 0]
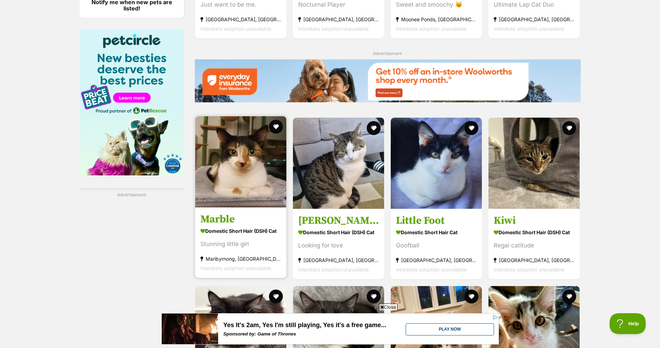
click at [264, 186] on img at bounding box center [240, 161] width 91 height 91
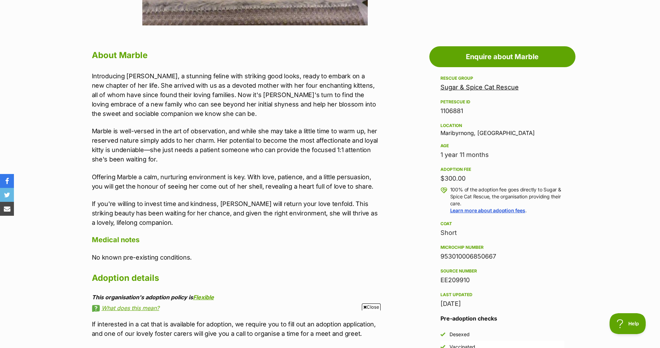
scroll to position [348, 0]
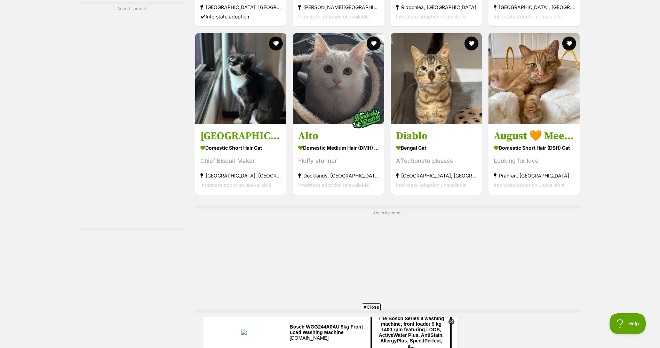
scroll to position [1148, 0]
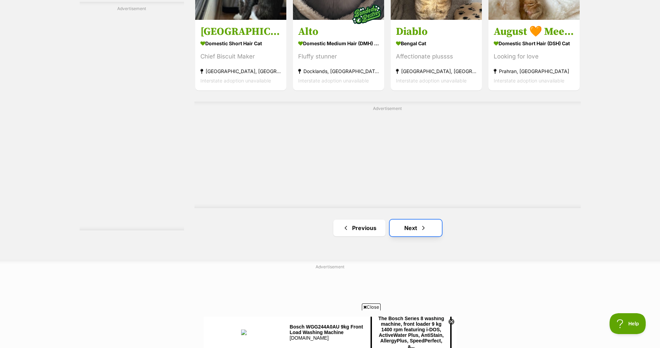
click at [420, 226] on link "Next" at bounding box center [415, 227] width 52 height 17
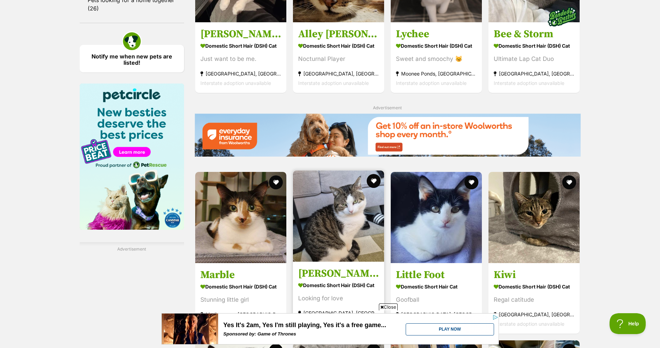
scroll to position [835, 0]
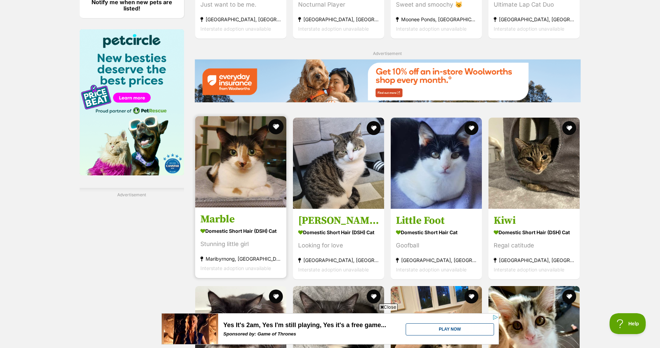
click at [273, 131] on button "favourite" at bounding box center [275, 126] width 15 height 15
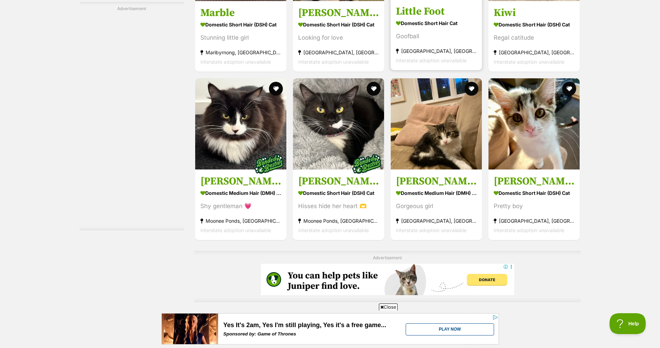
scroll to position [1078, 0]
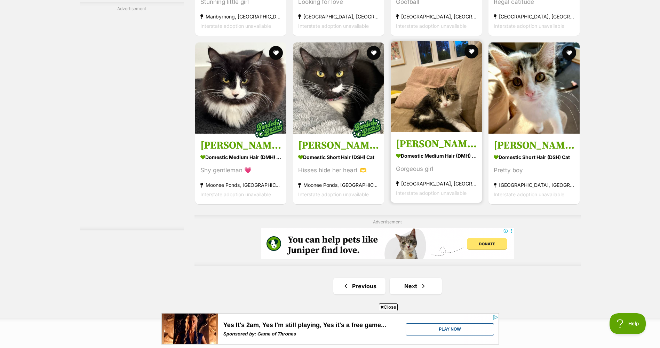
click at [431, 149] on h3 "Blair" at bounding box center [436, 143] width 81 height 13
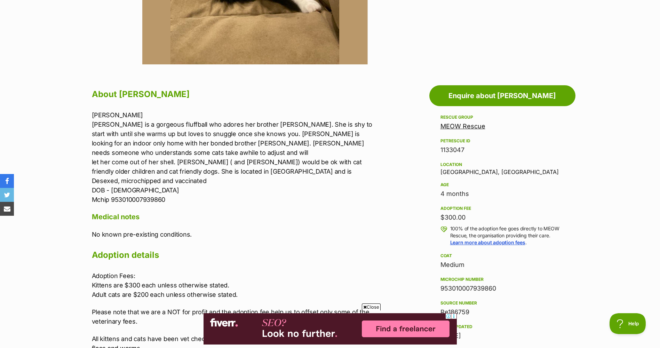
scroll to position [313, 0]
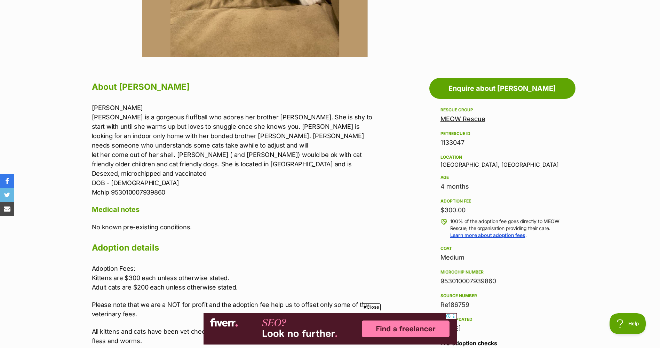
click at [113, 268] on p "Adoption Fees: Kittens are $300 each unless otherwise stated. Adult cats are $2…" at bounding box center [235, 278] width 287 height 28
drag, startPoint x: 115, startPoint y: 268, endPoint x: 192, endPoint y: 273, distance: 77.0
click at [192, 273] on p "Adoption Fees: Kittens are $300 each unless otherwise stated. Adult cats are $2…" at bounding box center [235, 278] width 287 height 28
drag, startPoint x: 192, startPoint y: 273, endPoint x: 156, endPoint y: 291, distance: 39.8
click at [162, 300] on p "Please note that we are a NOT for profit and the adoption fee help us to offset…" at bounding box center [235, 309] width 287 height 19
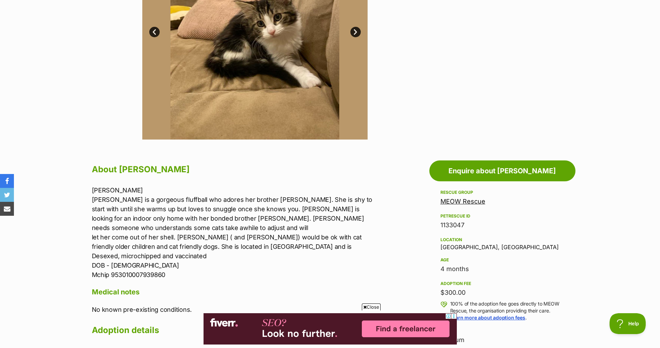
scroll to position [174, 0]
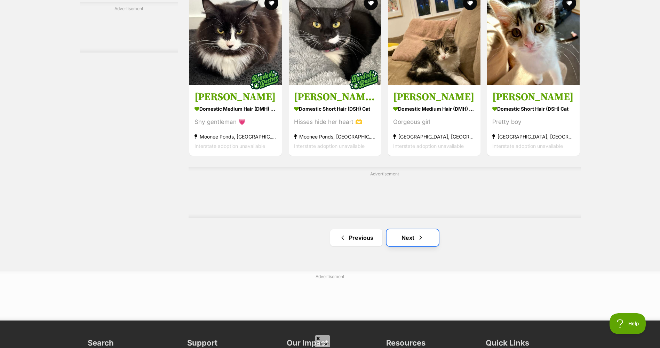
click at [415, 239] on link "Next" at bounding box center [412, 237] width 52 height 17
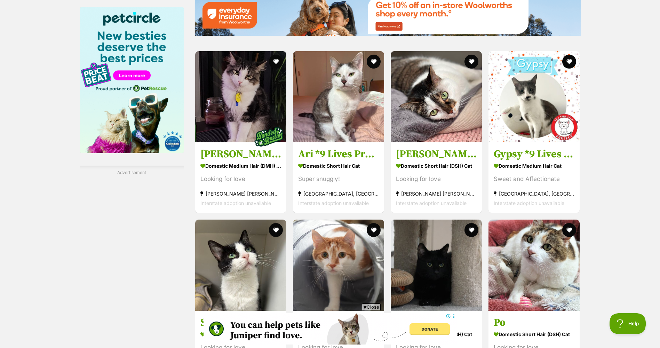
scroll to position [869, 0]
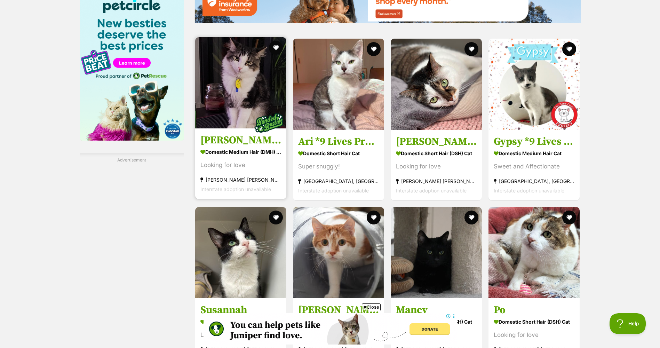
click at [236, 140] on h3 "[PERSON_NAME]" at bounding box center [240, 140] width 81 height 13
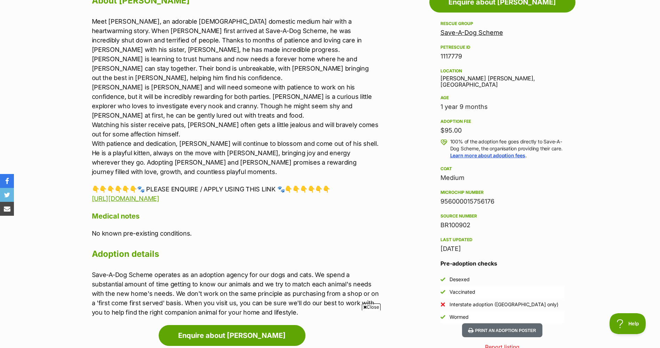
scroll to position [383, 0]
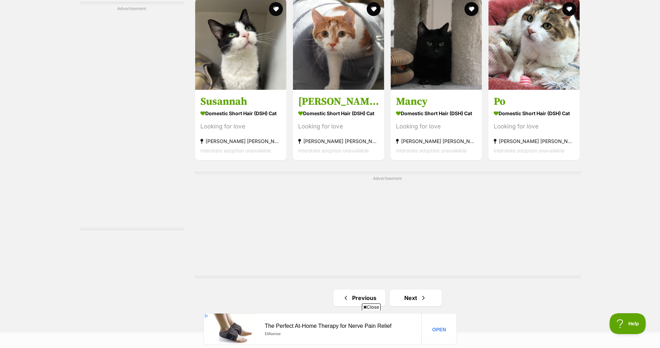
scroll to position [1078, 0]
click at [407, 289] on link "Next" at bounding box center [415, 297] width 52 height 17
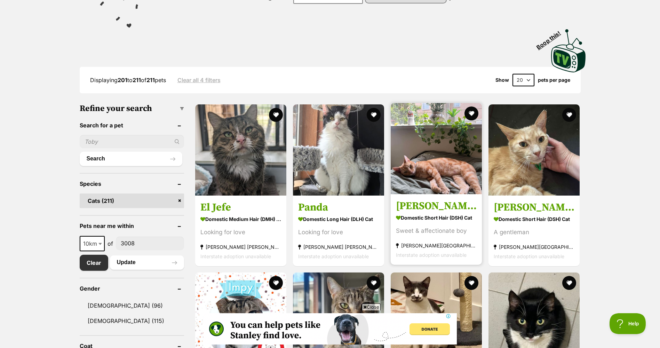
scroll to position [174, 0]
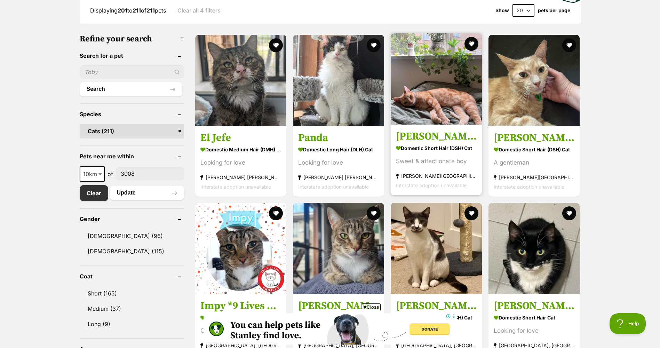
click at [433, 131] on h3 "[PERSON_NAME]" at bounding box center [436, 135] width 81 height 13
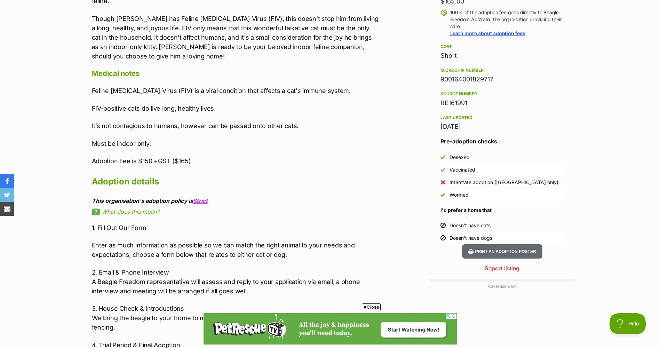
click at [490, 235] on div "Doesn't have dogs" at bounding box center [470, 237] width 43 height 7
drag, startPoint x: 486, startPoint y: 236, endPoint x: 450, endPoint y: 225, distance: 37.7
click at [450, 225] on ul "Doesn't have cats Doesn't have dogs" at bounding box center [502, 231] width 124 height 25
drag, startPoint x: 450, startPoint y: 225, endPoint x: 494, endPoint y: 226, distance: 44.5
click at [494, 226] on li "Doesn't have cats" at bounding box center [502, 225] width 124 height 13
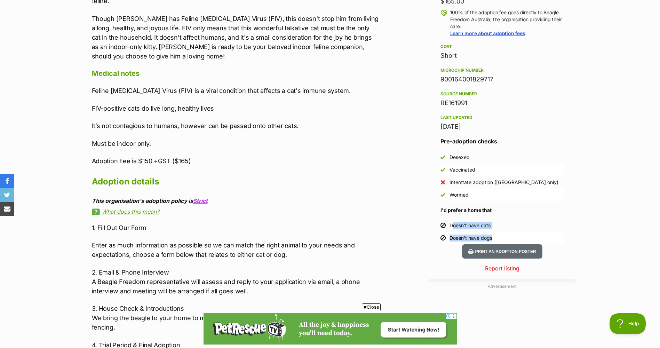
click at [496, 227] on li "Doesn't have cats" at bounding box center [502, 225] width 124 height 13
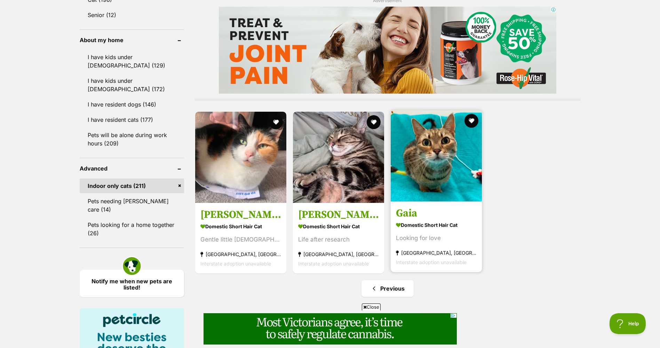
scroll to position [556, 0]
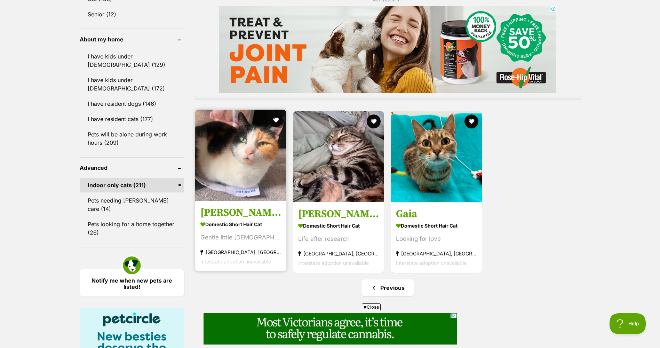
click at [248, 188] on img at bounding box center [240, 155] width 91 height 91
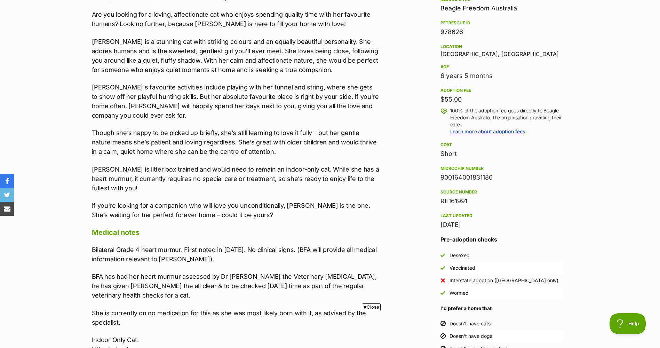
scroll to position [417, 0]
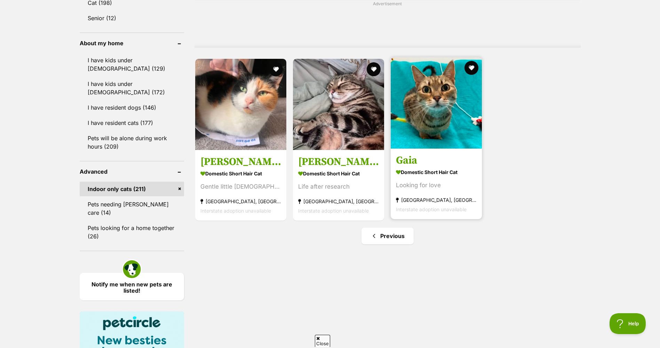
click at [451, 162] on h3 "Gaia" at bounding box center [436, 160] width 81 height 13
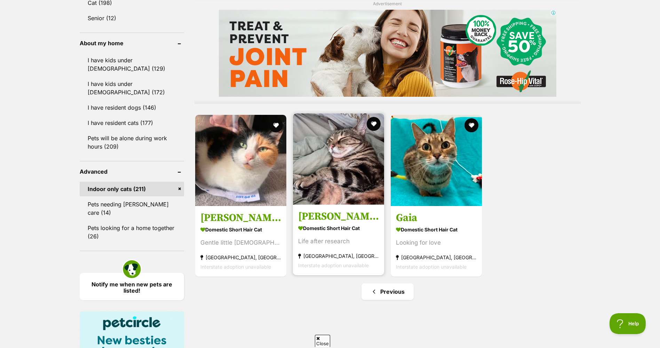
click at [330, 212] on h3 "Barry" at bounding box center [338, 215] width 81 height 13
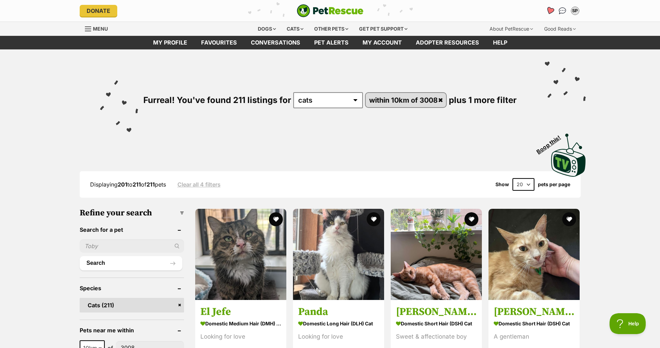
click at [548, 11] on icon "Favourites" at bounding box center [549, 11] width 8 height 8
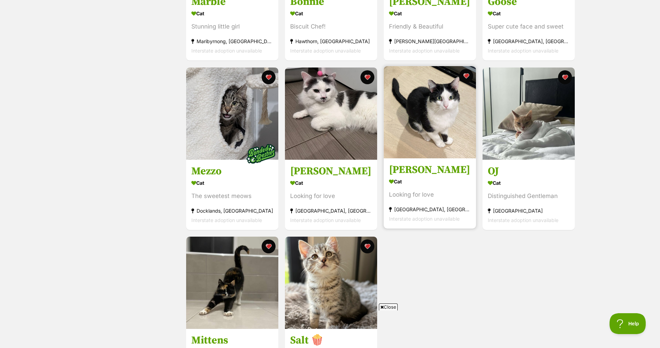
scroll to position [278, 0]
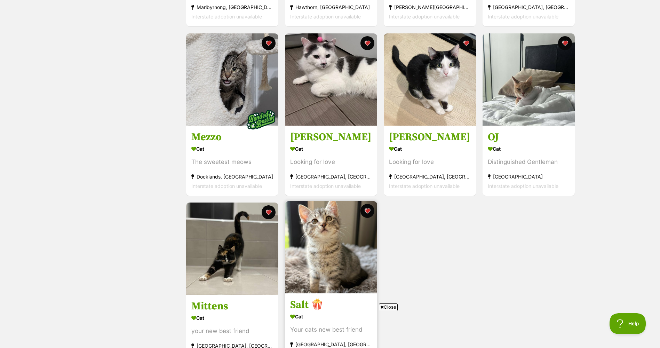
click at [333, 243] on img at bounding box center [331, 247] width 92 height 92
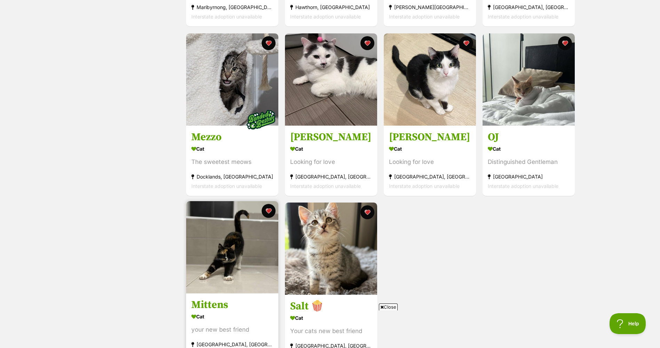
click at [230, 263] on img at bounding box center [232, 247] width 92 height 92
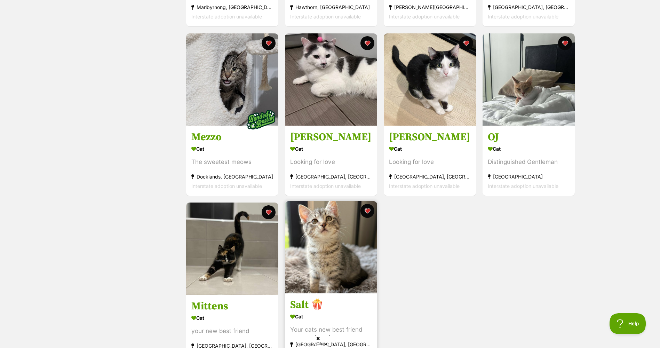
drag, startPoint x: 364, startPoint y: 212, endPoint x: 355, endPoint y: 216, distance: 10.5
click at [364, 212] on button "favourite" at bounding box center [367, 211] width 14 height 14
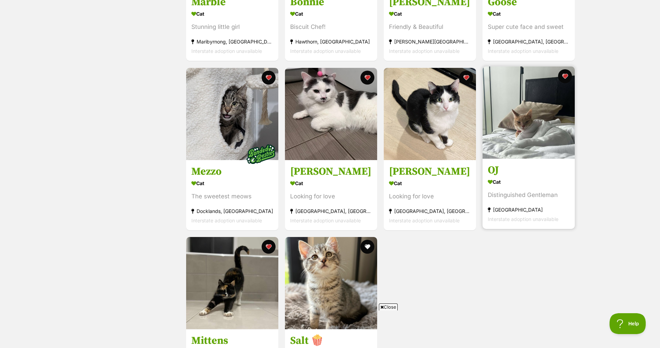
scroll to position [243, 0]
click at [526, 177] on div "Cat" at bounding box center [529, 182] width 82 height 10
click at [526, 177] on link "OJ Cat Distinguished Gentleman St Kilda Road Melbourne, VIC Interstate adoption…" at bounding box center [528, 194] width 92 height 71
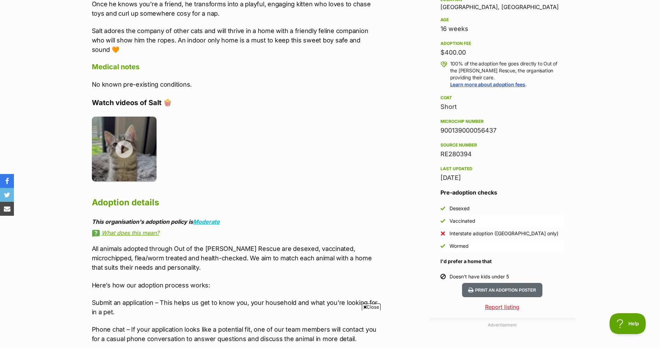
scroll to position [522, 0]
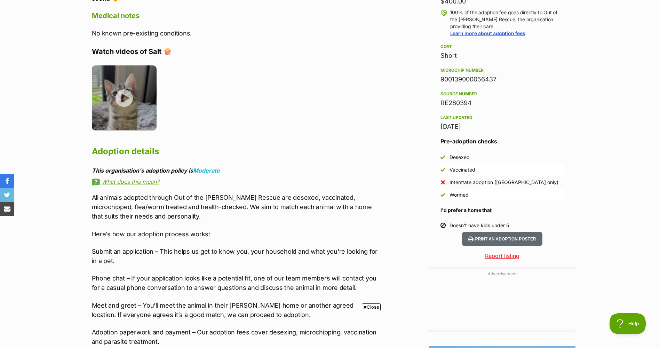
drag, startPoint x: 481, startPoint y: 222, endPoint x: 451, endPoint y: 225, distance: 30.7
click at [451, 225] on li "Doesn't have kids under 5" at bounding box center [502, 225] width 124 height 13
drag, startPoint x: 451, startPoint y: 225, endPoint x: 379, endPoint y: 199, distance: 76.2
click at [397, 214] on div "Advertisement Adoption information I've been adopted! This pet is no longer ava…" at bounding box center [330, 200] width 490 height 677
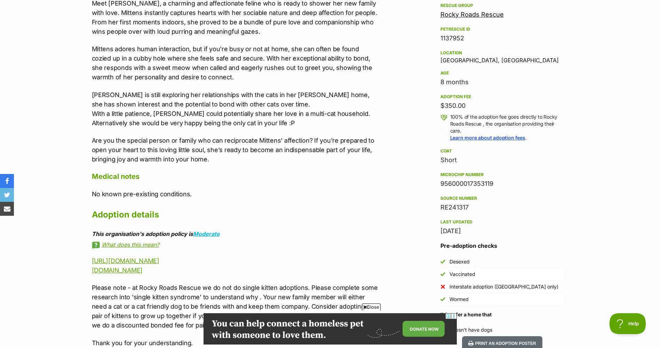
scroll to position [487, 0]
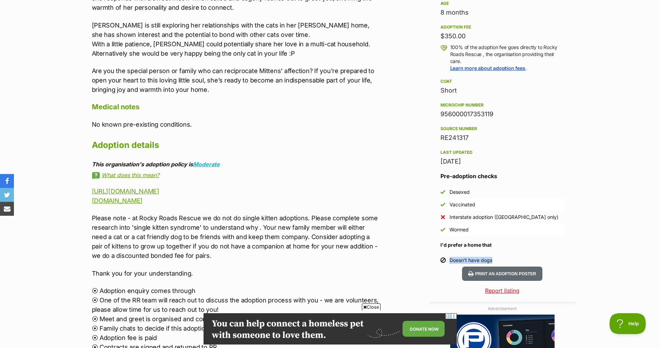
drag, startPoint x: 440, startPoint y: 259, endPoint x: 426, endPoint y: 259, distance: 14.6
click at [426, 259] on aside "Adoption information I've been adopted! This pet is no longer available On Hold…" at bounding box center [501, 228] width 150 height 662
drag, startPoint x: 426, startPoint y: 259, endPoint x: 417, endPoint y: 232, distance: 28.5
click at [418, 233] on div "Advertisement Adoption information I've been adopted! This pet is no longer ava…" at bounding box center [330, 253] width 490 height 713
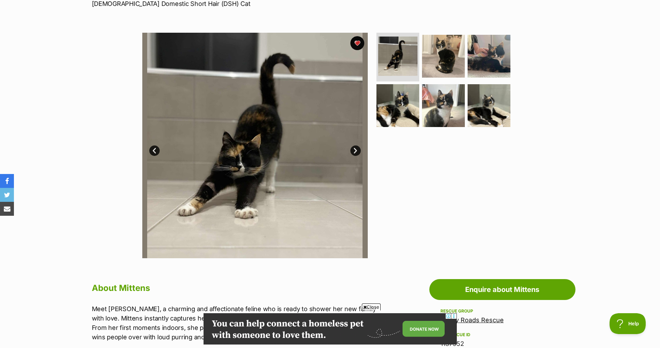
scroll to position [104, 0]
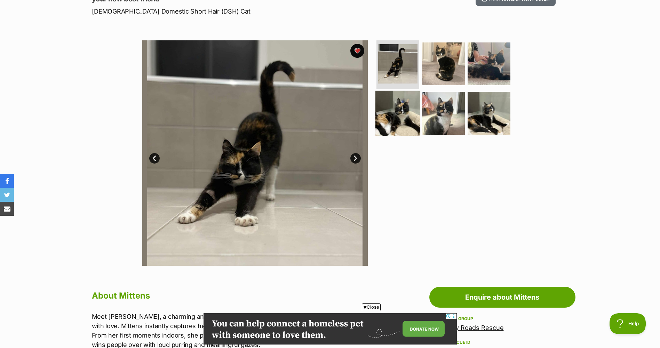
click at [388, 118] on img at bounding box center [397, 112] width 45 height 45
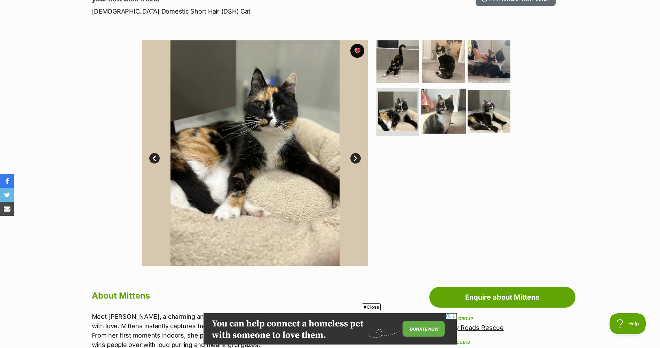
click at [444, 116] on img at bounding box center [443, 110] width 45 height 45
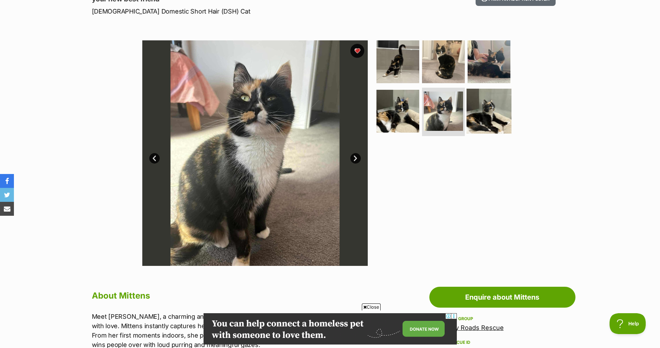
click at [502, 114] on img at bounding box center [488, 110] width 45 height 45
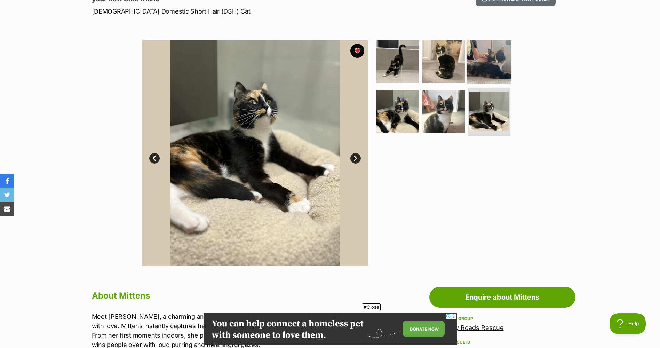
click at [498, 62] on img at bounding box center [488, 61] width 45 height 45
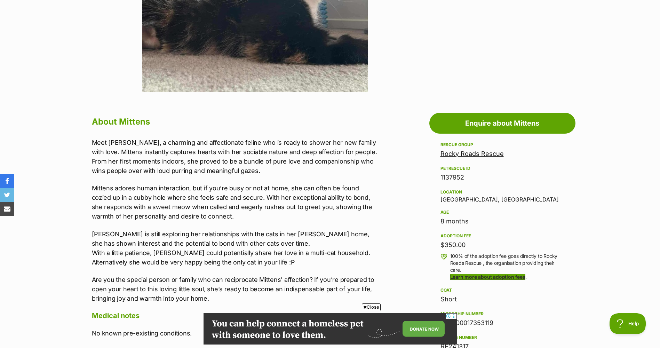
scroll to position [348, 0]
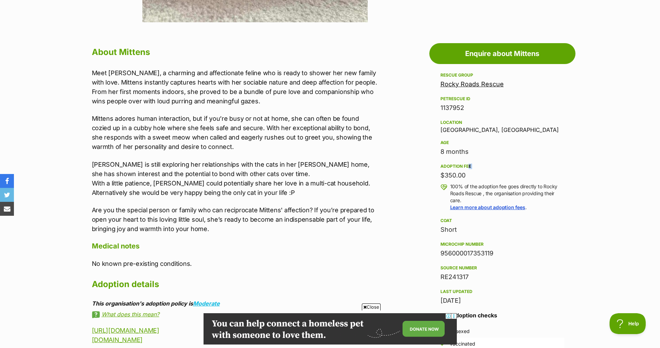
drag, startPoint x: 465, startPoint y: 169, endPoint x: 426, endPoint y: 172, distance: 39.8
drag, startPoint x: 426, startPoint y: 172, endPoint x: 506, endPoint y: 176, distance: 80.4
click at [506, 176] on div "$350.00" at bounding box center [502, 175] width 124 height 10
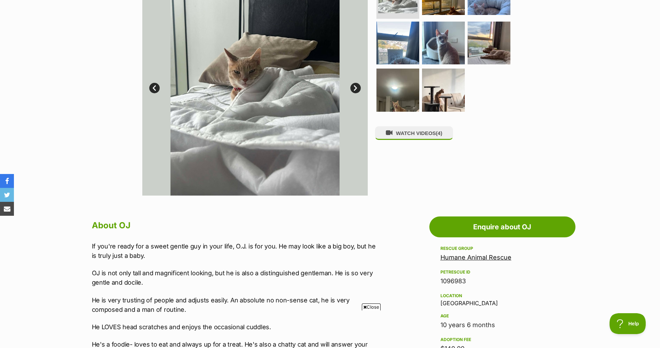
scroll to position [70, 0]
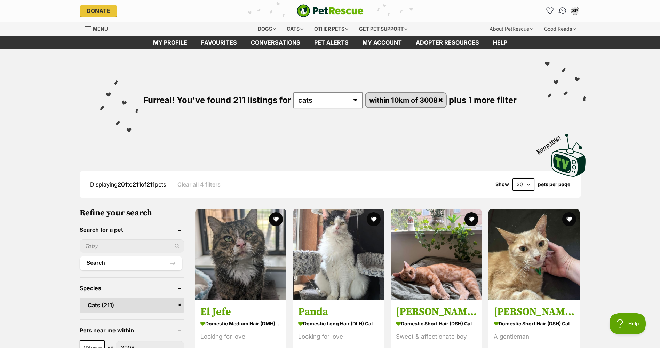
click at [558, 11] on img "Conversations" at bounding box center [561, 10] width 9 height 9
click at [550, 11] on icon "Favourites" at bounding box center [549, 11] width 8 height 8
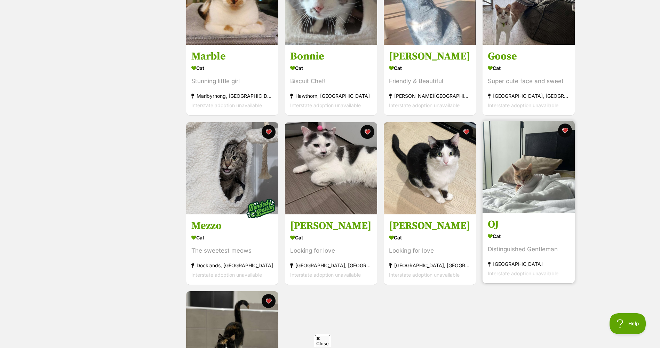
scroll to position [243, 0]
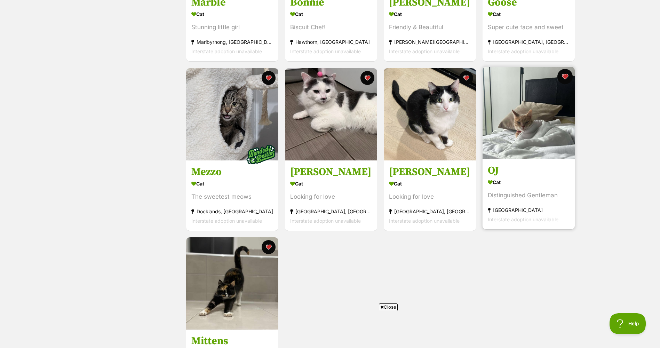
click at [562, 75] on button "favourite" at bounding box center [564, 76] width 15 height 15
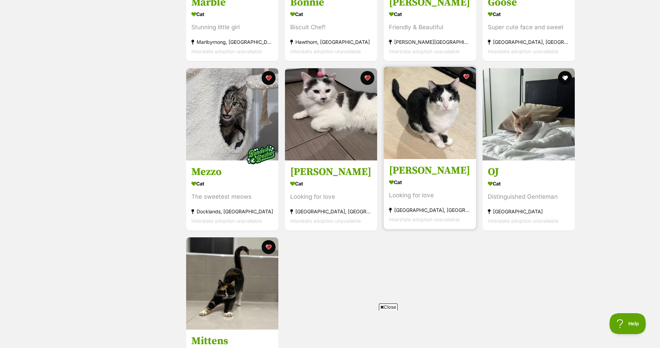
scroll to position [0, 0]
click at [436, 181] on div "Cat" at bounding box center [430, 182] width 82 height 10
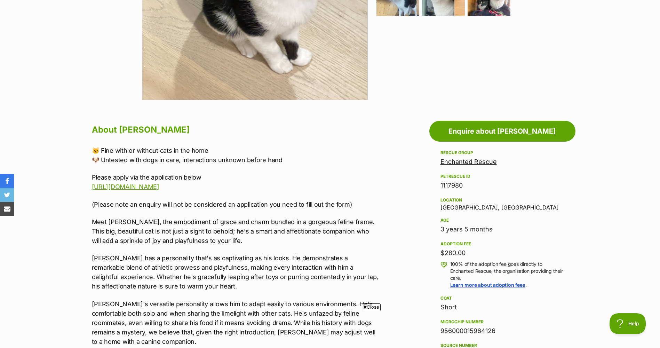
scroll to position [313, 0]
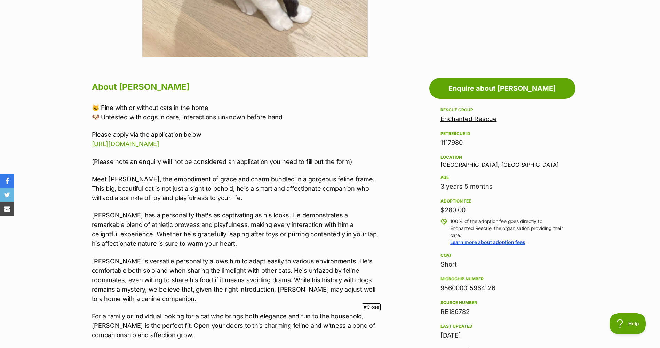
click at [487, 183] on div "3 years 5 months" at bounding box center [502, 187] width 124 height 10
drag, startPoint x: 483, startPoint y: 182, endPoint x: 450, endPoint y: 182, distance: 33.0
click at [450, 182] on div "Age 3 years 5 months" at bounding box center [502, 182] width 124 height 18
drag, startPoint x: 450, startPoint y: 182, endPoint x: 424, endPoint y: 186, distance: 26.5
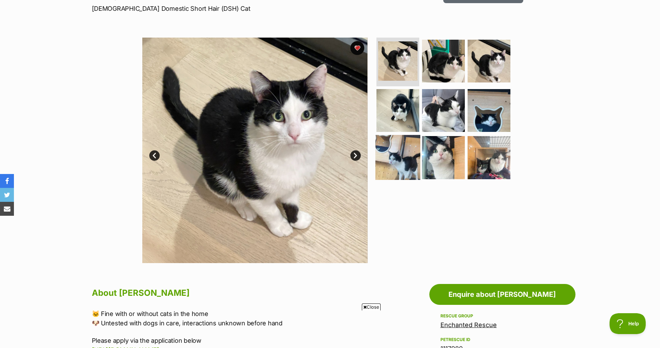
scroll to position [104, 0]
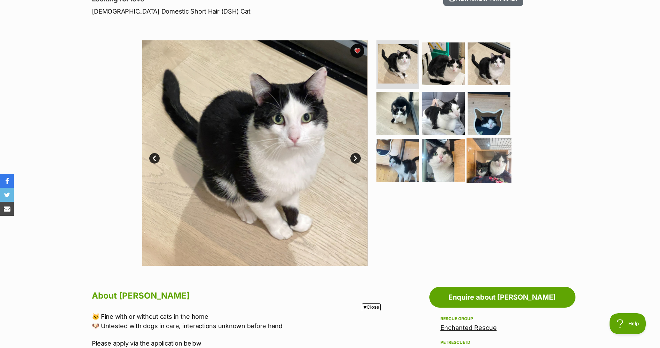
click at [481, 145] on img at bounding box center [488, 160] width 45 height 45
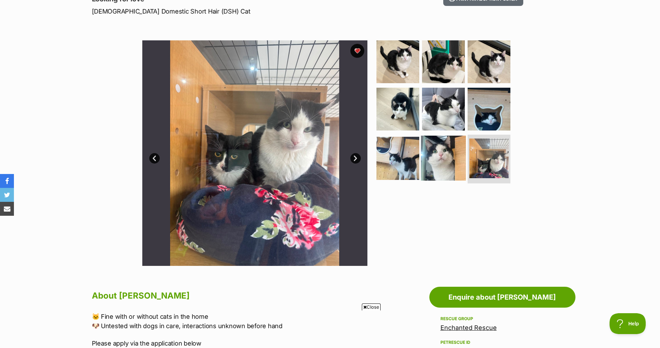
click at [451, 161] on img at bounding box center [443, 158] width 45 height 45
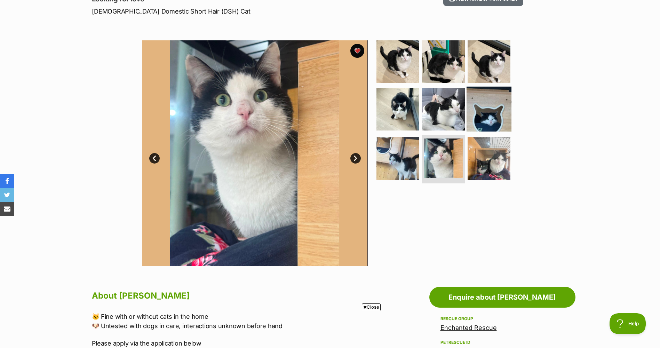
click at [494, 115] on img at bounding box center [488, 108] width 45 height 45
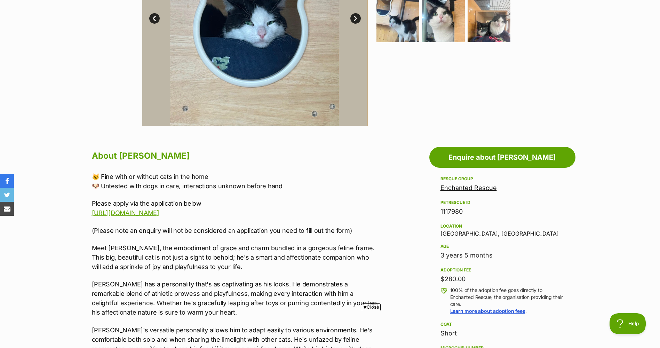
scroll to position [278, 0]
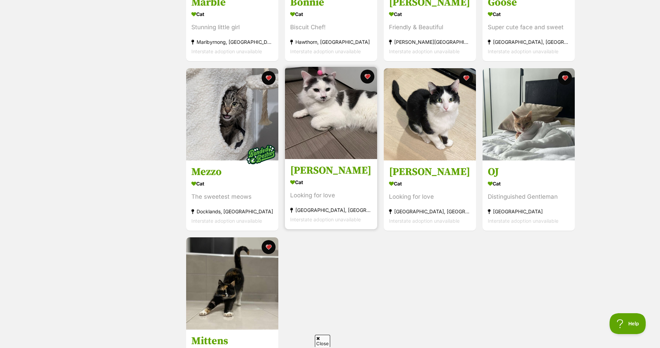
click at [341, 163] on link "Hank Cat Looking for love Keilor East, VIC Interstate adoption unavailable" at bounding box center [331, 194] width 92 height 71
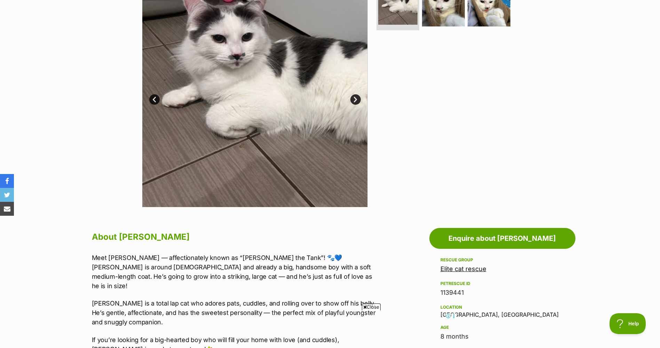
scroll to position [104, 0]
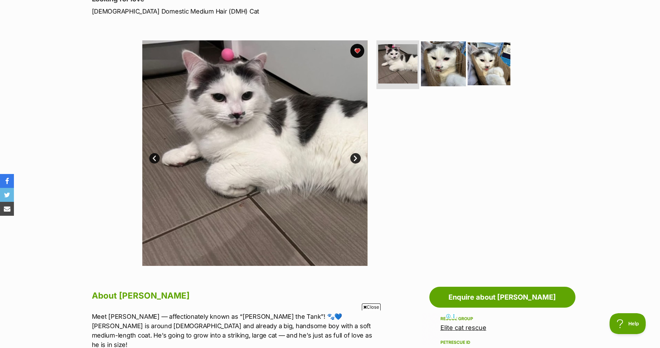
click at [447, 55] on img at bounding box center [443, 63] width 45 height 45
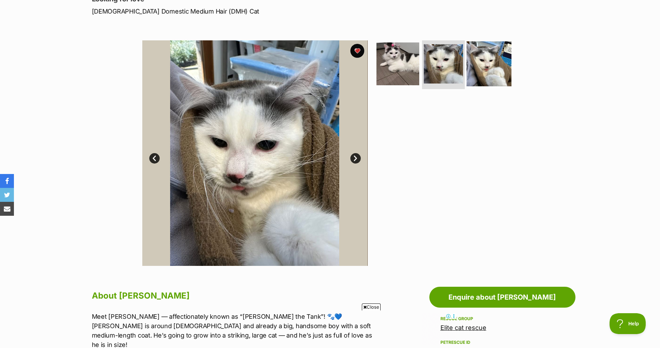
click at [479, 61] on img at bounding box center [488, 63] width 45 height 45
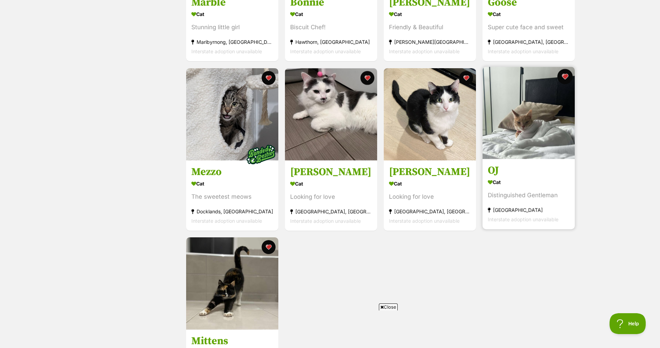
click at [563, 79] on button "favourite" at bounding box center [564, 76] width 15 height 15
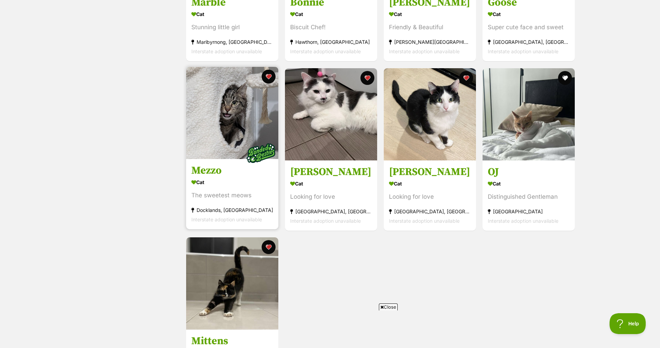
click at [232, 187] on div "Cat" at bounding box center [232, 182] width 82 height 10
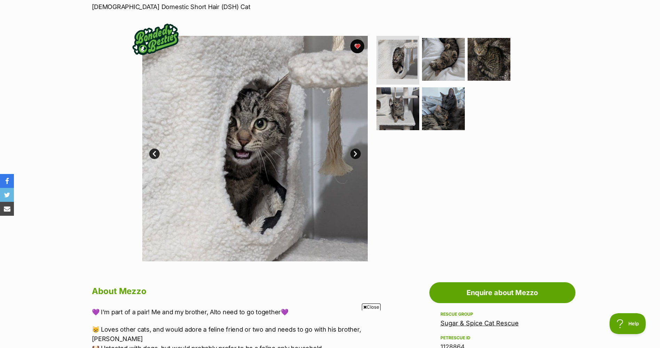
scroll to position [104, 0]
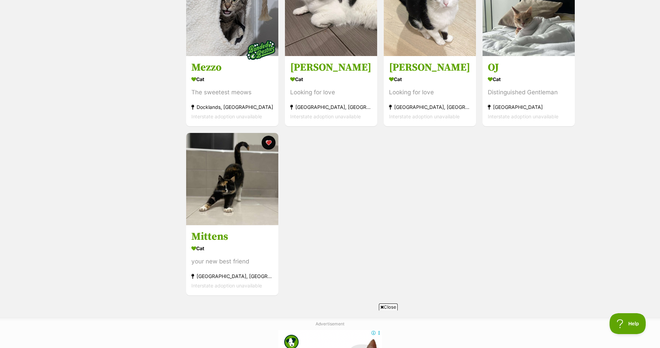
scroll to position [278, 0]
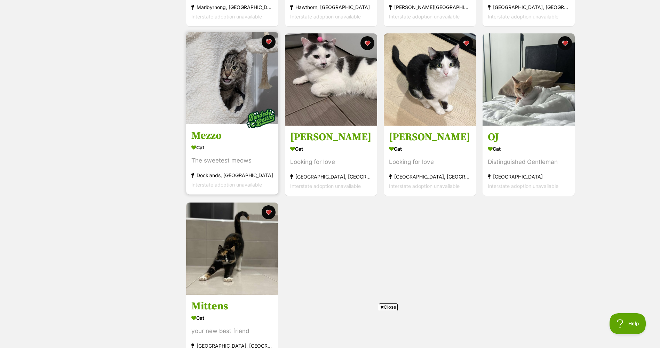
click at [230, 155] on section "Cat The sweetest meows [GEOGRAPHIC_DATA], [GEOGRAPHIC_DATA] Interstate adoption…" at bounding box center [232, 165] width 82 height 47
click at [266, 42] on button "favourite" at bounding box center [268, 41] width 15 height 15
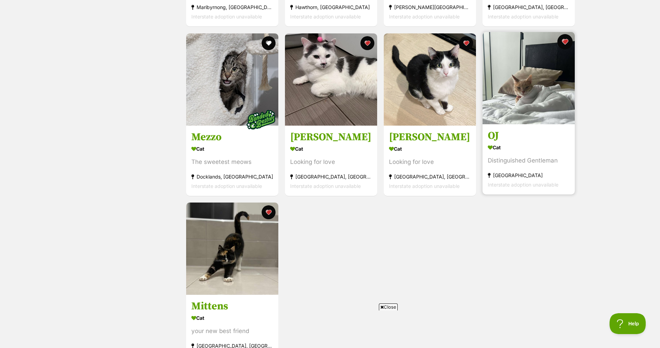
click at [566, 39] on button "favourite" at bounding box center [564, 41] width 15 height 15
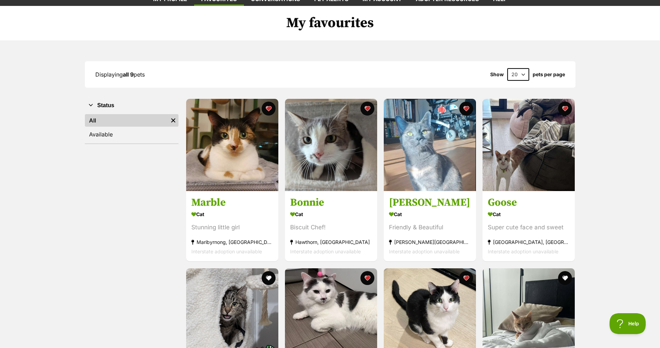
scroll to position [0, 0]
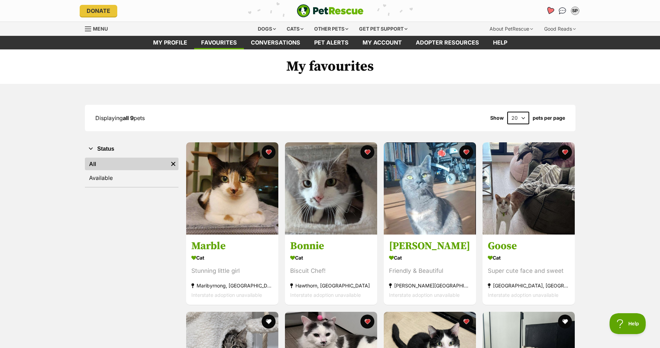
click at [550, 13] on icon "Favourites" at bounding box center [549, 11] width 8 height 8
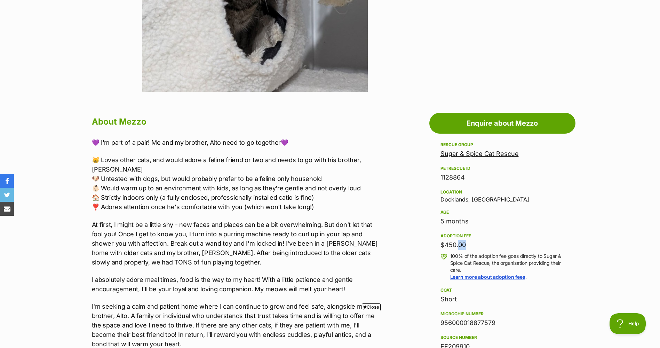
drag, startPoint x: 461, startPoint y: 244, endPoint x: 438, endPoint y: 240, distance: 24.0
click at [445, 241] on div "$450.00" at bounding box center [502, 245] width 124 height 10
click at [437, 240] on aside "Rescue group Sugar & Spice Cat Rescue PetRescue ID 1128864 Location Docklands, …" at bounding box center [502, 292] width 146 height 304
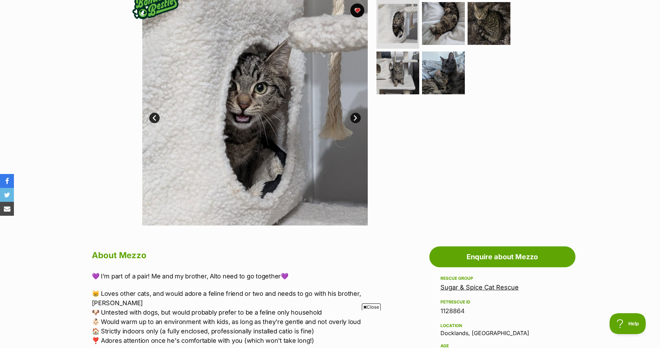
scroll to position [104, 0]
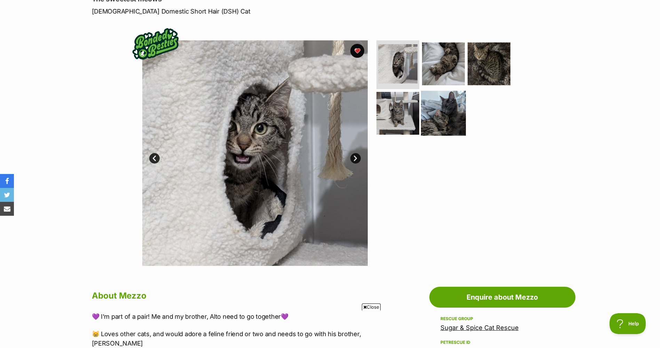
click at [446, 130] on img at bounding box center [443, 112] width 45 height 45
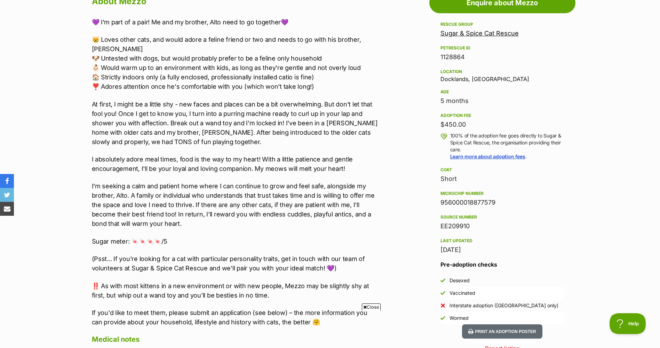
scroll to position [383, 0]
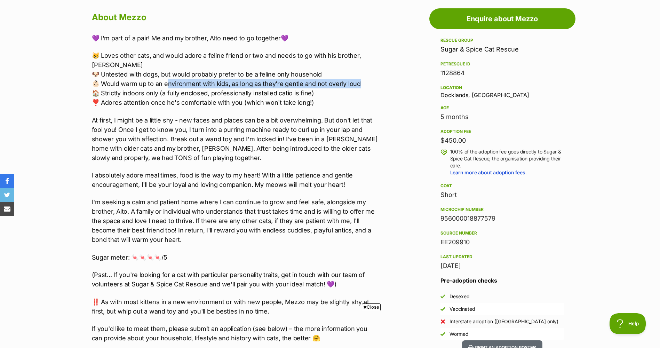
drag, startPoint x: 354, startPoint y: 74, endPoint x: 169, endPoint y: 77, distance: 184.7
click at [169, 77] on p "😸 Loves other cats, and would adore a feline friend or two and needs to go with…" at bounding box center [235, 79] width 287 height 56
click at [169, 76] on p "😸 Loves other cats, and would adore a feline friend or two and needs to go with…" at bounding box center [235, 79] width 287 height 56
drag, startPoint x: 176, startPoint y: 74, endPoint x: 357, endPoint y: 75, distance: 180.5
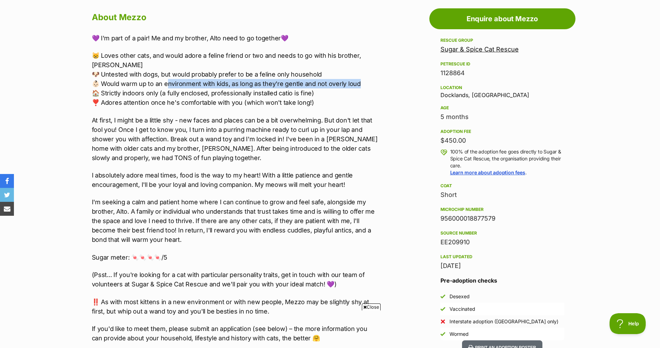
click at [357, 75] on p "😸 Loves other cats, and would adore a feline friend or two and needs to go with…" at bounding box center [235, 79] width 287 height 56
drag, startPoint x: 357, startPoint y: 75, endPoint x: 367, endPoint y: 111, distance: 37.1
click at [367, 115] on p "At first, I might be a little shy - new faces and places can be a bit overwhelm…" at bounding box center [235, 138] width 287 height 47
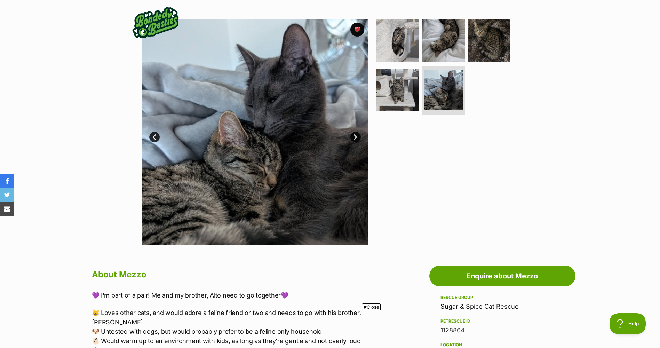
scroll to position [70, 0]
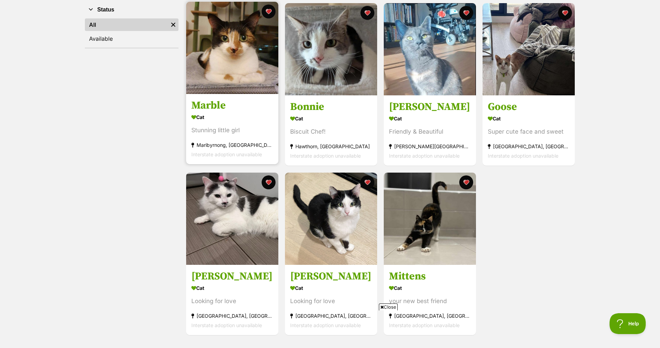
click at [263, 106] on h3 "Marble" at bounding box center [232, 105] width 82 height 13
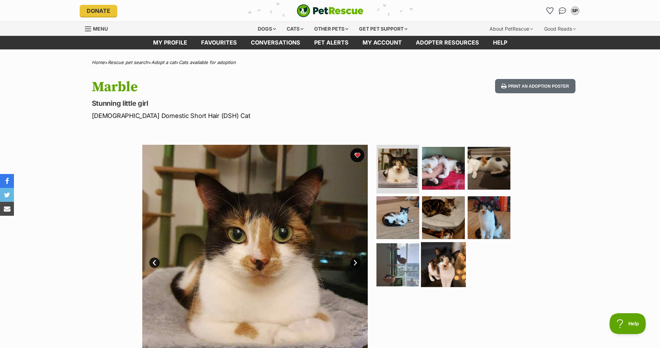
click at [444, 256] on img at bounding box center [443, 264] width 45 height 45
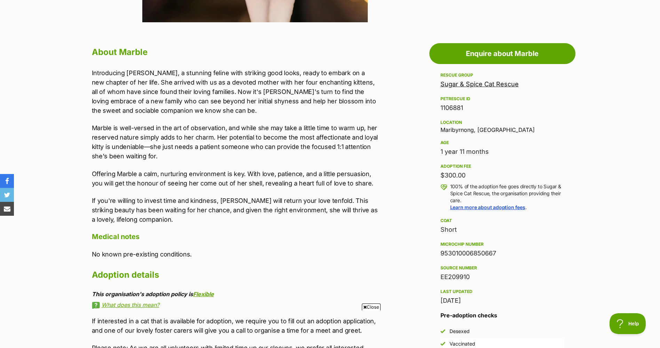
scroll to position [139, 0]
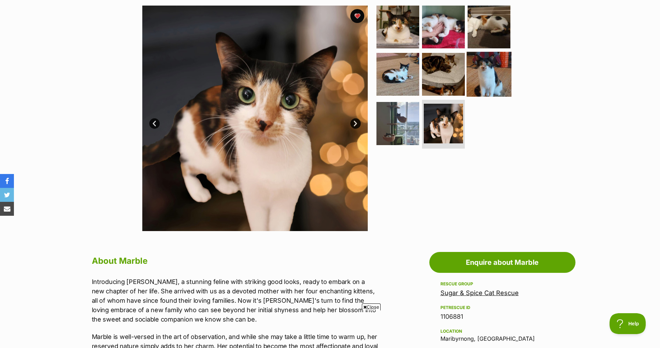
click at [484, 68] on img at bounding box center [488, 73] width 45 height 45
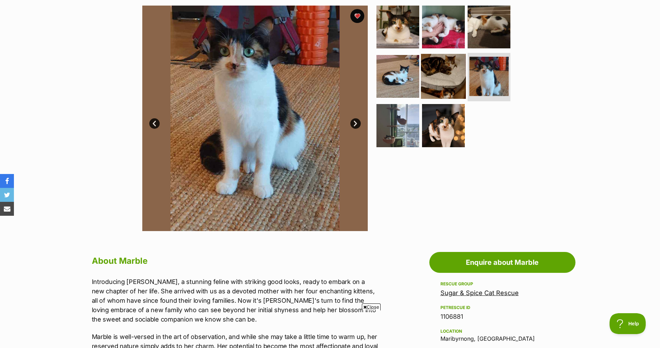
click at [459, 75] on img at bounding box center [443, 76] width 45 height 45
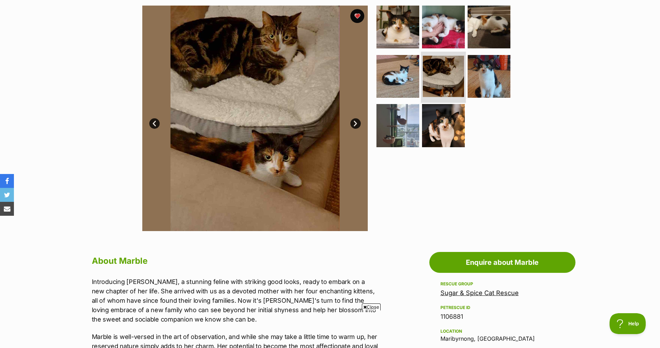
click at [422, 77] on img at bounding box center [442, 76] width 41 height 41
click at [481, 34] on img at bounding box center [488, 27] width 45 height 45
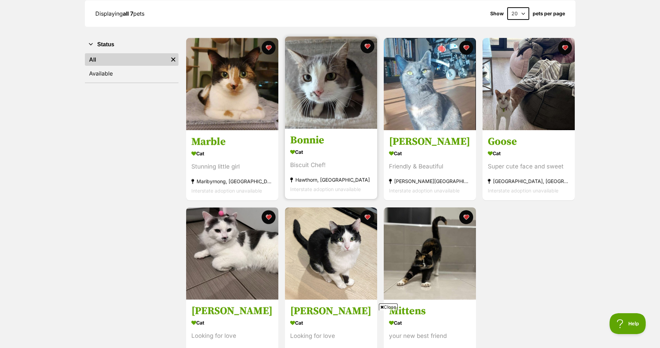
click at [323, 121] on img at bounding box center [331, 83] width 92 height 92
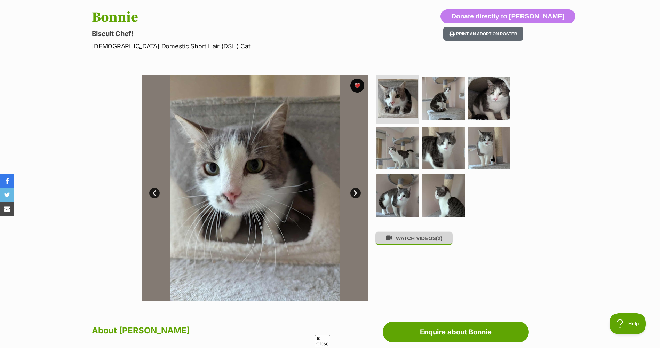
click at [407, 242] on button "WATCH VIDEOS (2)" at bounding box center [414, 238] width 78 height 14
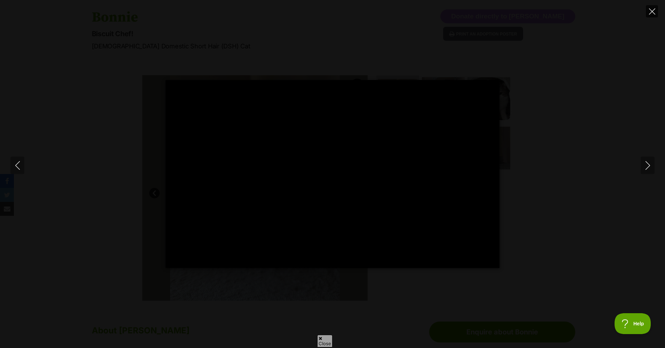
click at [651, 11] on icon "Close" at bounding box center [652, 11] width 6 height 6
type input "4.72"
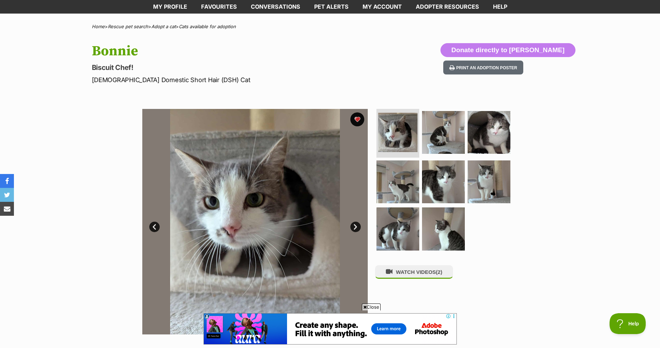
scroll to position [35, 0]
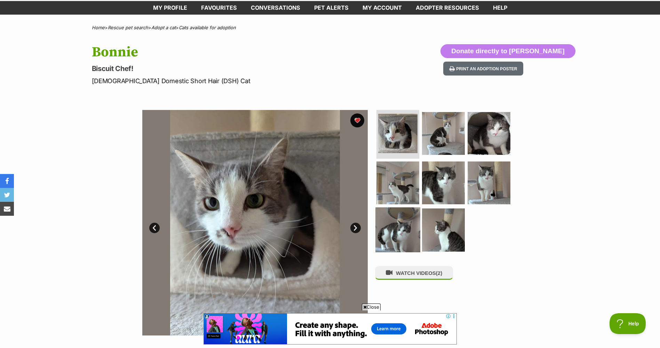
click at [407, 228] on img at bounding box center [397, 229] width 45 height 45
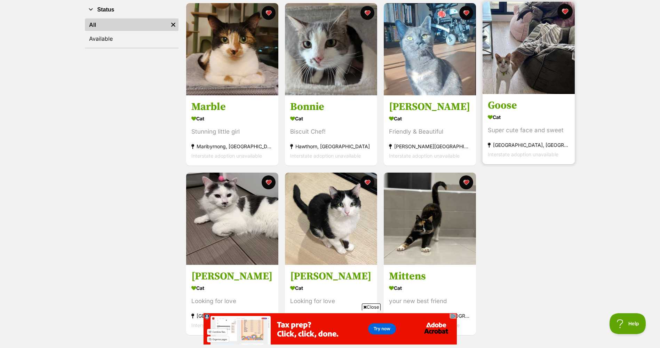
click at [567, 12] on button "favourite" at bounding box center [564, 11] width 15 height 15
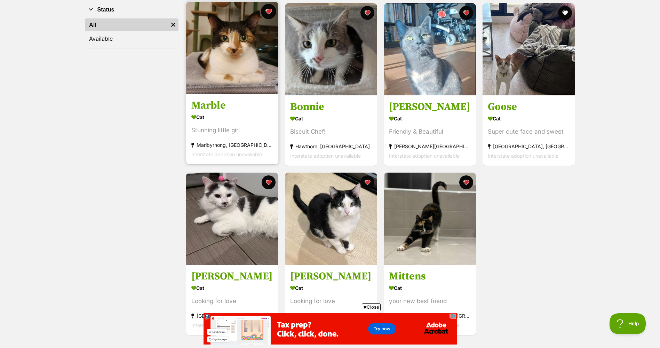
click at [266, 14] on button "favourite" at bounding box center [268, 11] width 15 height 15
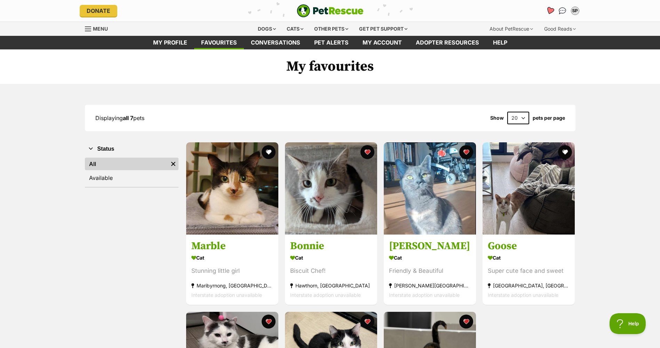
click at [550, 13] on icon "Favourites" at bounding box center [549, 11] width 8 height 8
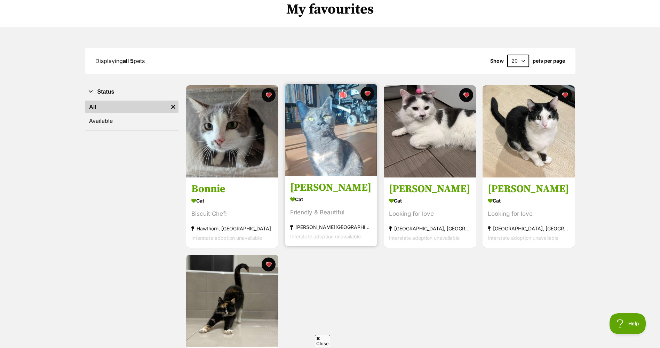
scroll to position [70, 0]
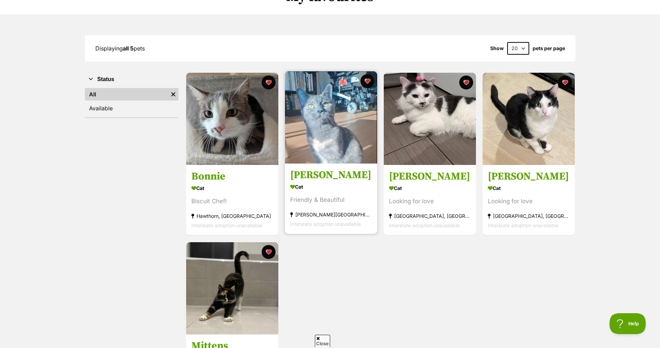
click at [338, 165] on div "Mumma Rosie Cat Friendly & Beautiful Elwood, VIC Interstate adoption unavailable" at bounding box center [331, 153] width 94 height 164
click at [346, 161] on img at bounding box center [331, 117] width 92 height 92
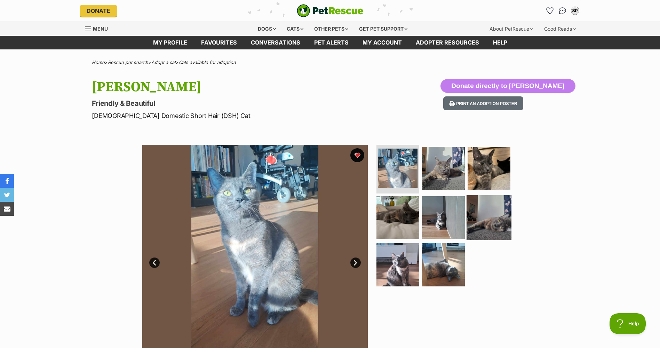
click at [493, 206] on img at bounding box center [488, 217] width 45 height 45
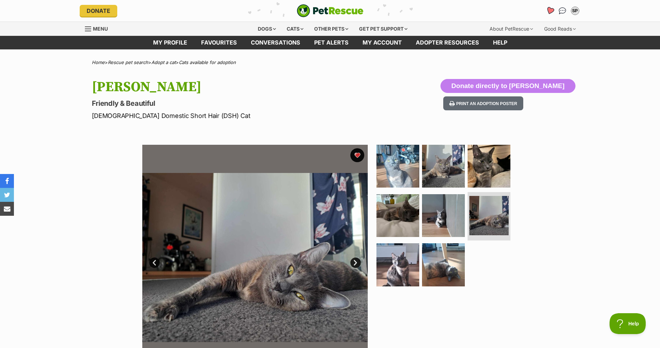
click at [550, 9] on icon "Favourites" at bounding box center [549, 11] width 8 height 8
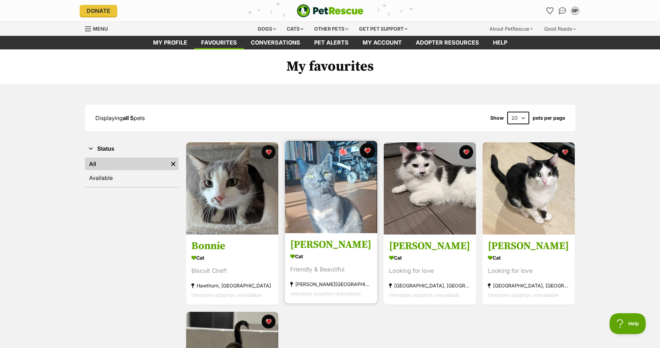
click at [364, 155] on button "favourite" at bounding box center [367, 150] width 15 height 15
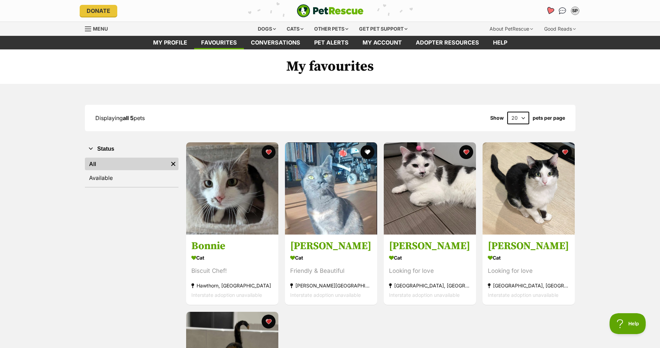
click at [552, 10] on icon "Favourites" at bounding box center [549, 11] width 8 height 8
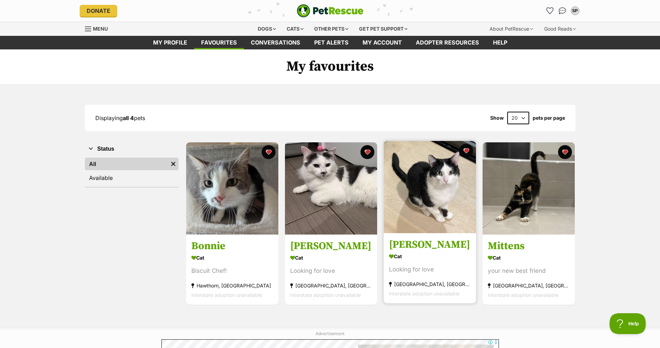
click at [427, 241] on h3 "[PERSON_NAME]" at bounding box center [430, 244] width 82 height 13
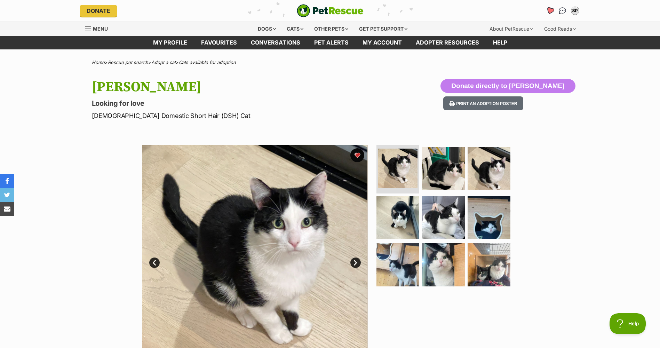
click at [547, 8] on icon "Favourites" at bounding box center [549, 11] width 8 height 8
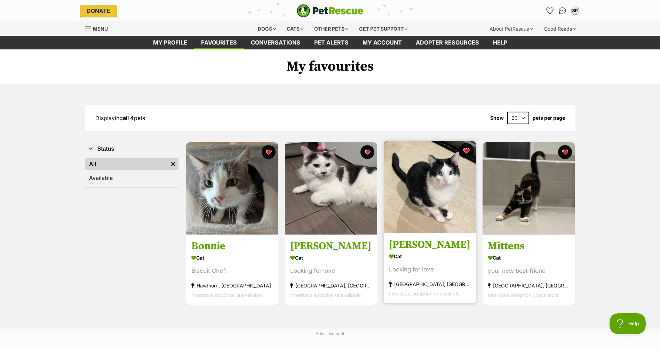
click at [469, 152] on button "favourite" at bounding box center [465, 150] width 15 height 15
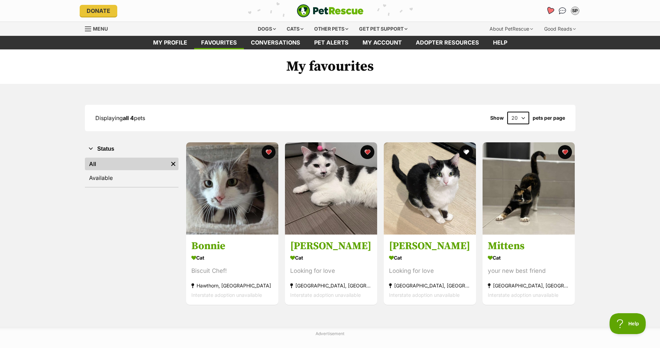
click at [550, 10] on icon "Favourites" at bounding box center [549, 11] width 8 height 8
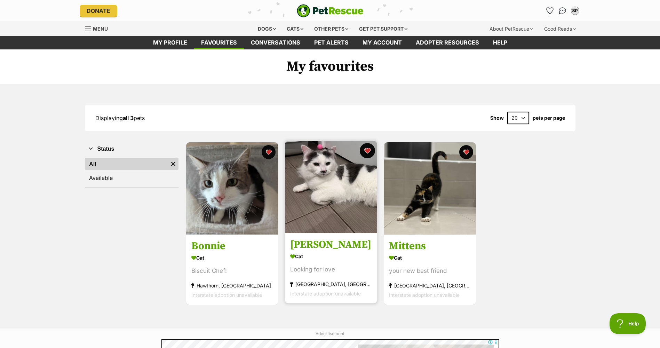
click at [368, 154] on button "favourite" at bounding box center [367, 150] width 15 height 15
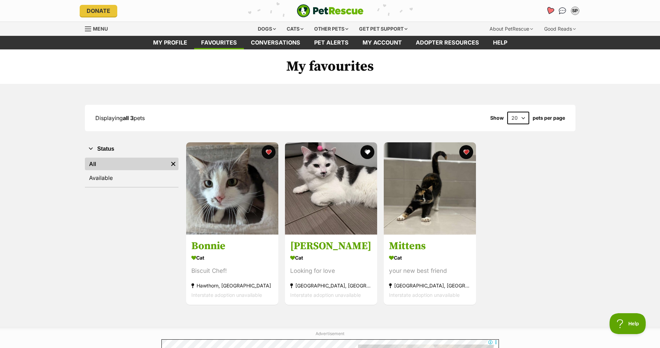
click at [547, 13] on icon "Favourites" at bounding box center [549, 10] width 9 height 9
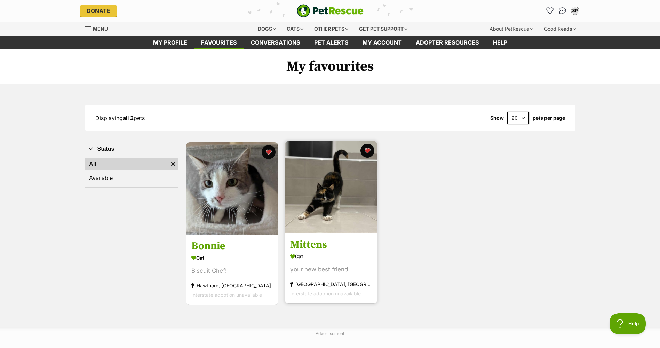
click at [342, 262] on section "Cat your new best friend Hawthorn East, VIC Interstate adoption unavailable" at bounding box center [331, 274] width 82 height 47
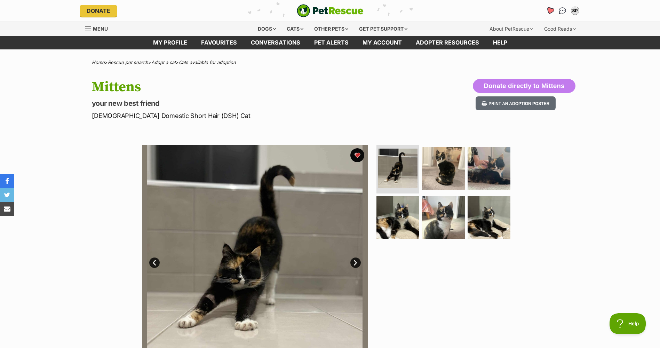
click at [550, 9] on icon "Favourites" at bounding box center [549, 11] width 8 height 8
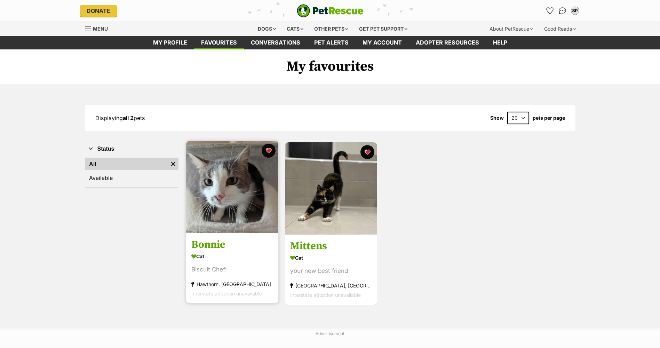
click at [236, 177] on img at bounding box center [232, 187] width 92 height 92
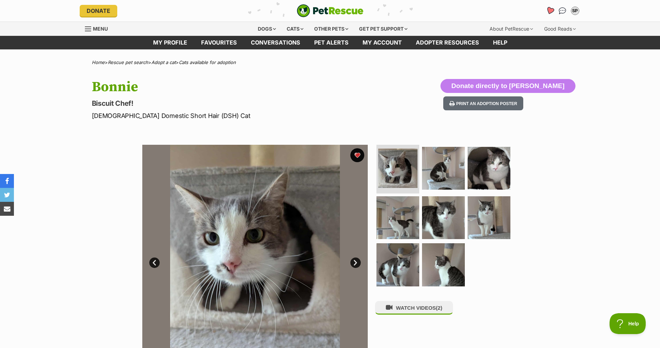
click at [548, 10] on icon "Favourites" at bounding box center [549, 11] width 8 height 8
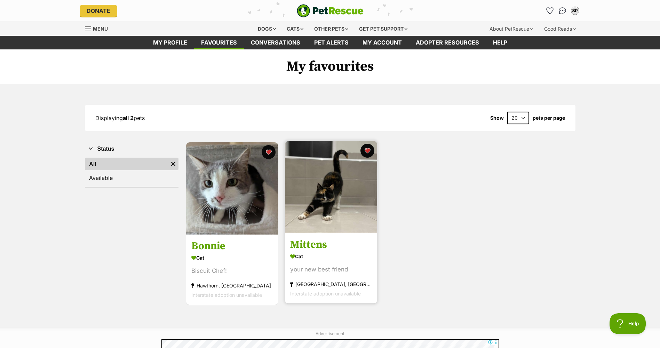
click at [362, 235] on link "Mittens Cat your new best friend Hawthorn East, VIC Interstate adoption unavail…" at bounding box center [331, 268] width 92 height 71
click at [362, 235] on div "Mittens Cat your new best friend Hawthorn East, VIC Interstate adoption unavail…" at bounding box center [331, 222] width 94 height 164
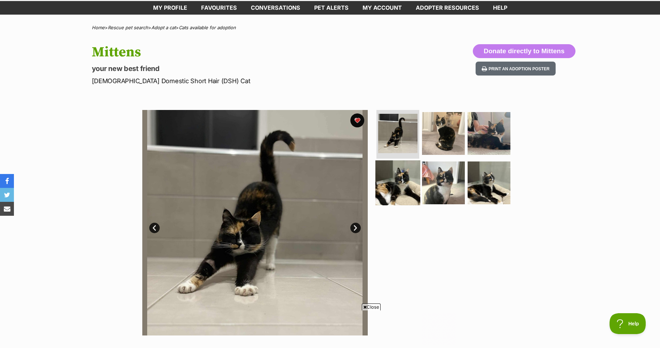
click at [395, 194] on img at bounding box center [397, 182] width 45 height 45
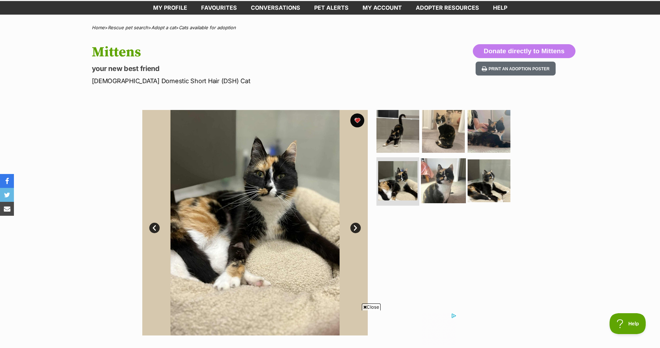
click at [436, 186] on img at bounding box center [443, 180] width 45 height 45
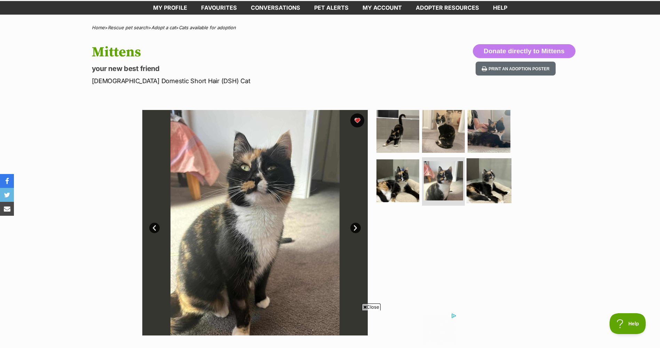
click at [486, 183] on img at bounding box center [488, 180] width 45 height 45
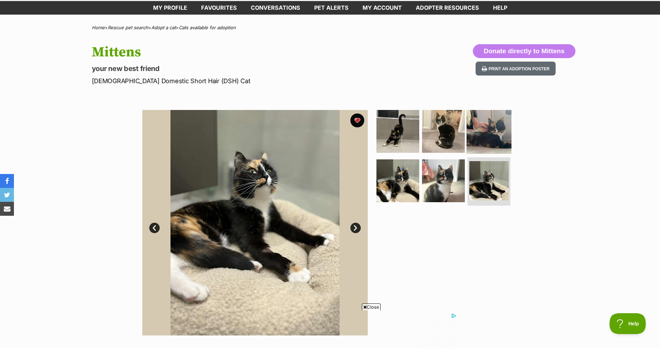
click at [479, 146] on img at bounding box center [488, 131] width 45 height 45
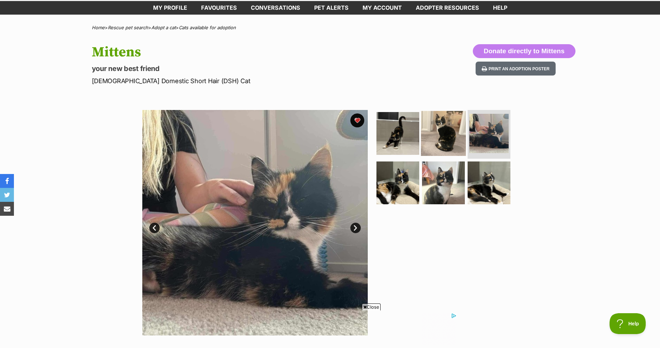
click at [445, 138] on img at bounding box center [443, 133] width 45 height 45
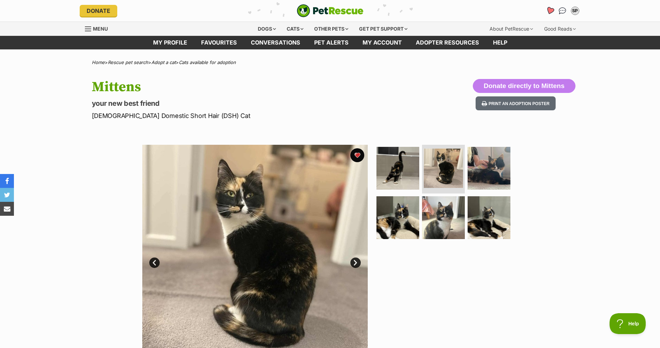
click at [547, 14] on icon "Favourites" at bounding box center [549, 10] width 9 height 9
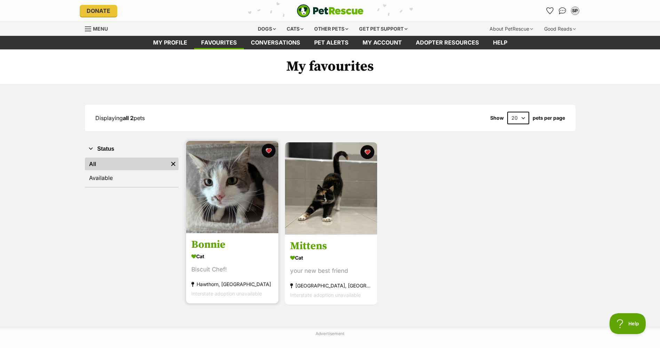
click at [247, 201] on img at bounding box center [232, 187] width 92 height 92
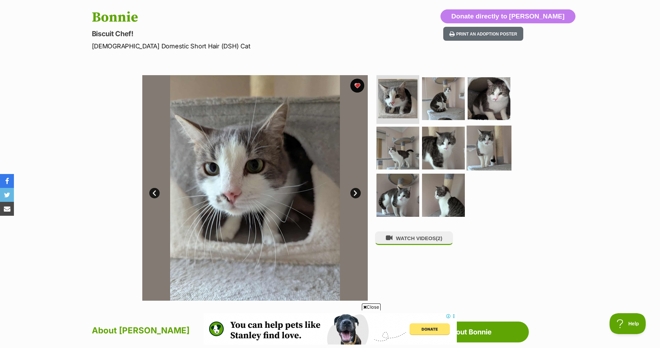
click at [479, 156] on img at bounding box center [488, 147] width 45 height 45
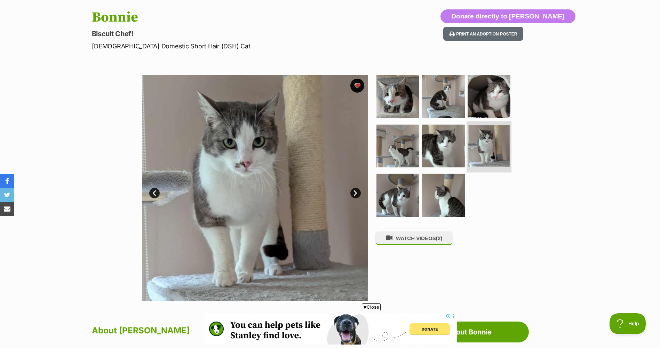
click at [466, 150] on li at bounding box center [488, 146] width 45 height 51
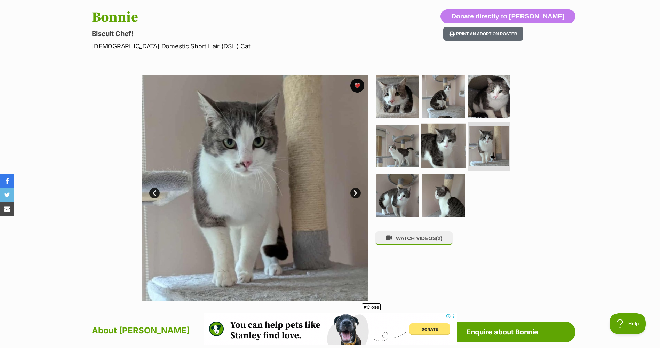
click at [446, 150] on img at bounding box center [443, 145] width 45 height 45
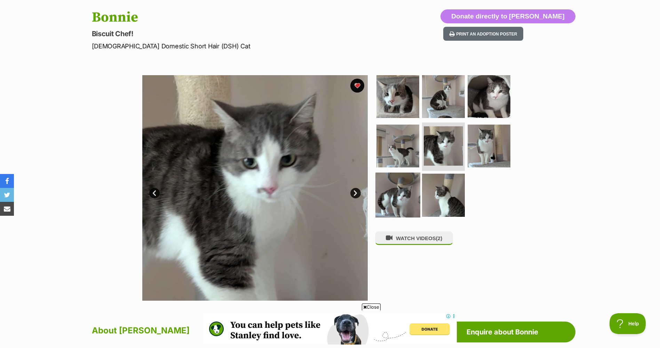
click at [399, 199] on img at bounding box center [397, 194] width 45 height 45
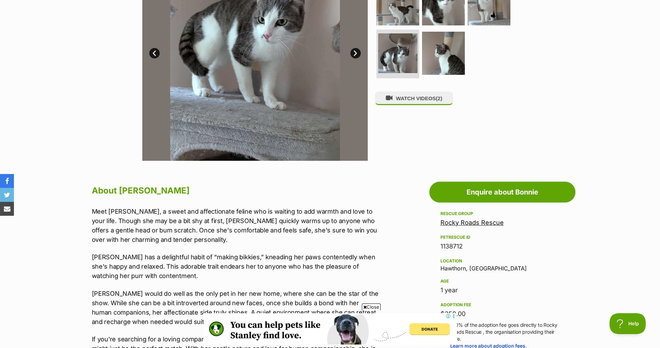
scroll to position [243, 0]
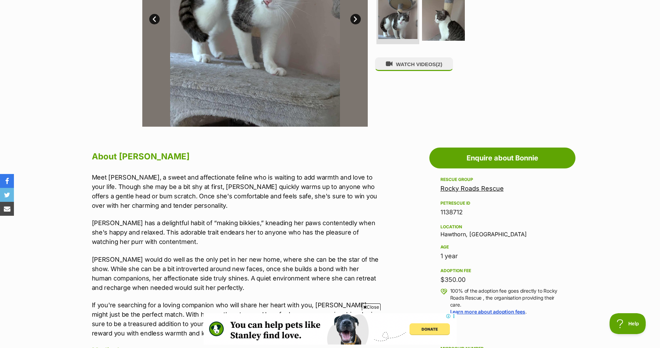
drag, startPoint x: 422, startPoint y: 260, endPoint x: 423, endPoint y: 256, distance: 4.1
drag, startPoint x: 423, startPoint y: 256, endPoint x: 414, endPoint y: 229, distance: 29.0
drag, startPoint x: 457, startPoint y: 256, endPoint x: 441, endPoint y: 253, distance: 16.2
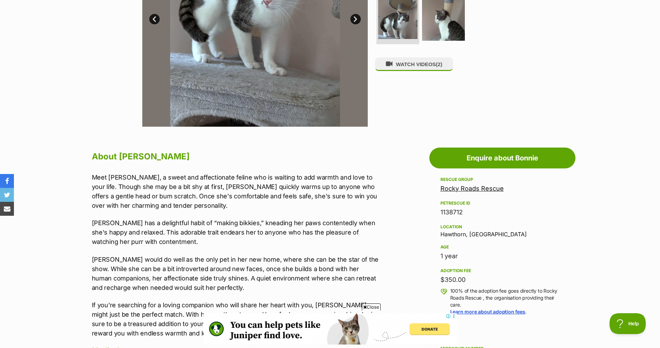
click at [441, 253] on div "1 year" at bounding box center [502, 256] width 124 height 10
drag, startPoint x: 441, startPoint y: 253, endPoint x: 406, endPoint y: 246, distance: 35.5
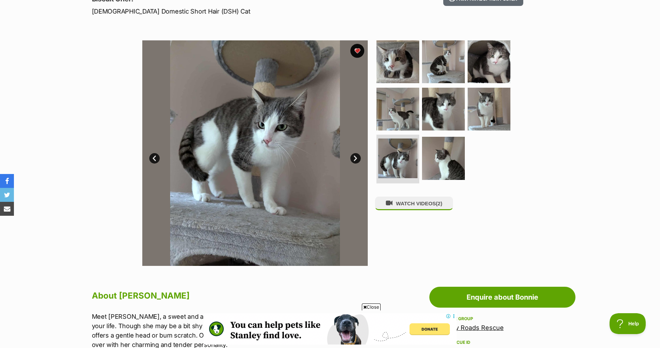
scroll to position [0, 0]
click at [471, 114] on img at bounding box center [488, 108] width 45 height 45
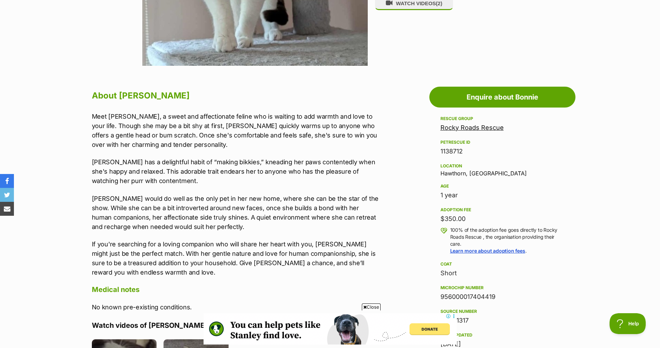
scroll to position [348, 0]
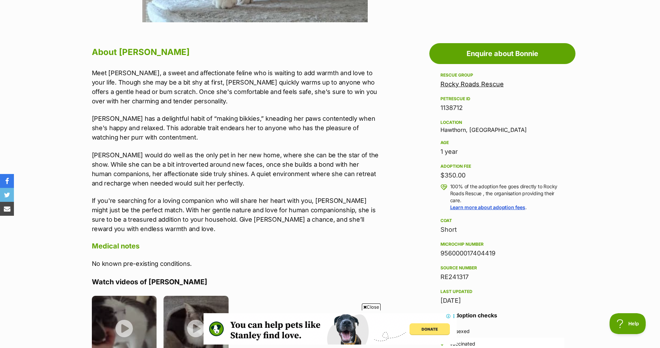
drag, startPoint x: 459, startPoint y: 152, endPoint x: 440, endPoint y: 152, distance: 18.4
click at [440, 152] on div "1 year" at bounding box center [502, 152] width 124 height 10
drag, startPoint x: 440, startPoint y: 152, endPoint x: 430, endPoint y: 176, distance: 25.6
click at [430, 176] on aside "Rescue group Rocky Roads Rescue PetRescue ID 1138712 Location Hawthorn, VIC Age…" at bounding box center [502, 223] width 146 height 304
click at [442, 129] on div "Location Hawthorn, VIC" at bounding box center [502, 125] width 124 height 15
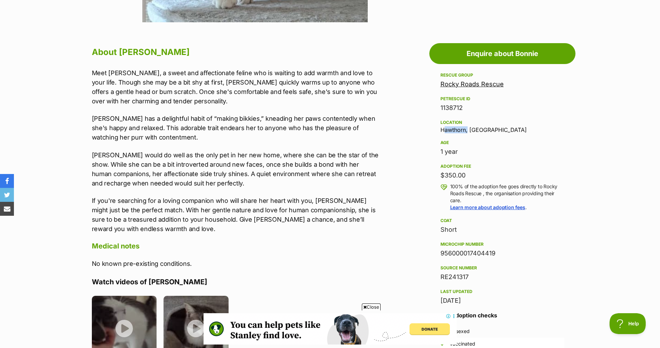
drag, startPoint x: 442, startPoint y: 129, endPoint x: 454, endPoint y: 128, distance: 11.6
click at [454, 128] on div "Location Hawthorn, VIC" at bounding box center [502, 125] width 124 height 15
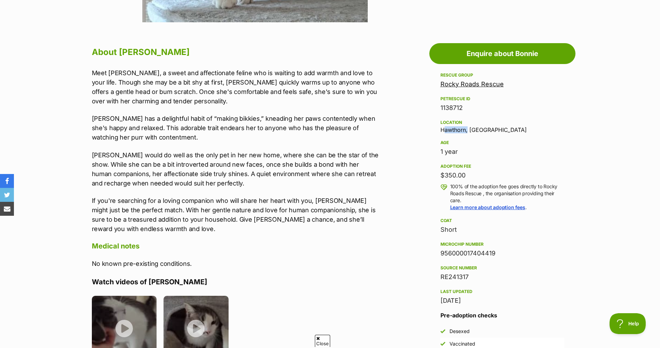
scroll to position [0, 0]
drag, startPoint x: 454, startPoint y: 128, endPoint x: 500, endPoint y: 177, distance: 66.9
click at [499, 171] on div "$350.00" at bounding box center [502, 175] width 124 height 10
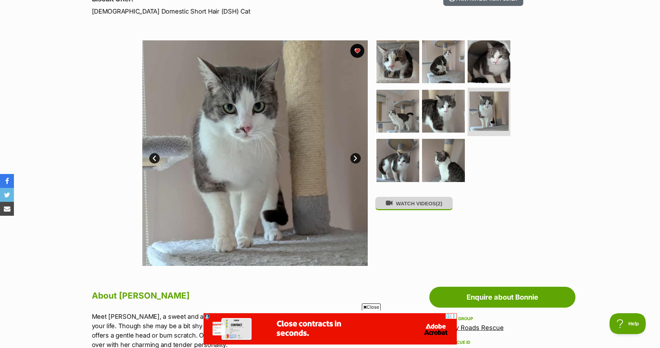
click at [418, 202] on button "WATCH VIDEOS (2)" at bounding box center [414, 203] width 78 height 14
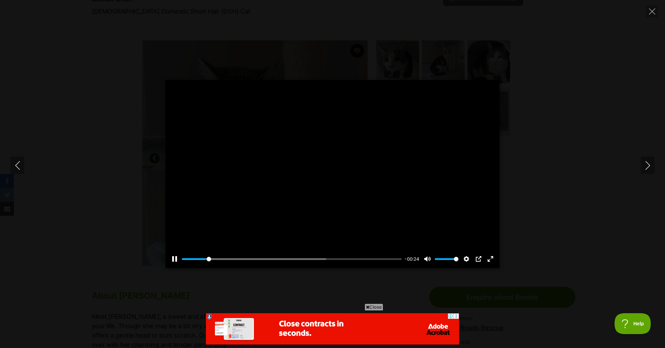
click at [343, 191] on div at bounding box center [333, 174] width 334 height 188
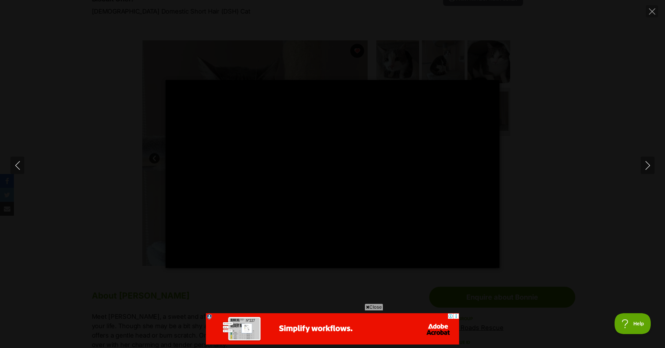
click at [556, 145] on div "Pause Play % buffered 00:00 -00:04 Unmute Mute Disable captions Enable captions…" at bounding box center [332, 174] width 665 height 188
type input "83.26"
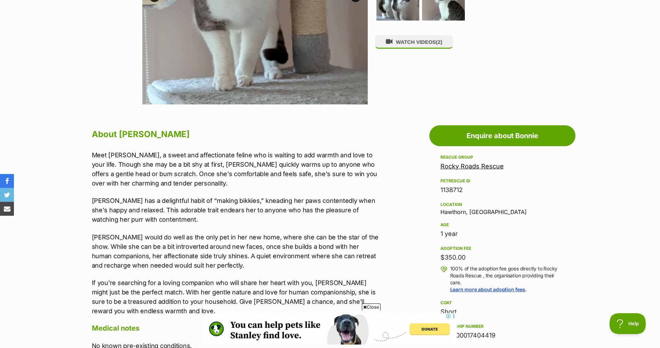
scroll to position [278, 0]
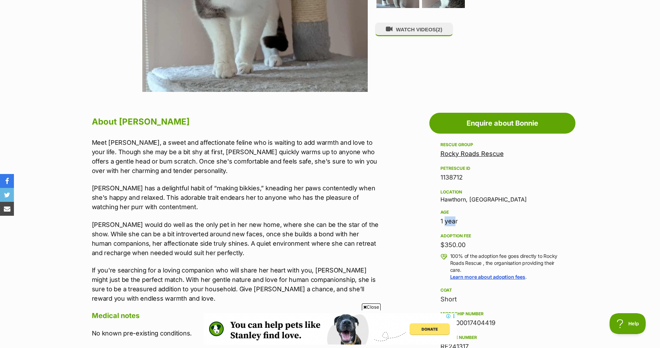
click at [439, 218] on aside "Rescue group Rocky Roads Rescue PetRescue ID 1138712 Location Hawthorn, VIC Age…" at bounding box center [502, 292] width 146 height 304
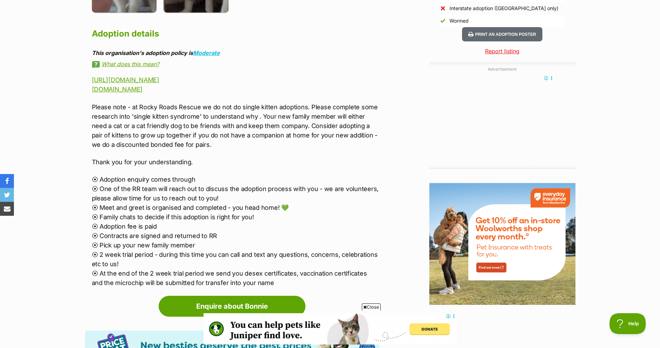
scroll to position [0, 0]
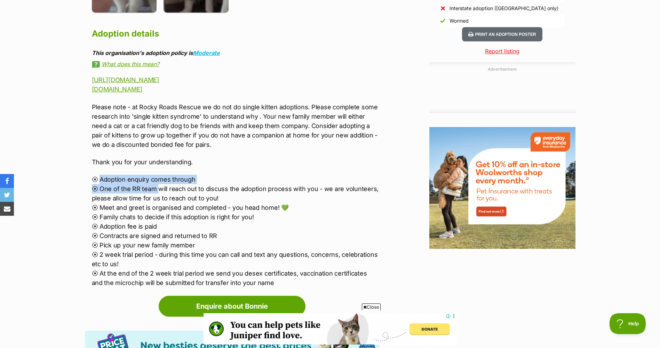
drag, startPoint x: 100, startPoint y: 177, endPoint x: 170, endPoint y: 185, distance: 69.9
click at [166, 185] on p "⦿ Adoption enquiry comes through ⦿ One of the RR team will reach out to discuss…" at bounding box center [235, 231] width 287 height 113
click at [169, 185] on p "⦿ Adoption enquiry comes through ⦿ One of the RR team will reach out to discuss…" at bounding box center [235, 231] width 287 height 113
drag, startPoint x: 171, startPoint y: 184, endPoint x: 184, endPoint y: 180, distance: 13.5
click at [184, 180] on p "⦿ Adoption enquiry comes through ⦿ One of the RR team will reach out to discuss…" at bounding box center [235, 231] width 287 height 113
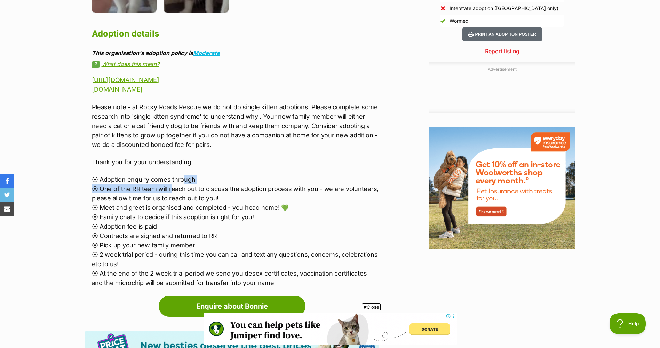
drag, startPoint x: 184, startPoint y: 180, endPoint x: 208, endPoint y: 177, distance: 24.6
click at [209, 176] on p "⦿ Adoption enquiry comes through ⦿ One of the RR team will reach out to discuss…" at bounding box center [235, 231] width 287 height 113
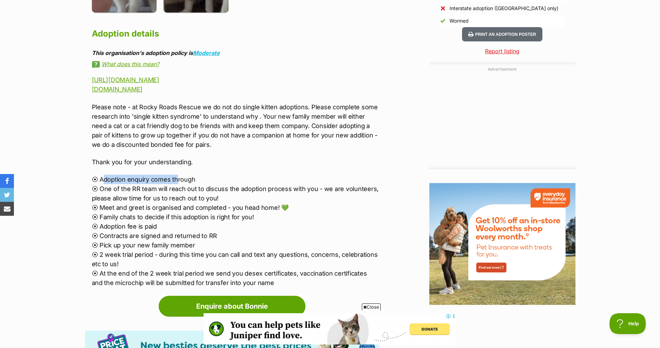
drag, startPoint x: 103, startPoint y: 180, endPoint x: 176, endPoint y: 180, distance: 73.0
click at [176, 180] on p "⦿ Adoption enquiry comes through ⦿ One of the RR team will reach out to discuss…" at bounding box center [235, 231] width 287 height 113
drag, startPoint x: 204, startPoint y: 180, endPoint x: 197, endPoint y: 180, distance: 6.6
click at [201, 180] on p "⦿ Adoption enquiry comes through ⦿ One of the RR team will reach out to discuss…" at bounding box center [235, 231] width 287 height 113
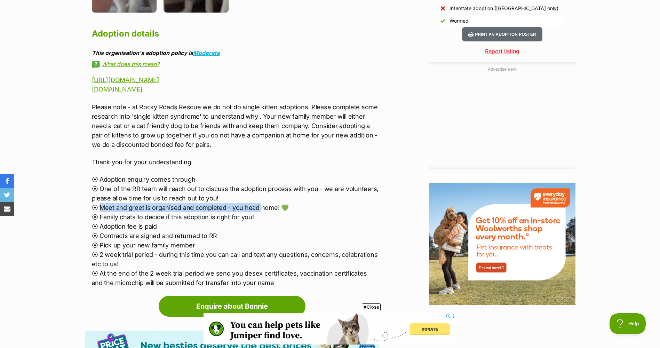
drag, startPoint x: 100, startPoint y: 207, endPoint x: 260, endPoint y: 210, distance: 160.0
click at [260, 210] on p "⦿ Adoption enquiry comes through ⦿ One of the RR team will reach out to discuss…" at bounding box center [235, 231] width 287 height 113
drag, startPoint x: 260, startPoint y: 210, endPoint x: 260, endPoint y: 222, distance: 12.5
click at [260, 222] on p "⦿ Adoption enquiry comes through ⦿ One of the RR team will reach out to discuss…" at bounding box center [235, 231] width 287 height 113
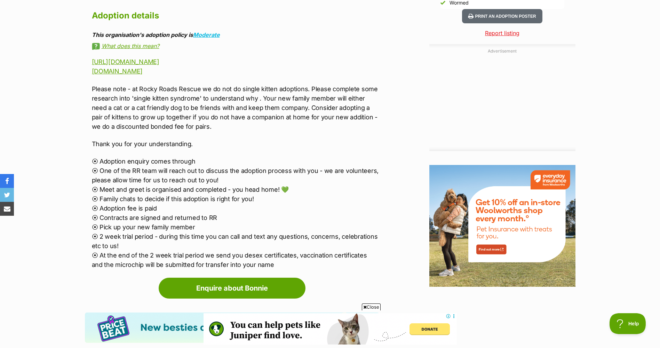
scroll to position [730, 0]
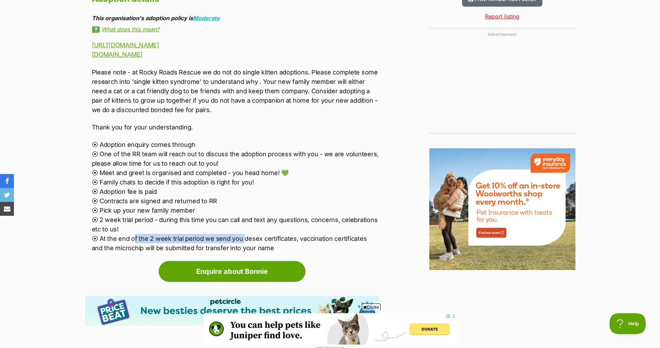
drag, startPoint x: 157, startPoint y: 238, endPoint x: 244, endPoint y: 240, distance: 87.0
click at [244, 240] on p "⦿ Adoption enquiry comes through ⦿ One of the RR team will reach out to discuss…" at bounding box center [235, 196] width 287 height 113
drag, startPoint x: 244, startPoint y: 240, endPoint x: 345, endPoint y: 242, distance: 101.2
click at [279, 230] on p "⦿ Adoption enquiry comes through ⦿ One of the RR team will reach out to discuss…" at bounding box center [235, 196] width 287 height 113
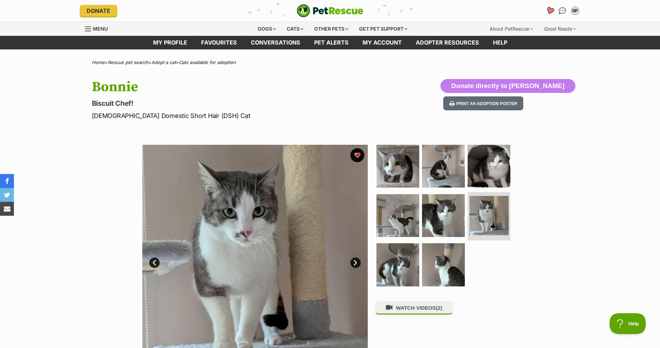
scroll to position [0, 0]
click at [548, 13] on icon "Favourites" at bounding box center [549, 11] width 8 height 8
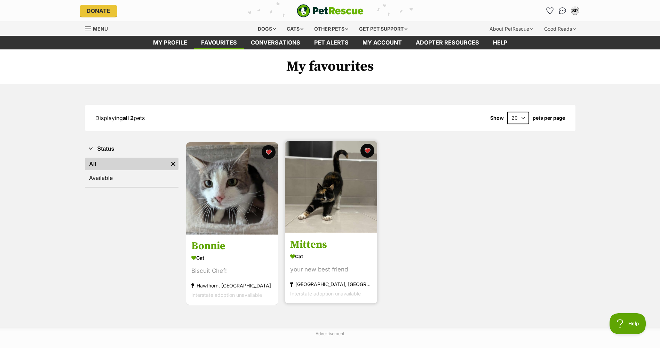
click at [309, 256] on div "Cat" at bounding box center [331, 256] width 82 height 10
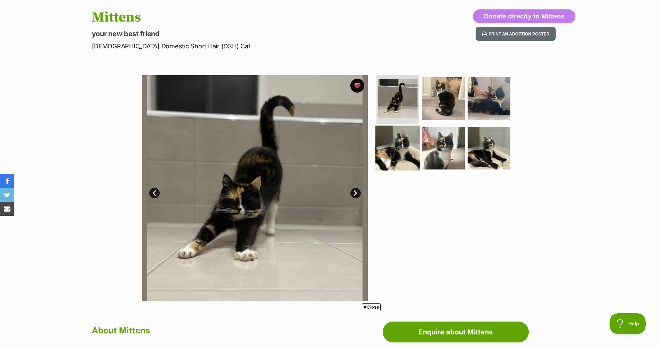
click at [397, 161] on img at bounding box center [397, 147] width 45 height 45
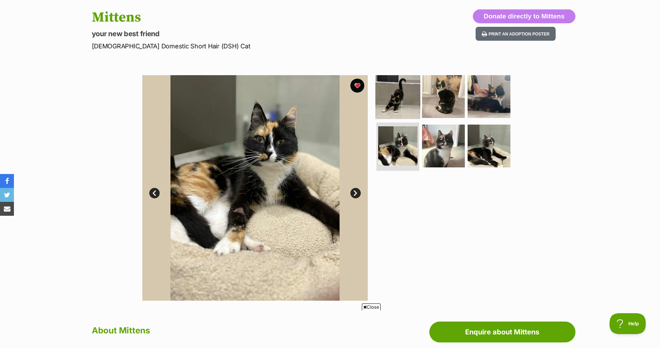
click at [405, 117] on img at bounding box center [397, 96] width 45 height 45
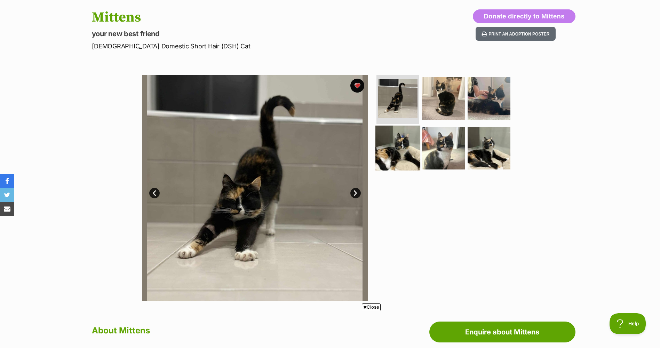
click at [407, 146] on img at bounding box center [397, 147] width 45 height 45
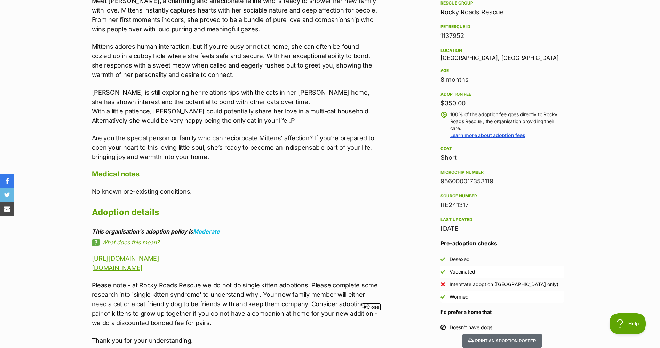
scroll to position [487, 0]
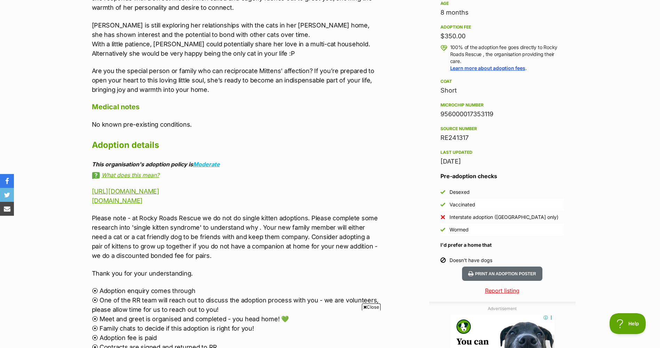
drag, startPoint x: 500, startPoint y: 259, endPoint x: 469, endPoint y: 259, distance: 31.0
click at [492, 259] on li "Doesn't have dogs" at bounding box center [502, 260] width 124 height 13
click at [437, 253] on aside "Rescue group Rocky Roads Rescue PetRescue ID 1137952 Location Hawthorn East, VI…" at bounding box center [502, 99] width 146 height 335
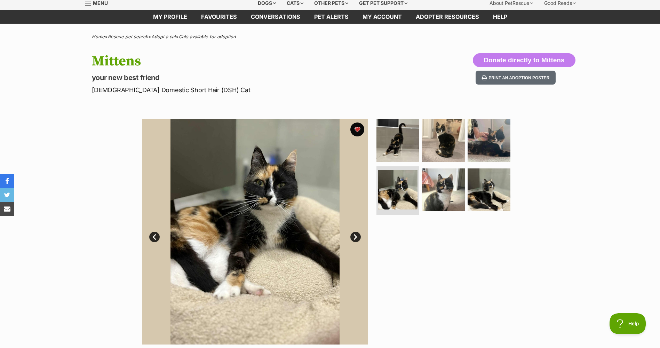
scroll to position [0, 0]
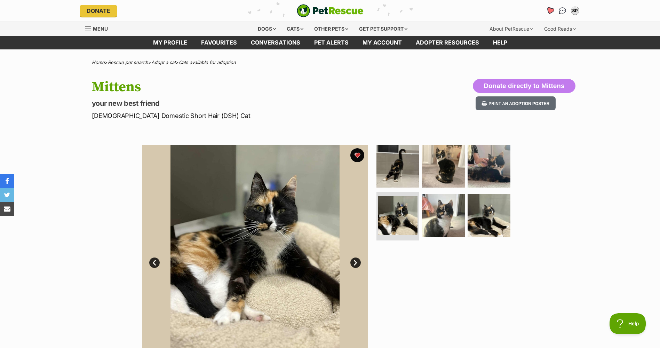
click at [549, 10] on icon "Favourites" at bounding box center [549, 11] width 8 height 8
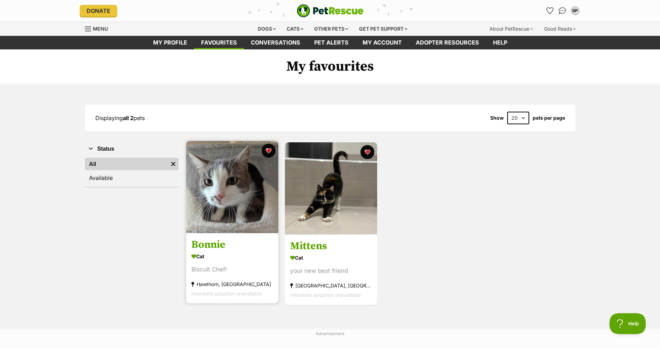
click at [222, 200] on img at bounding box center [232, 187] width 92 height 92
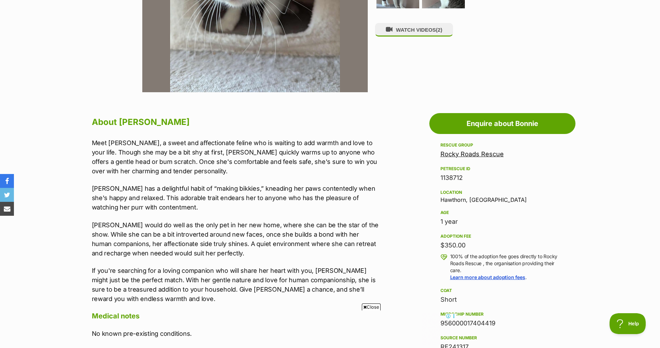
scroll to position [278, 0]
drag, startPoint x: 466, startPoint y: 248, endPoint x: 442, endPoint y: 248, distance: 23.6
click at [442, 248] on div "$350.00" at bounding box center [502, 245] width 124 height 10
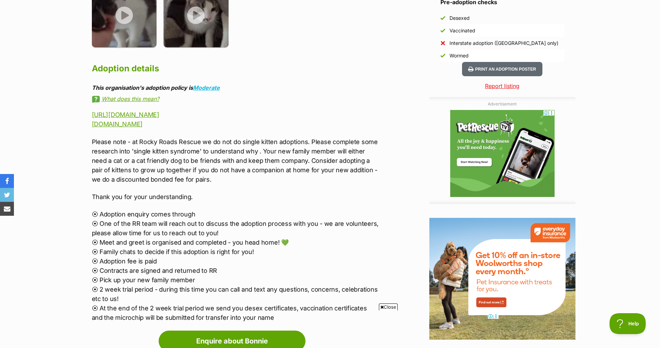
scroll to position [0, 0]
drag, startPoint x: 105, startPoint y: 243, endPoint x: 222, endPoint y: 248, distance: 116.2
click at [222, 248] on p "⦿ Adoption enquiry comes through ⦿ One of the RR team will reach out to discuss…" at bounding box center [235, 265] width 287 height 113
drag, startPoint x: 222, startPoint y: 248, endPoint x: 175, endPoint y: 269, distance: 51.0
click at [175, 269] on p "⦿ Adoption enquiry comes through ⦿ One of the RR team will reach out to discuss…" at bounding box center [235, 265] width 287 height 113
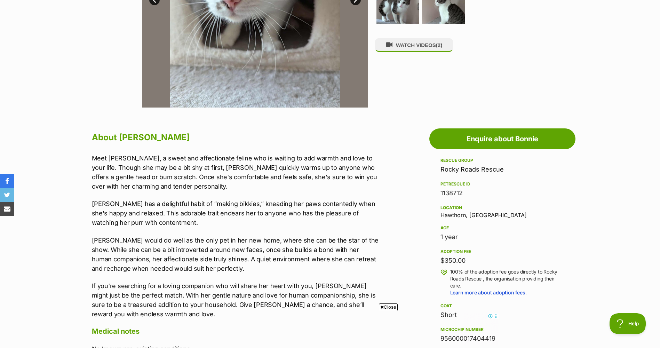
scroll to position [209, 0]
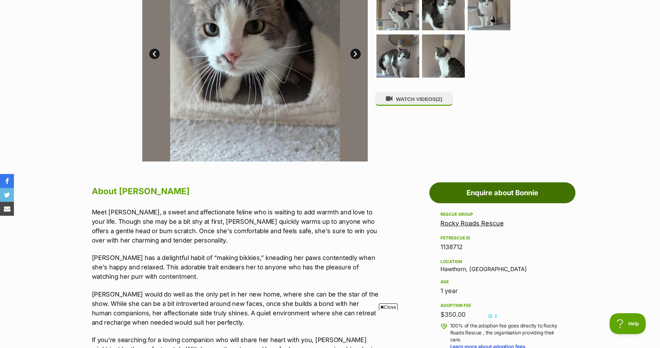
click at [467, 199] on link "Enquire about Bonnie" at bounding box center [502, 192] width 146 height 21
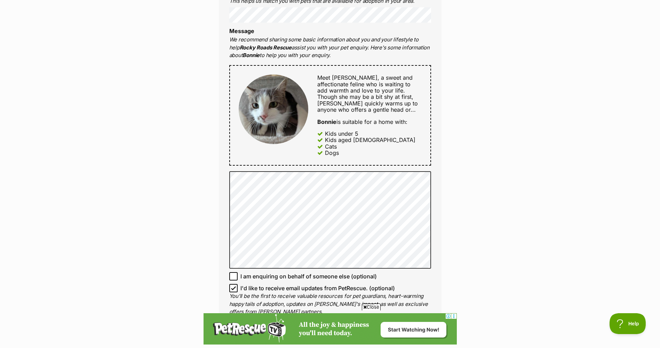
drag, startPoint x: 337, startPoint y: 154, endPoint x: 443, endPoint y: 194, distance: 113.1
click at [443, 194] on div "Enquire about Bonnie Want to increase your chances of a successful enquiry? Upd…" at bounding box center [329, 200] width 243 height 901
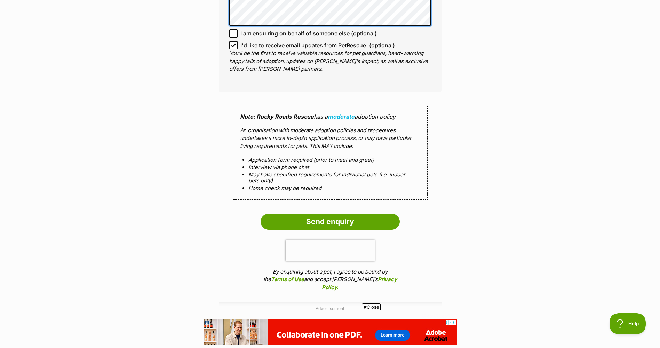
scroll to position [556, 0]
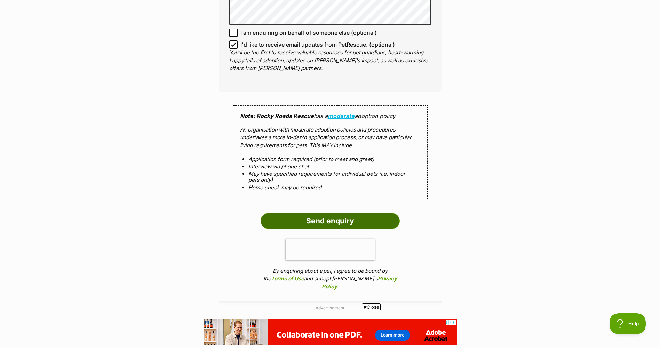
click at [335, 218] on input "Send enquiry" at bounding box center [329, 221] width 139 height 16
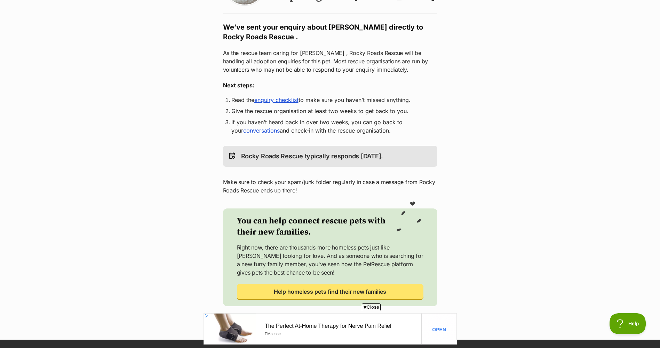
scroll to position [70, 0]
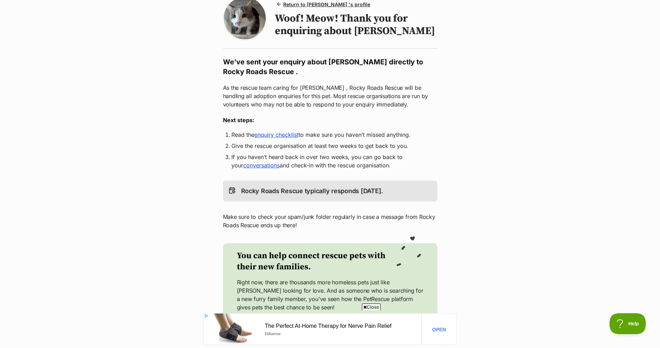
click at [296, 148] on li "Give the rescue organisation at least two weeks to get back to you." at bounding box center [330, 146] width 198 height 8
drag, startPoint x: 297, startPoint y: 148, endPoint x: 387, endPoint y: 149, distance: 89.7
click at [387, 149] on li "Give the rescue organisation at least two weeks to get back to you." at bounding box center [330, 146] width 198 height 8
drag, startPoint x: 387, startPoint y: 149, endPoint x: 416, endPoint y: 166, distance: 33.8
click at [420, 166] on li "If you haven’t heard back in over two weeks, you can go back to your conversati…" at bounding box center [330, 161] width 198 height 17
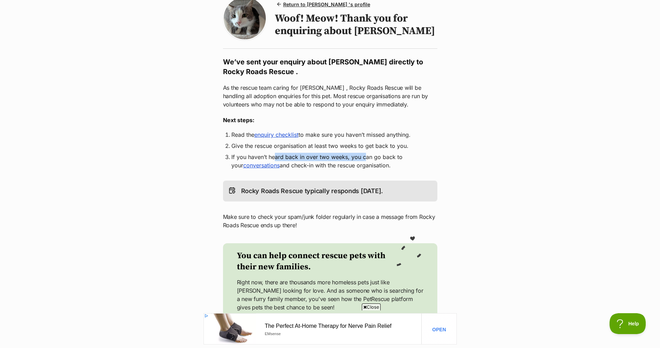
drag, startPoint x: 277, startPoint y: 159, endPoint x: 366, endPoint y: 159, distance: 89.0
click at [366, 159] on li "If you haven’t heard back in over two weeks, you can go back to your conversati…" at bounding box center [330, 161] width 198 height 17
drag, startPoint x: 366, startPoint y: 159, endPoint x: 381, endPoint y: 170, distance: 18.6
click at [381, 170] on div "Return to [PERSON_NAME] 's profile Woof! Meow! Thank you for enquiring about [P…" at bounding box center [330, 167] width 223 height 347
click at [285, 137] on link "enquiry checklist" at bounding box center [276, 134] width 44 height 7
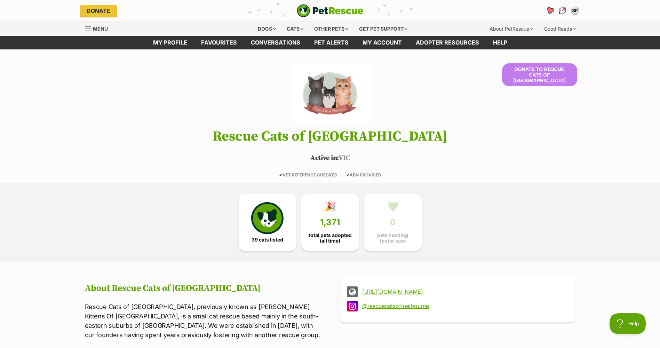
click at [549, 10] on icon "Favourites" at bounding box center [549, 11] width 8 height 8
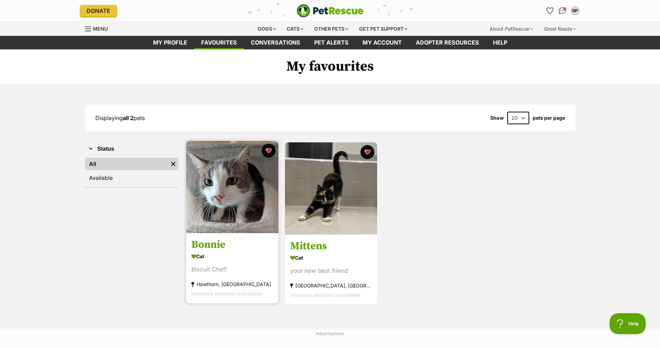
click at [241, 217] on img at bounding box center [232, 187] width 92 height 92
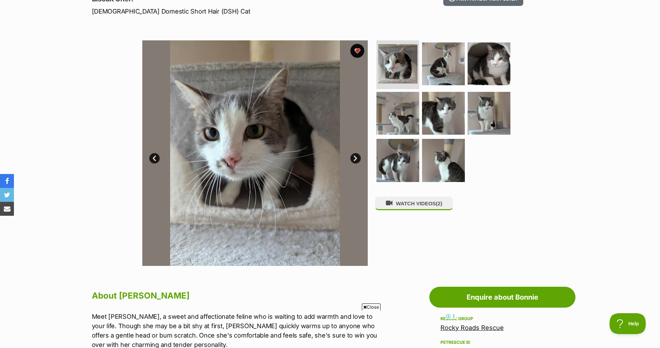
click at [554, 218] on div "Available 1 of 8 images 1 of 8 images 1 of 8 images 1 of 8 images 1 of 8 images…" at bounding box center [330, 148] width 660 height 236
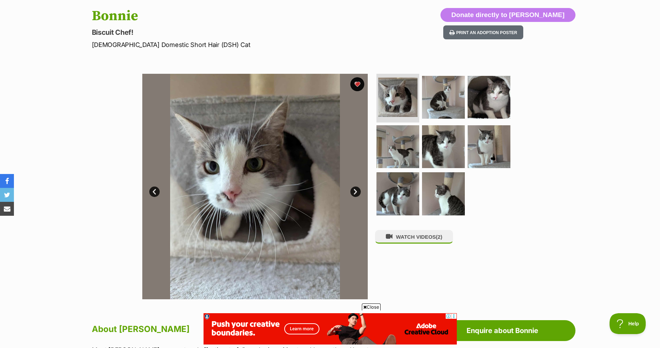
scroll to position [70, 0]
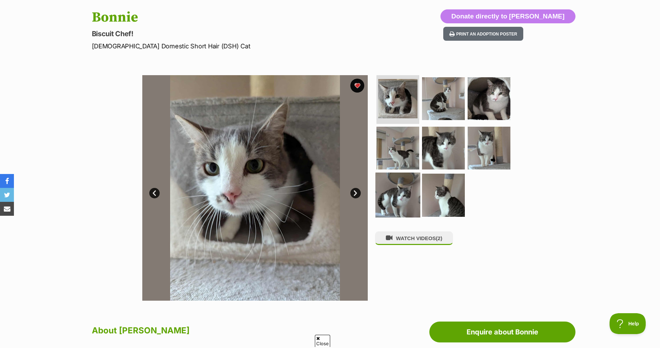
click at [402, 185] on img at bounding box center [397, 194] width 45 height 45
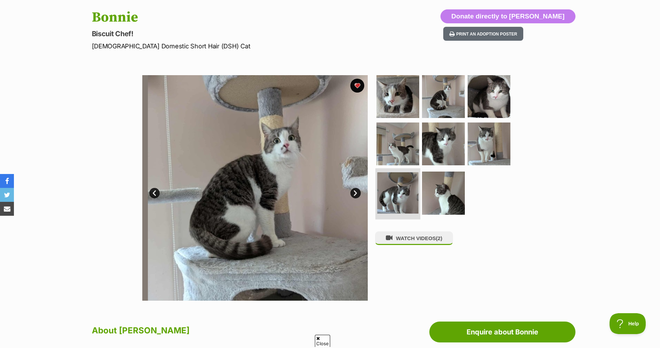
scroll to position [0, 0]
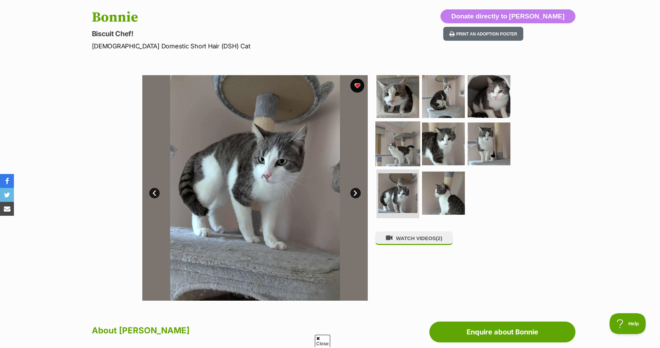
click at [397, 163] on img at bounding box center [397, 143] width 45 height 45
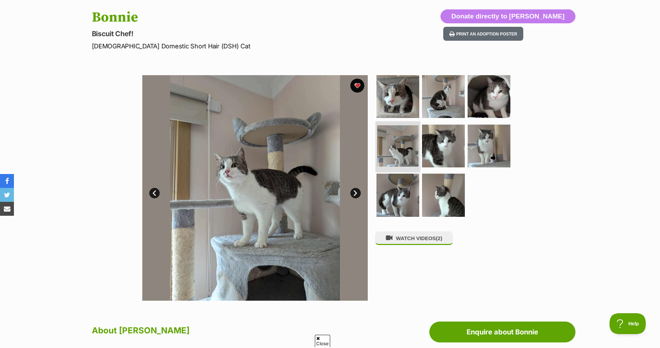
click at [412, 150] on img at bounding box center [397, 145] width 41 height 41
click at [442, 151] on img at bounding box center [443, 145] width 45 height 45
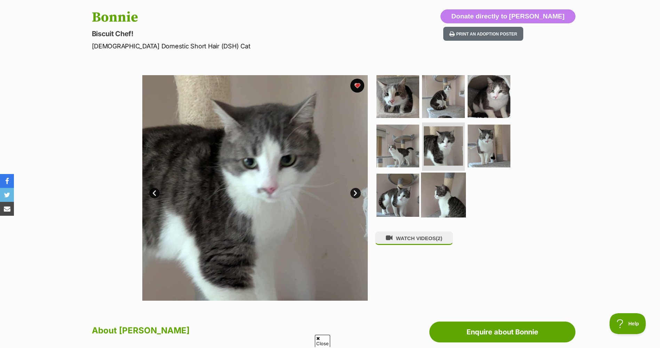
click at [444, 178] on img at bounding box center [443, 194] width 45 height 45
